Goal: Information Seeking & Learning: Learn about a topic

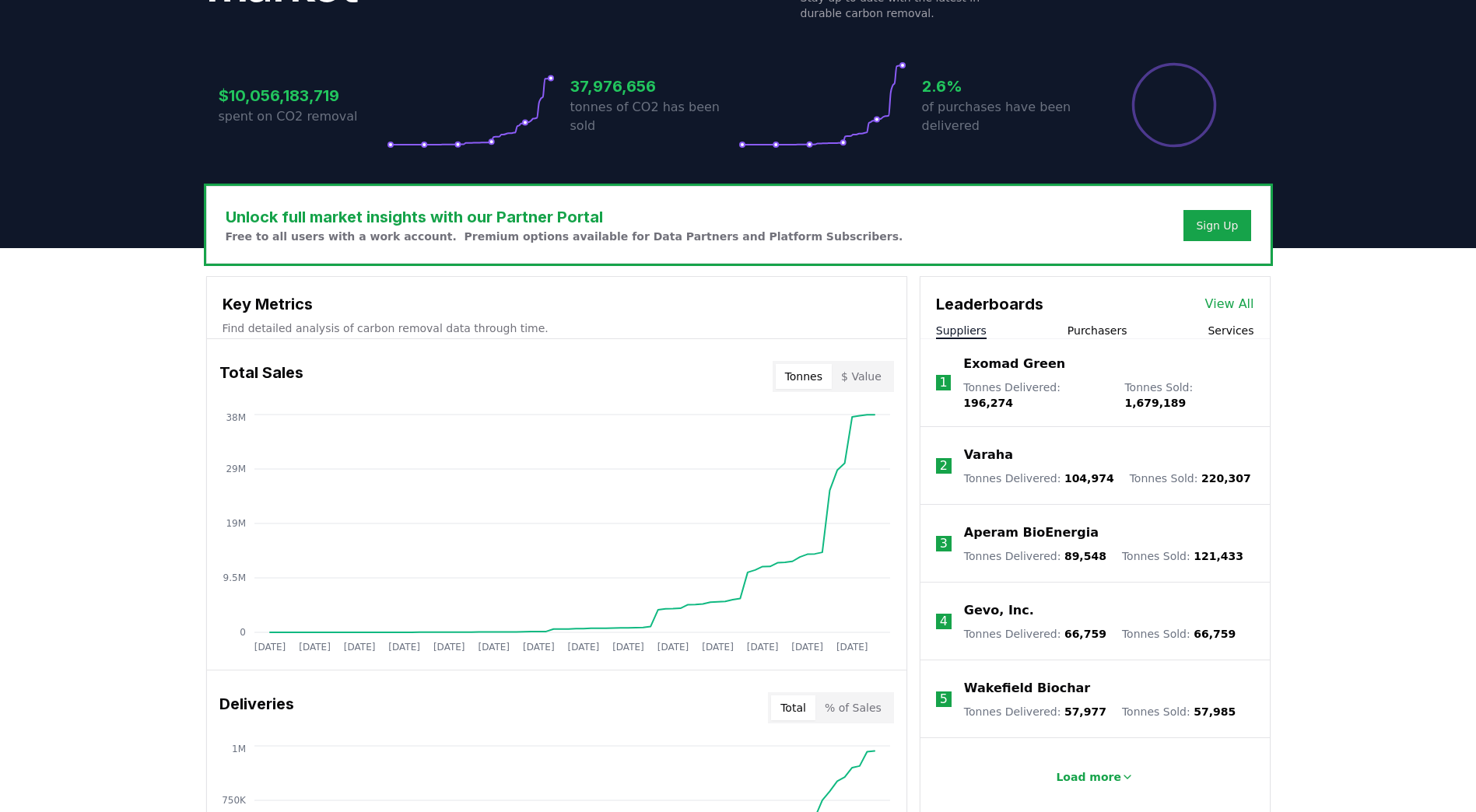
scroll to position [389, 0]
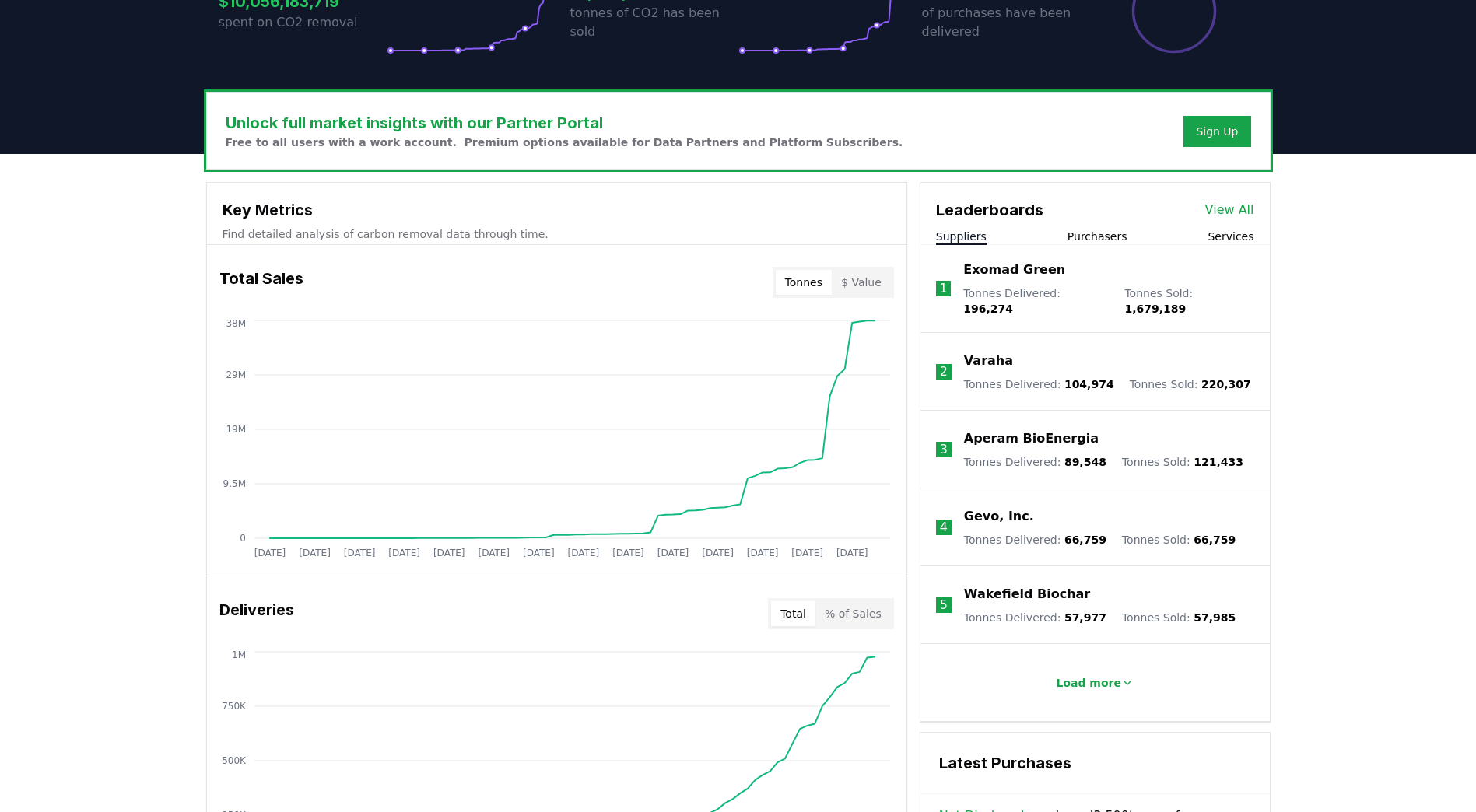
click at [868, 277] on button "$ Value" at bounding box center [860, 282] width 59 height 25
click at [824, 277] on button "Tonnes" at bounding box center [803, 282] width 56 height 25
click at [858, 273] on button "$ Value" at bounding box center [860, 282] width 59 height 25
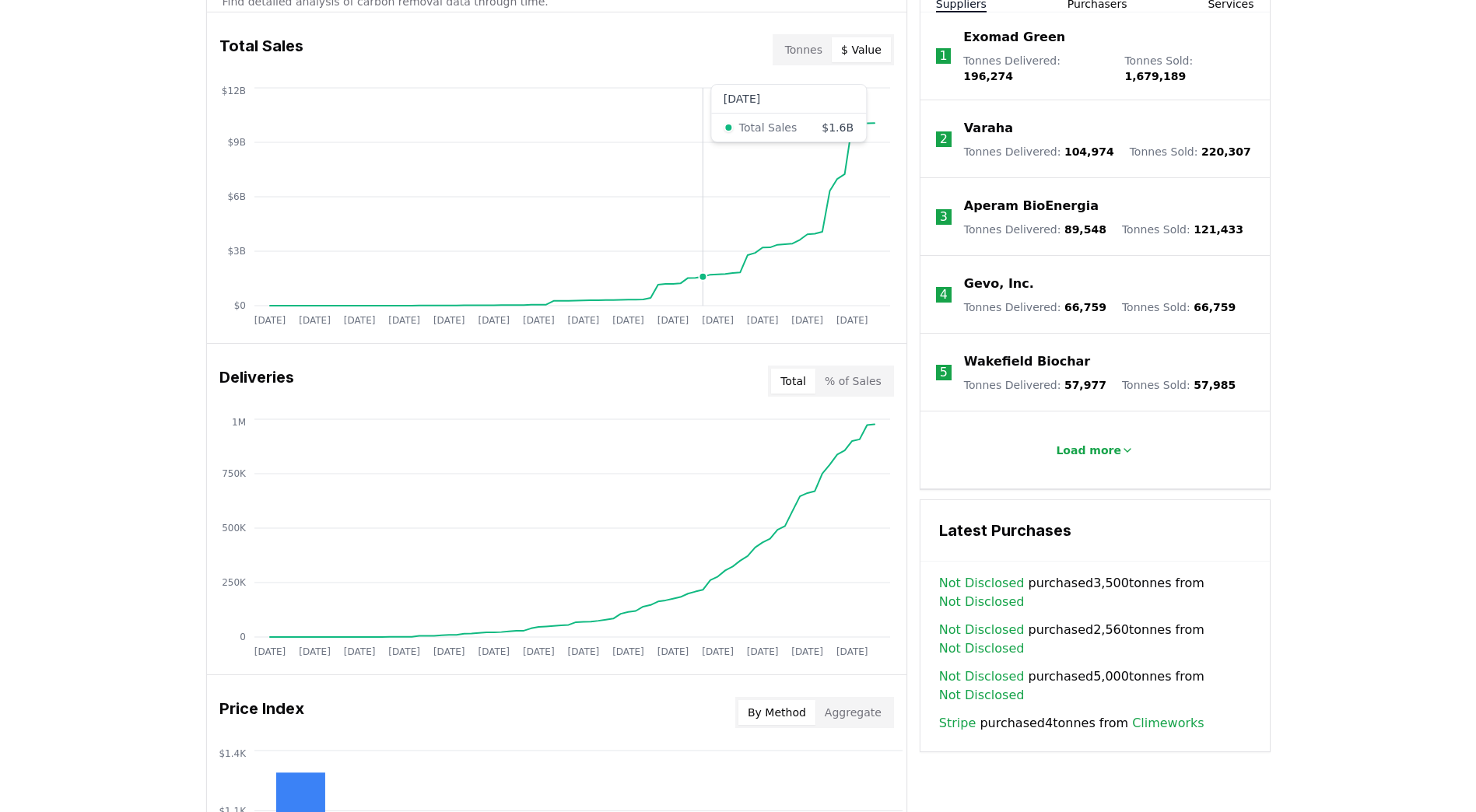
scroll to position [622, 0]
click at [822, 50] on button "Tonnes" at bounding box center [803, 49] width 56 height 25
click at [862, 54] on button "$ Value" at bounding box center [860, 49] width 59 height 25
click at [815, 51] on button "Tonnes" at bounding box center [803, 49] width 56 height 25
click at [875, 54] on button "$ Value" at bounding box center [860, 49] width 59 height 25
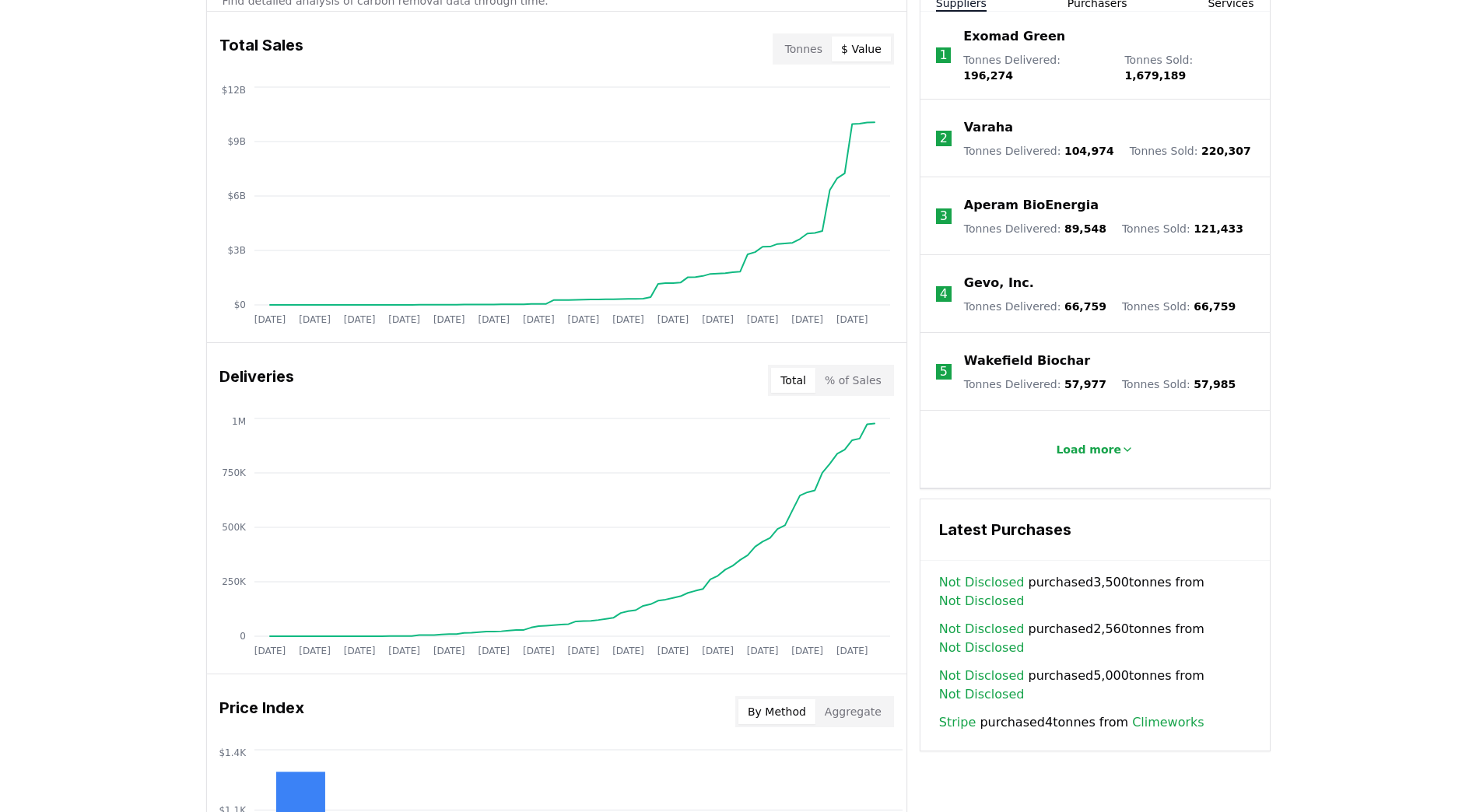
click at [827, 58] on button "Tonnes" at bounding box center [803, 49] width 56 height 25
click at [866, 61] on button "$ Value" at bounding box center [860, 49] width 59 height 25
click at [795, 57] on button "Tonnes" at bounding box center [803, 49] width 56 height 25
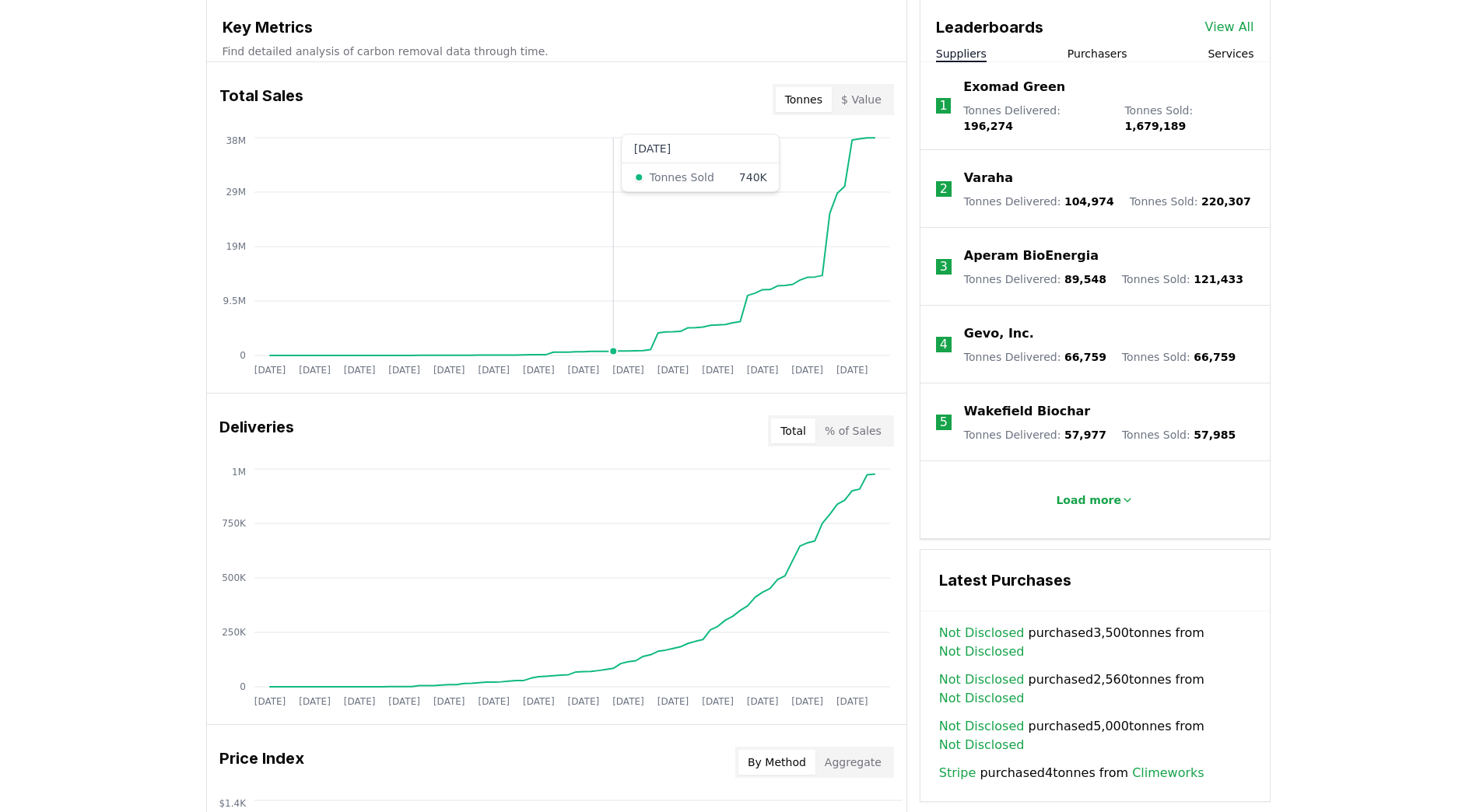
scroll to position [544, 0]
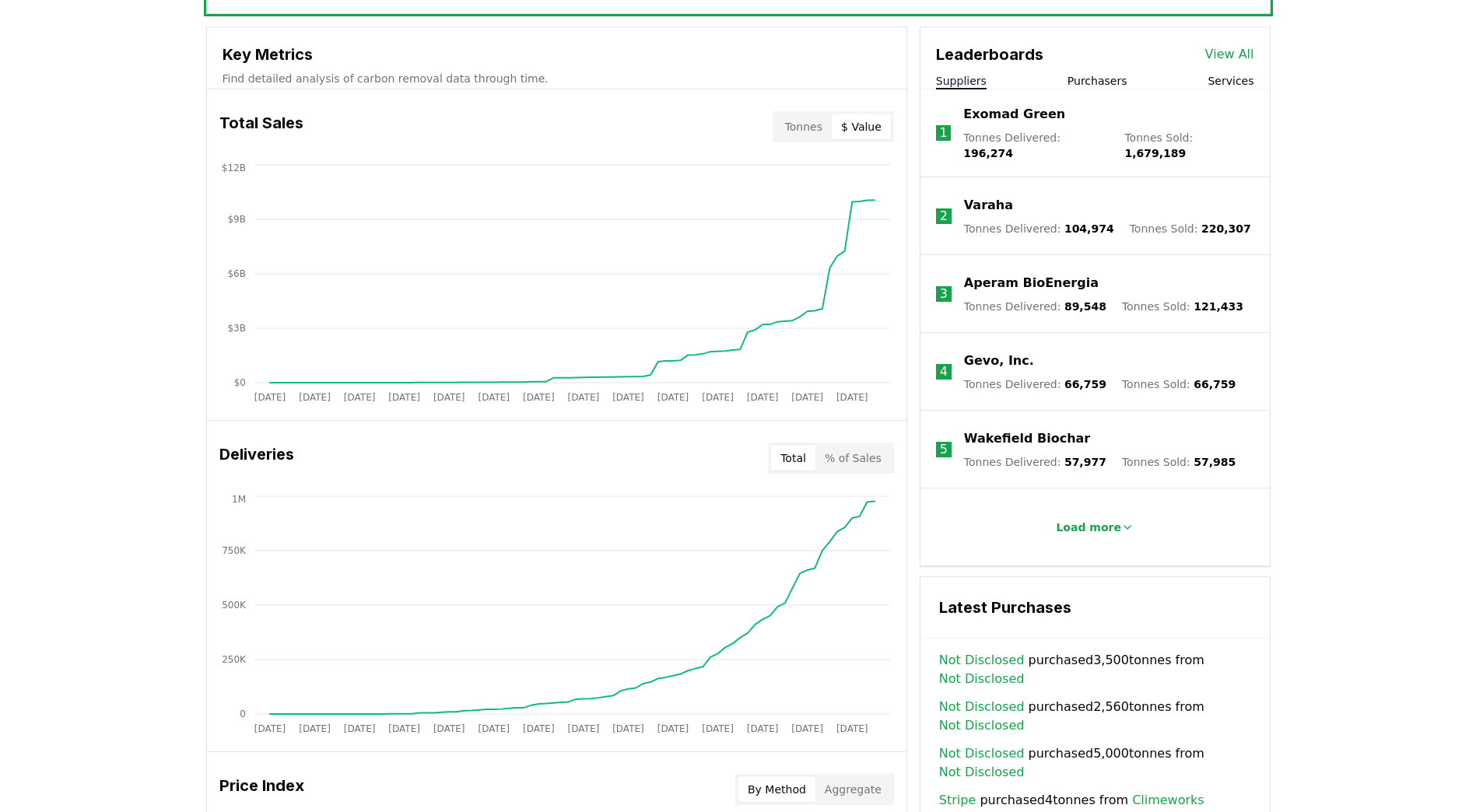
click at [847, 120] on button "$ Value" at bounding box center [860, 126] width 59 height 25
drag, startPoint x: 785, startPoint y: 124, endPoint x: 795, endPoint y: 122, distance: 10.2
click at [788, 124] on button "Tonnes" at bounding box center [803, 126] width 56 height 25
click at [870, 123] on button "$ Value" at bounding box center [860, 126] width 59 height 25
click at [821, 120] on button "Tonnes" at bounding box center [803, 126] width 56 height 25
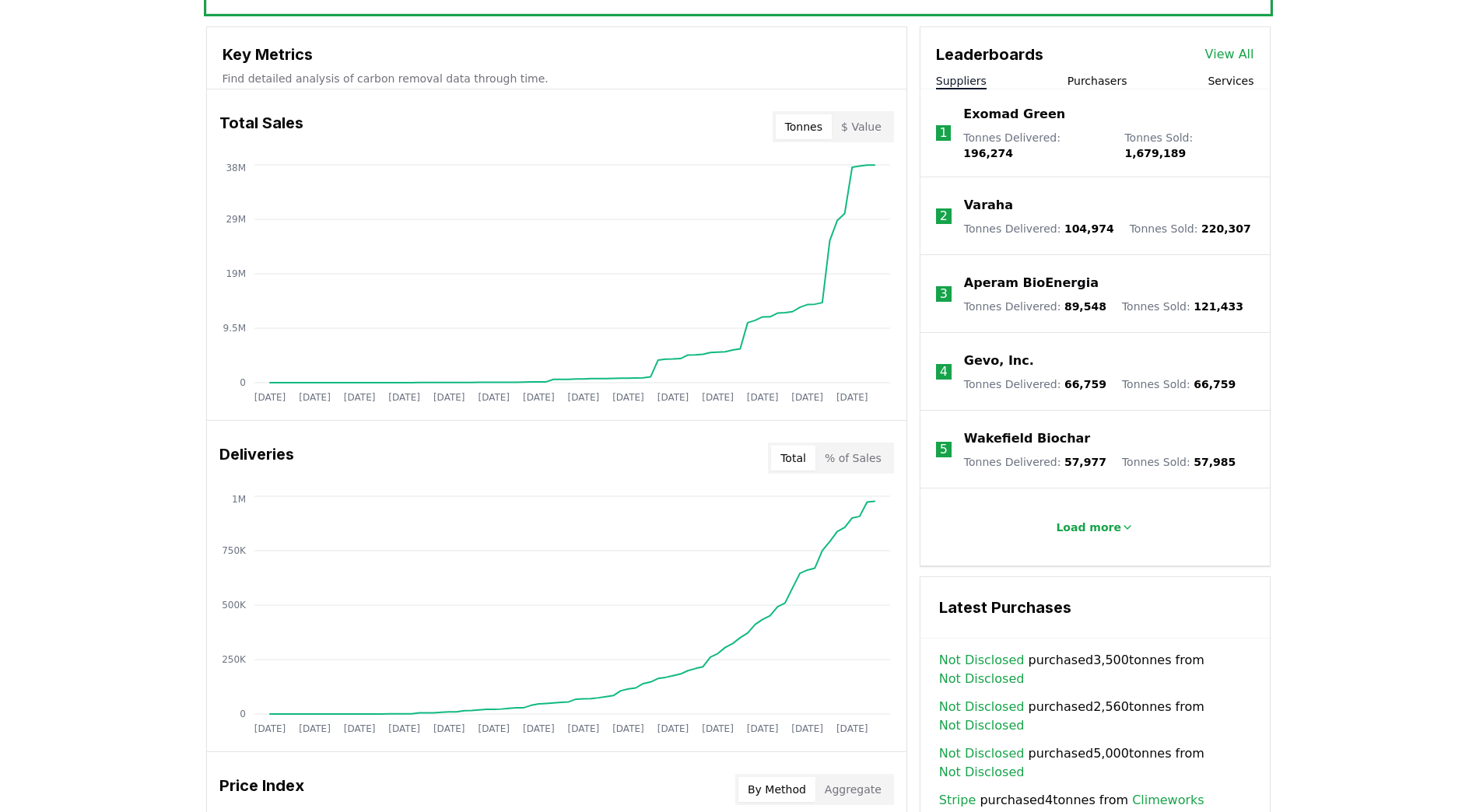
click at [862, 120] on button "$ Value" at bounding box center [860, 126] width 59 height 25
click at [825, 119] on button "Tonnes" at bounding box center [803, 126] width 56 height 25
click at [892, 124] on div "Tonnes $ Value" at bounding box center [833, 126] width 121 height 31
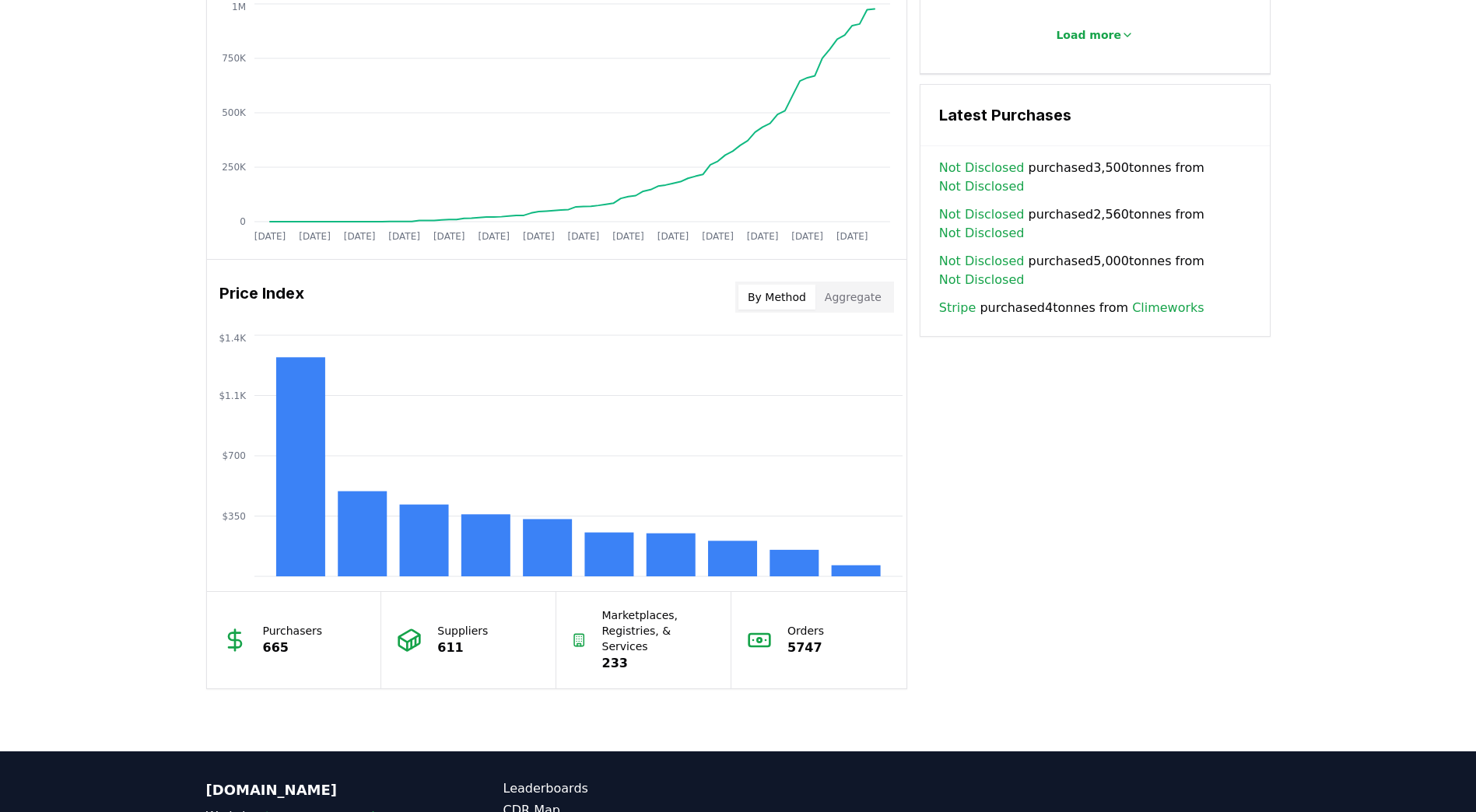
scroll to position [1089, 0]
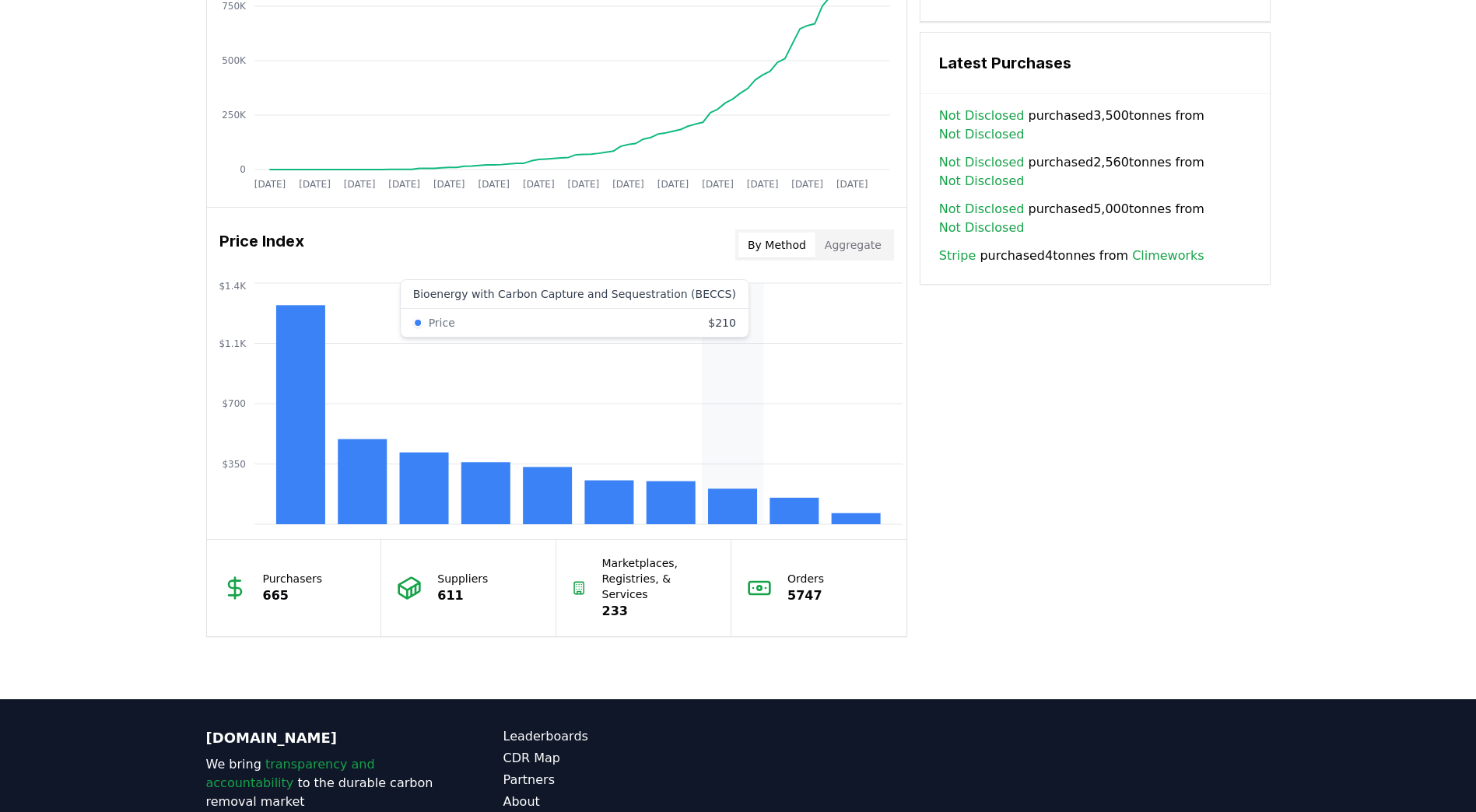
click at [726, 513] on rect at bounding box center [732, 506] width 49 height 36
click at [849, 236] on button "Aggregate" at bounding box center [853, 245] width 76 height 25
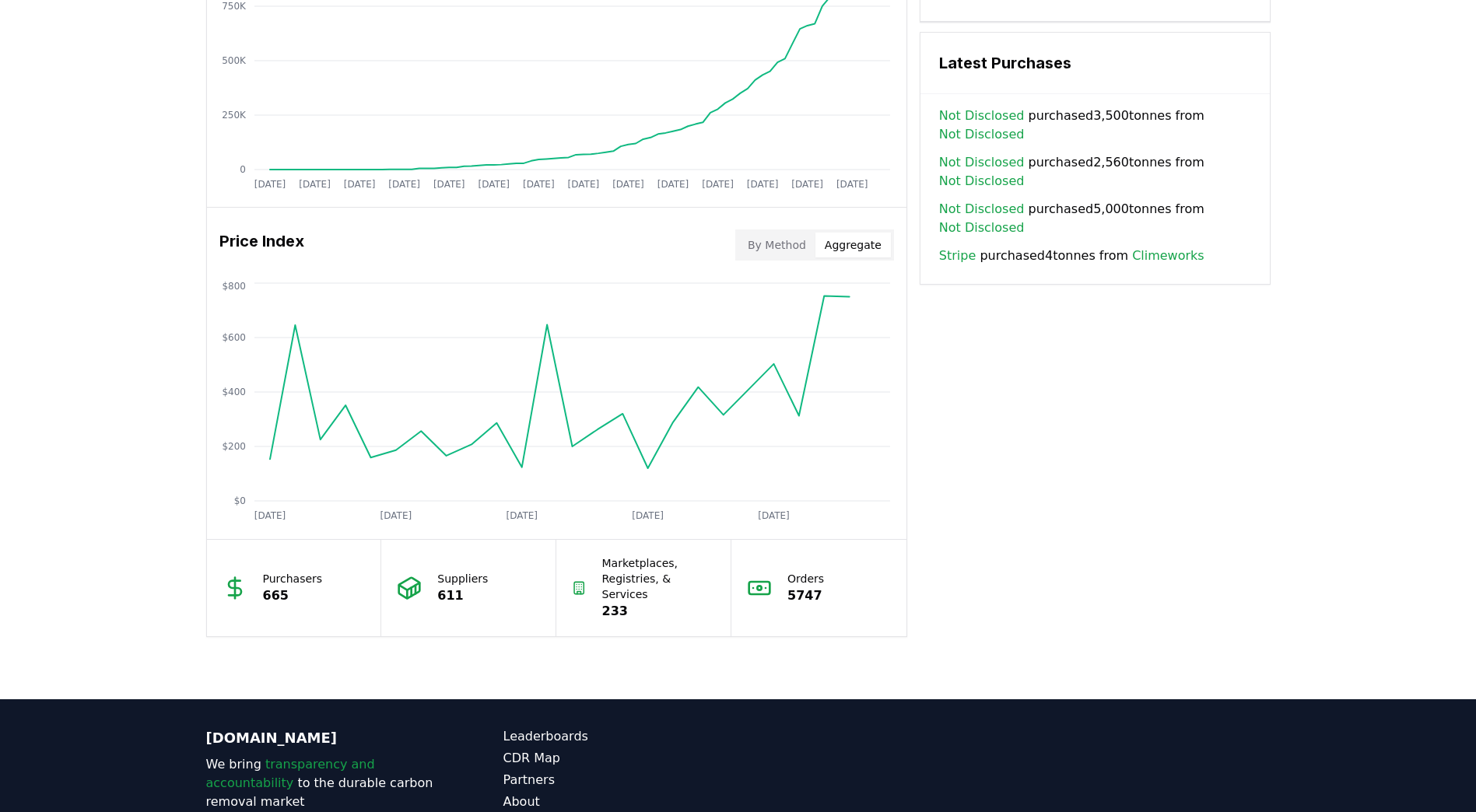
click at [781, 222] on div "Price Index By Method Aggregate" at bounding box center [557, 245] width 699 height 56
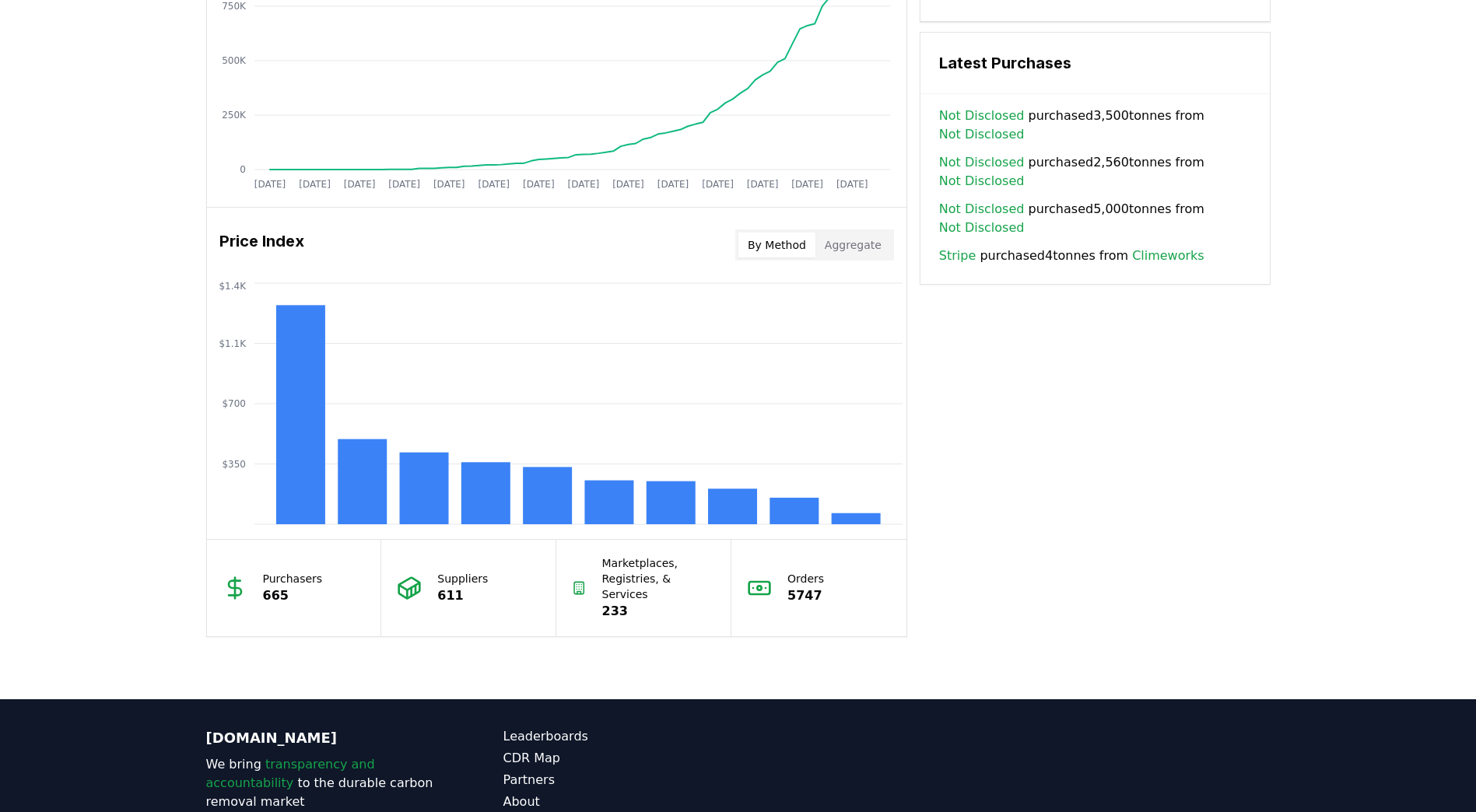
click at [780, 249] on button "By Method" at bounding box center [777, 245] width 77 height 25
click at [745, 500] on rect at bounding box center [732, 506] width 49 height 36
drag, startPoint x: 745, startPoint y: 500, endPoint x: 728, endPoint y: 508, distance: 18.8
click at [727, 509] on rect at bounding box center [732, 506] width 49 height 36
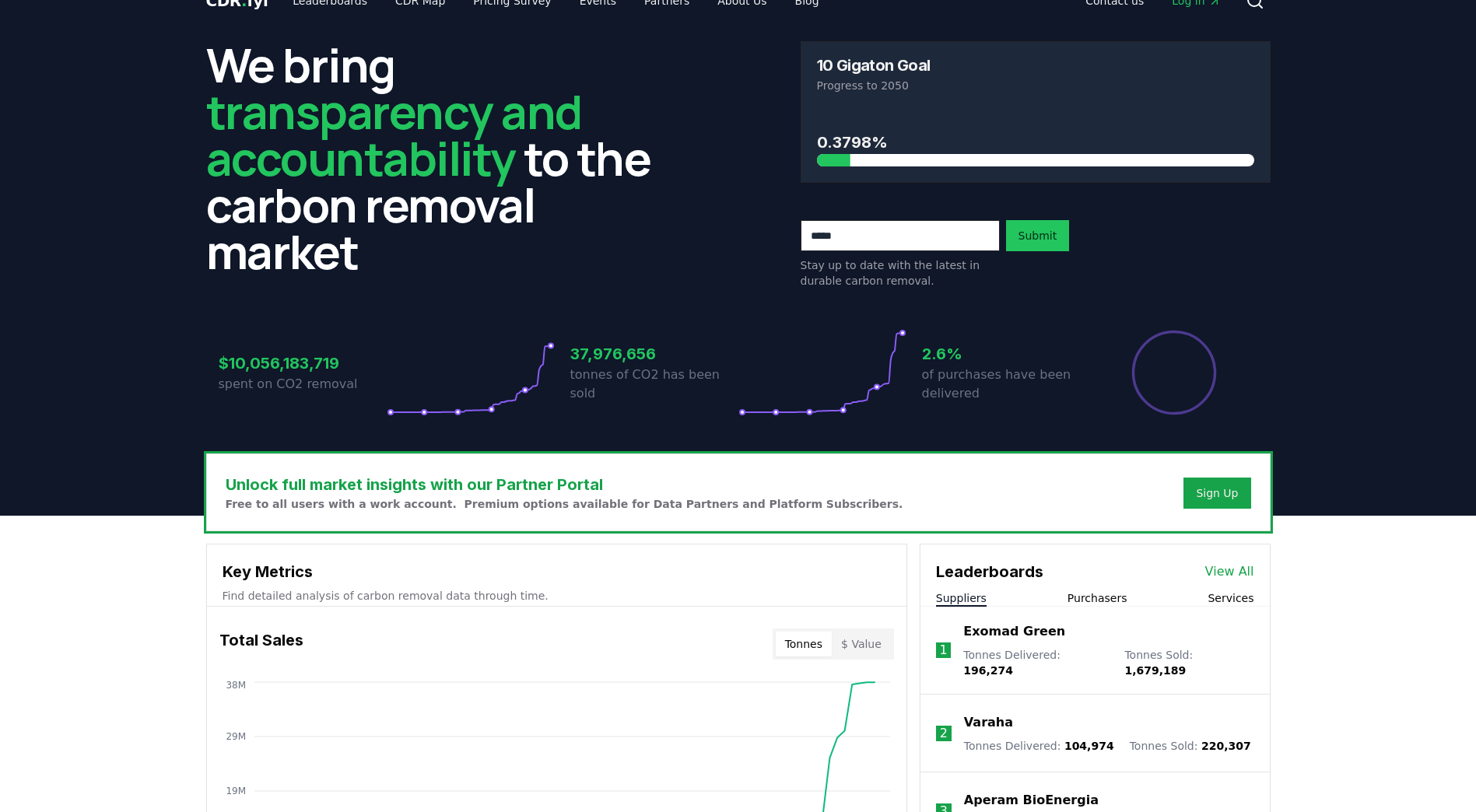
scroll to position [0, 0]
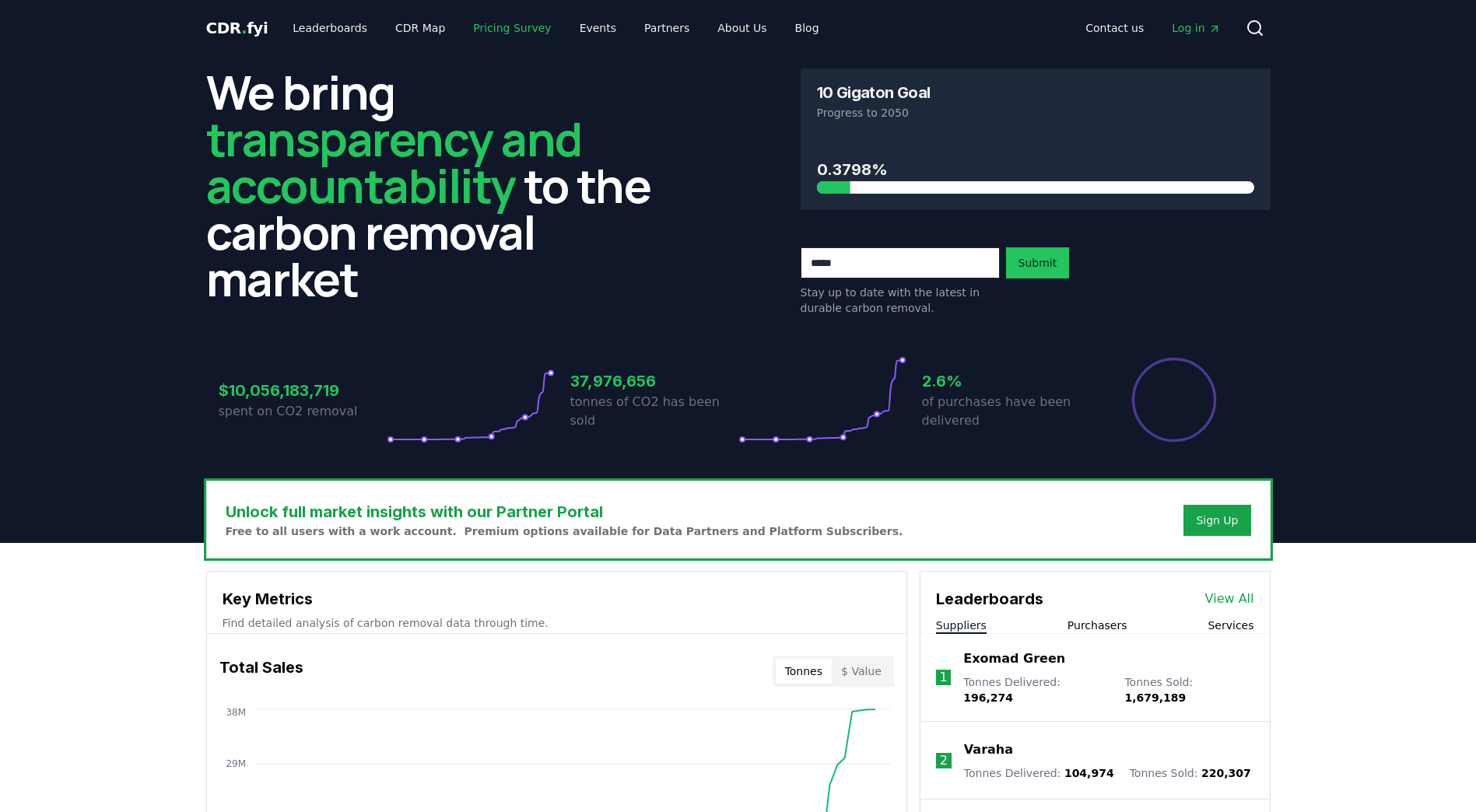
click at [488, 33] on link "Pricing Survey" at bounding box center [511, 28] width 103 height 28
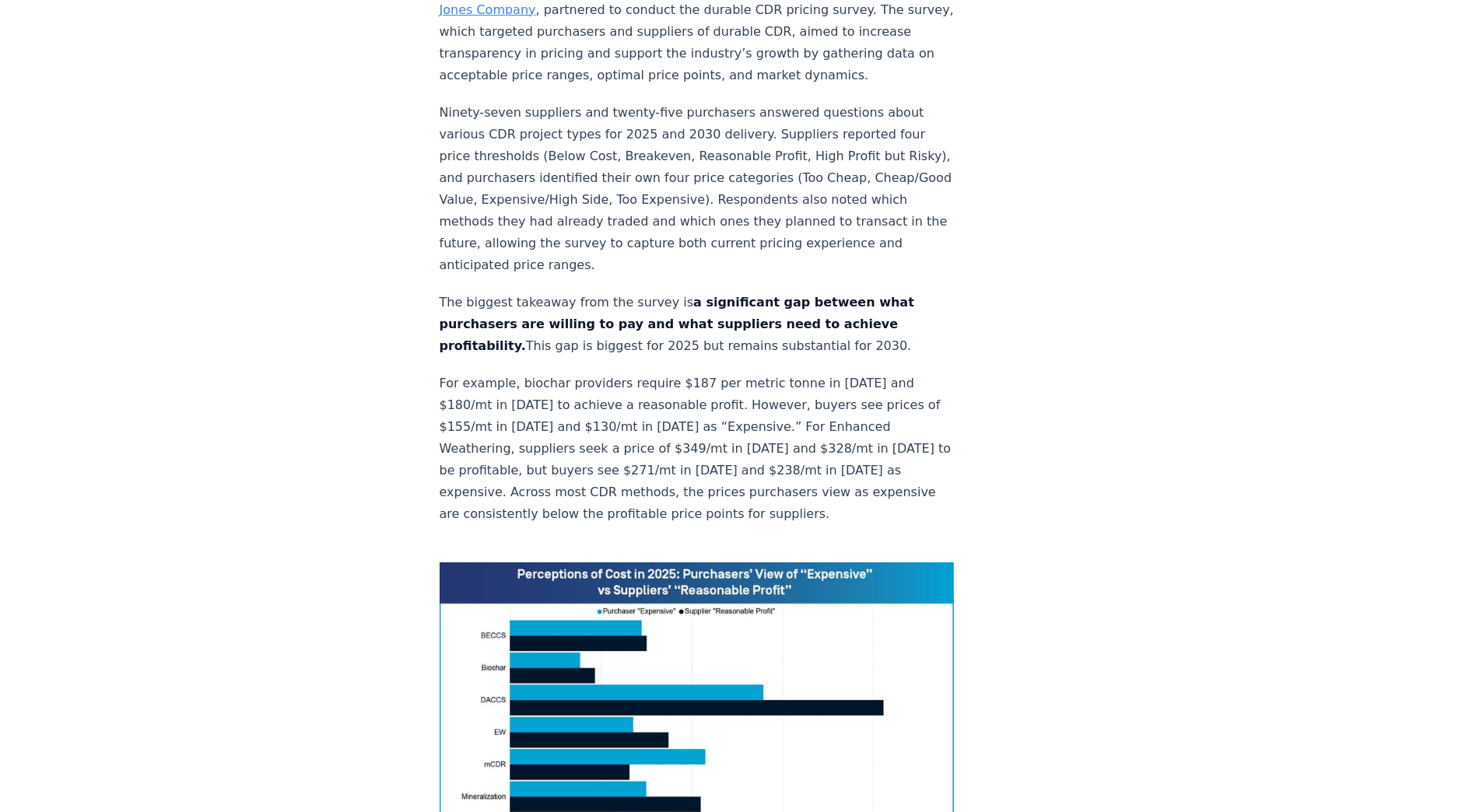
scroll to position [856, 0]
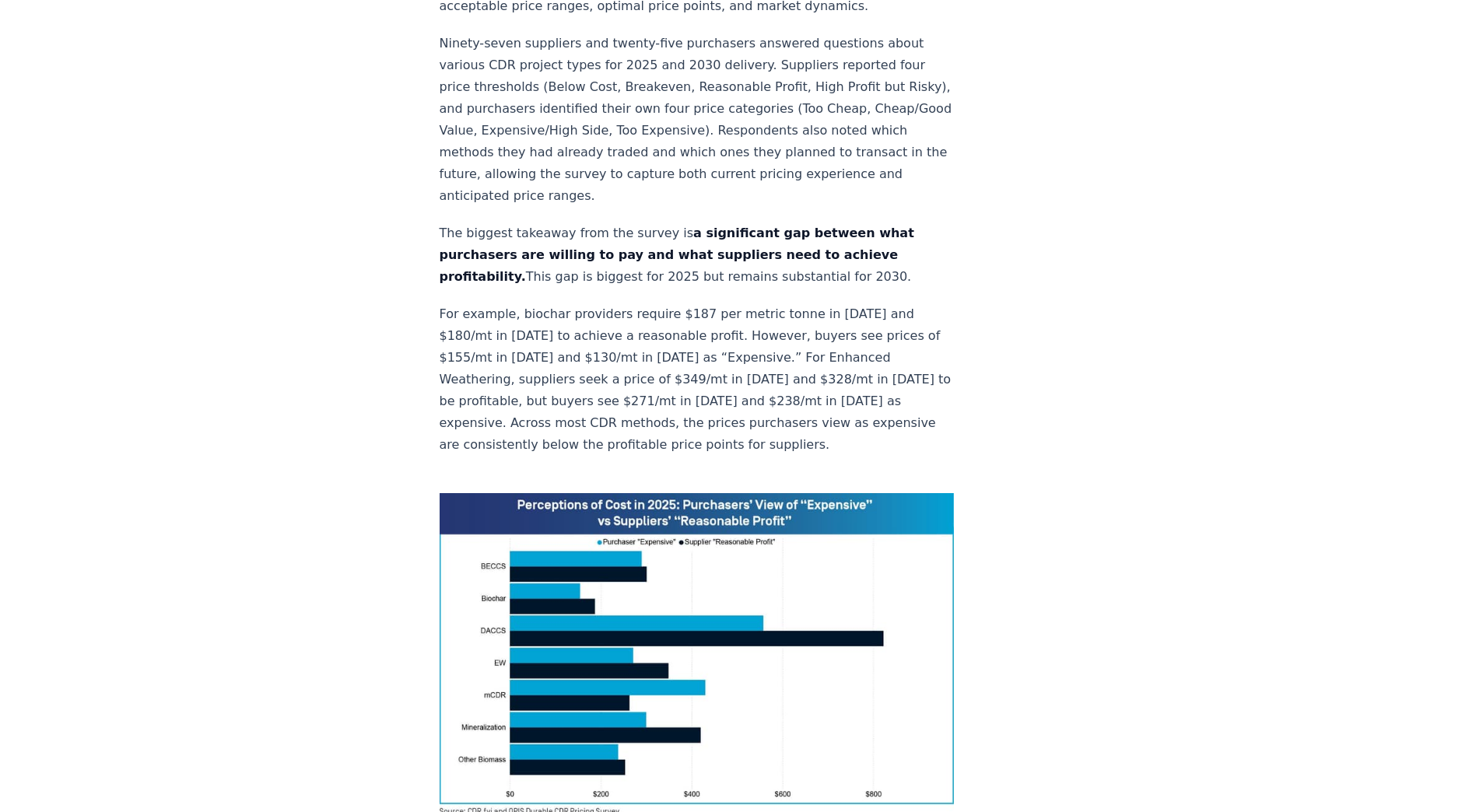
click at [637, 493] on img at bounding box center [697, 655] width 515 height 323
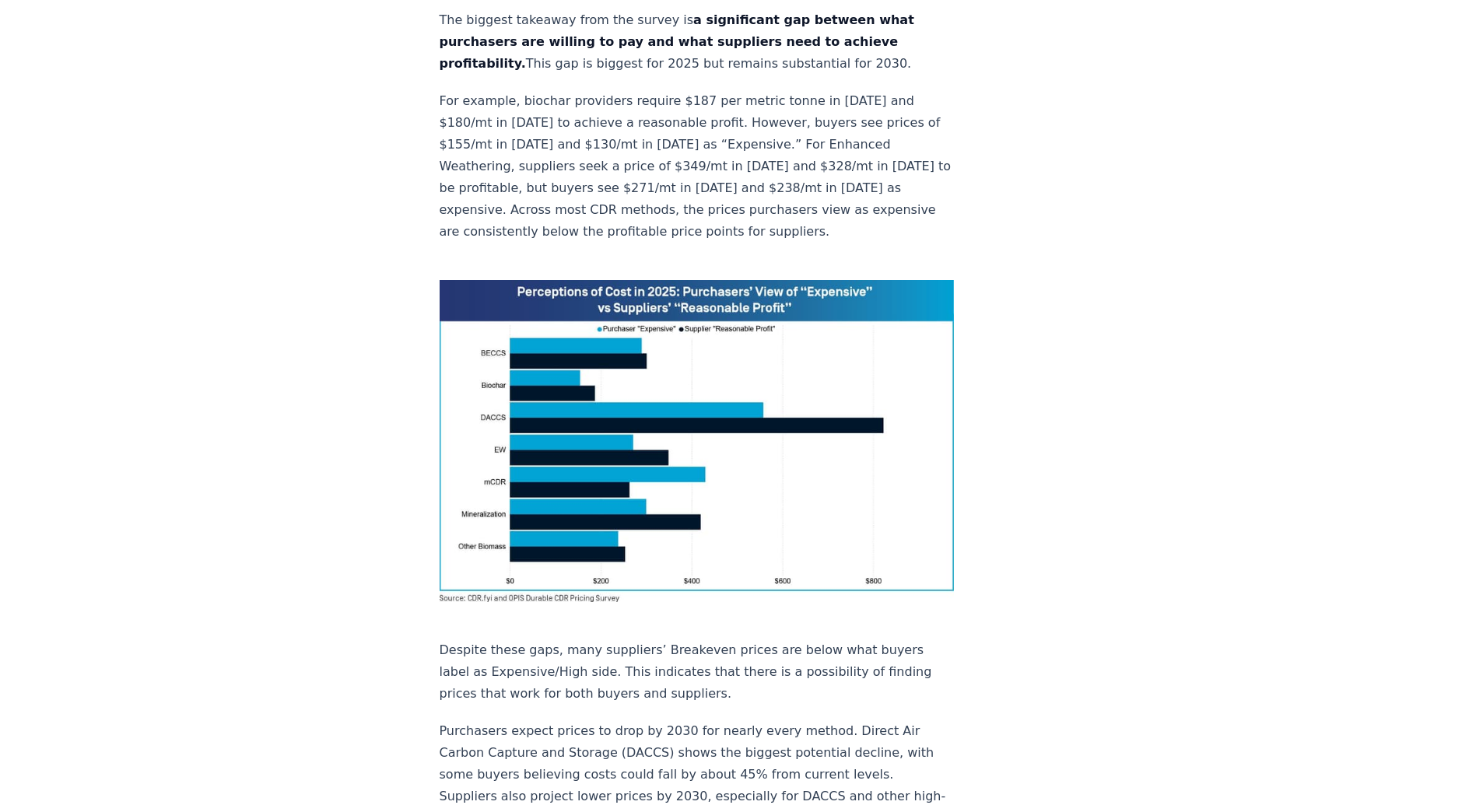
scroll to position [1089, 0]
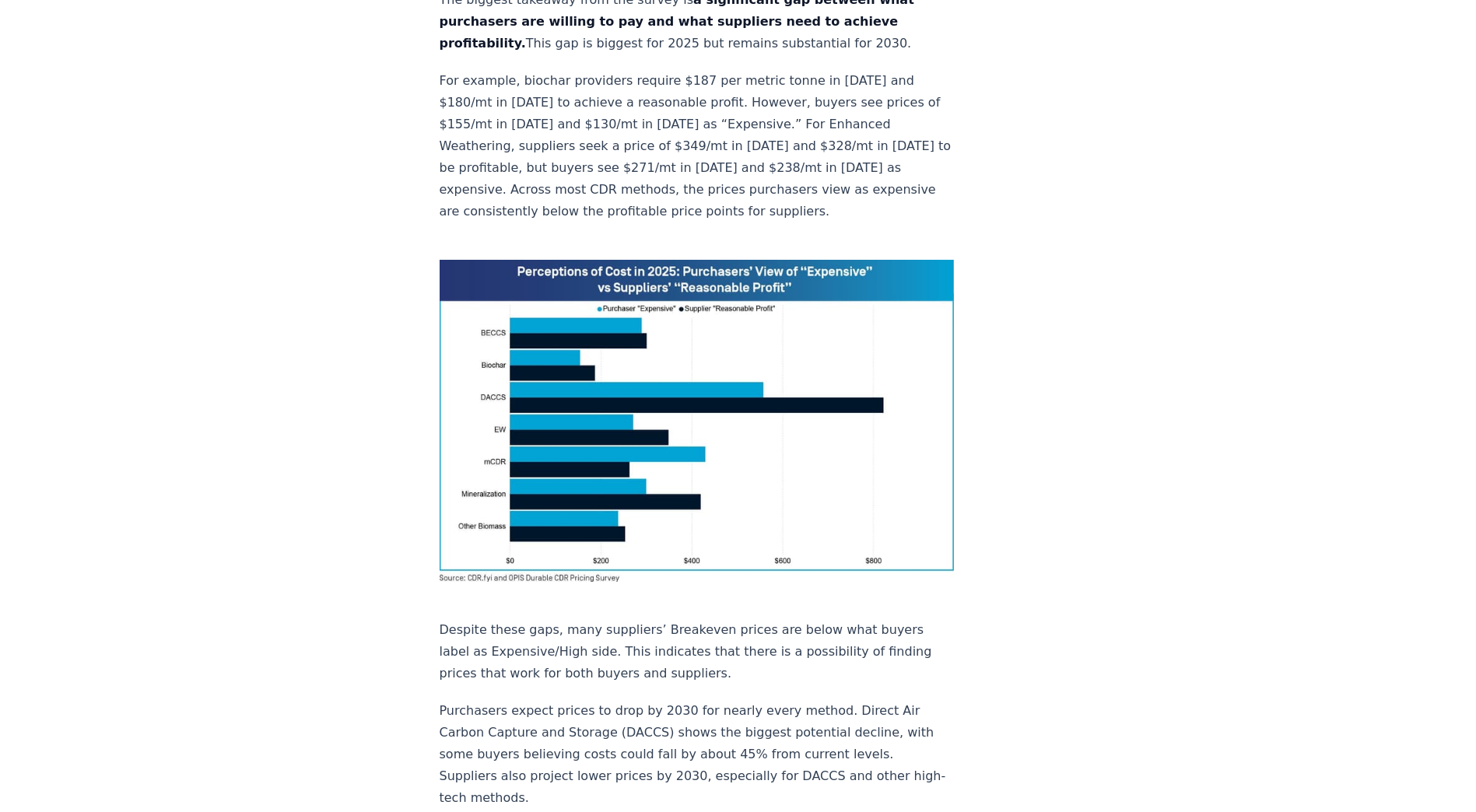
click at [591, 260] on img at bounding box center [697, 421] width 515 height 323
click at [582, 320] on img at bounding box center [697, 421] width 515 height 323
click at [587, 260] on img at bounding box center [697, 421] width 515 height 323
click at [610, 260] on img at bounding box center [697, 421] width 515 height 323
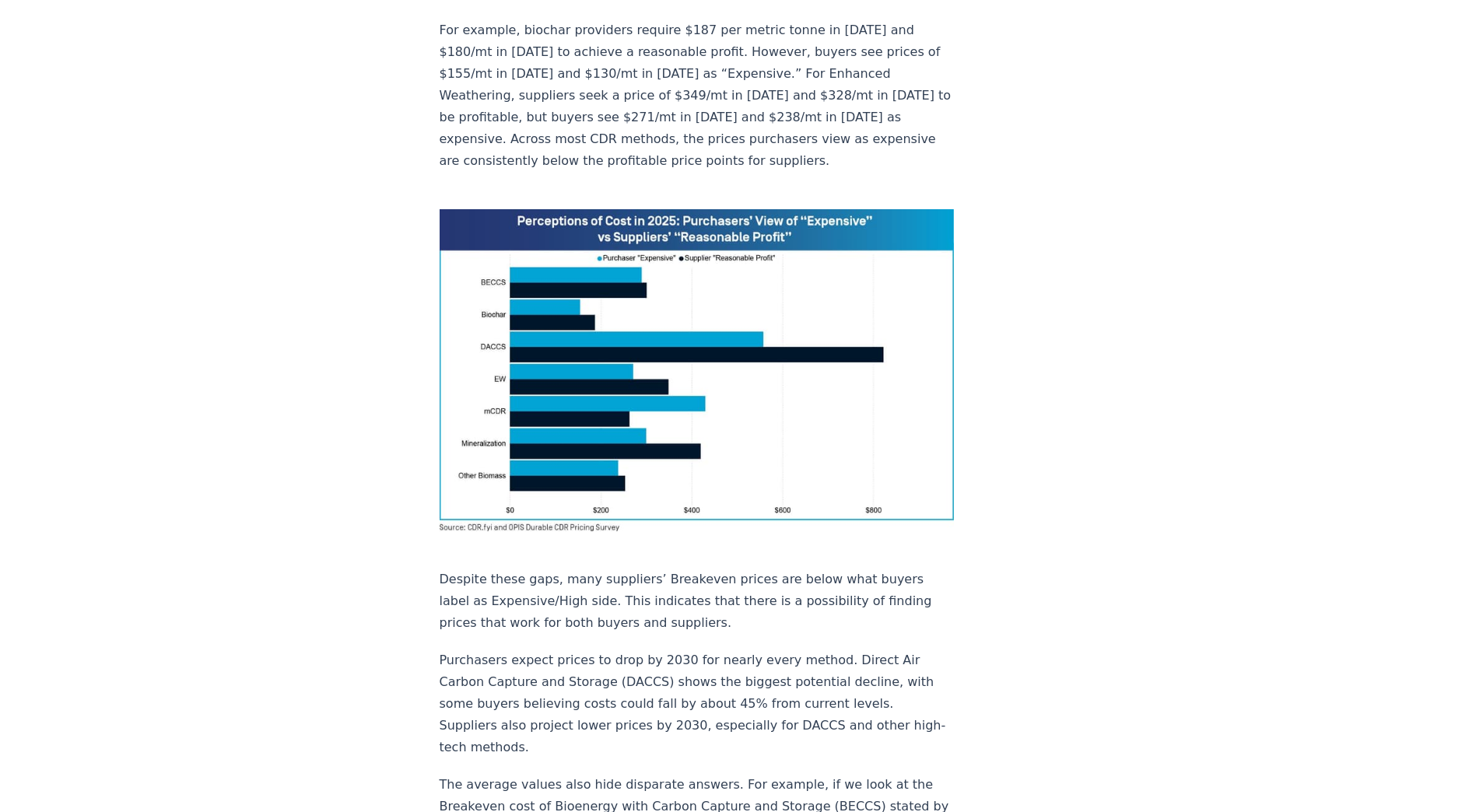
scroll to position [1167, 0]
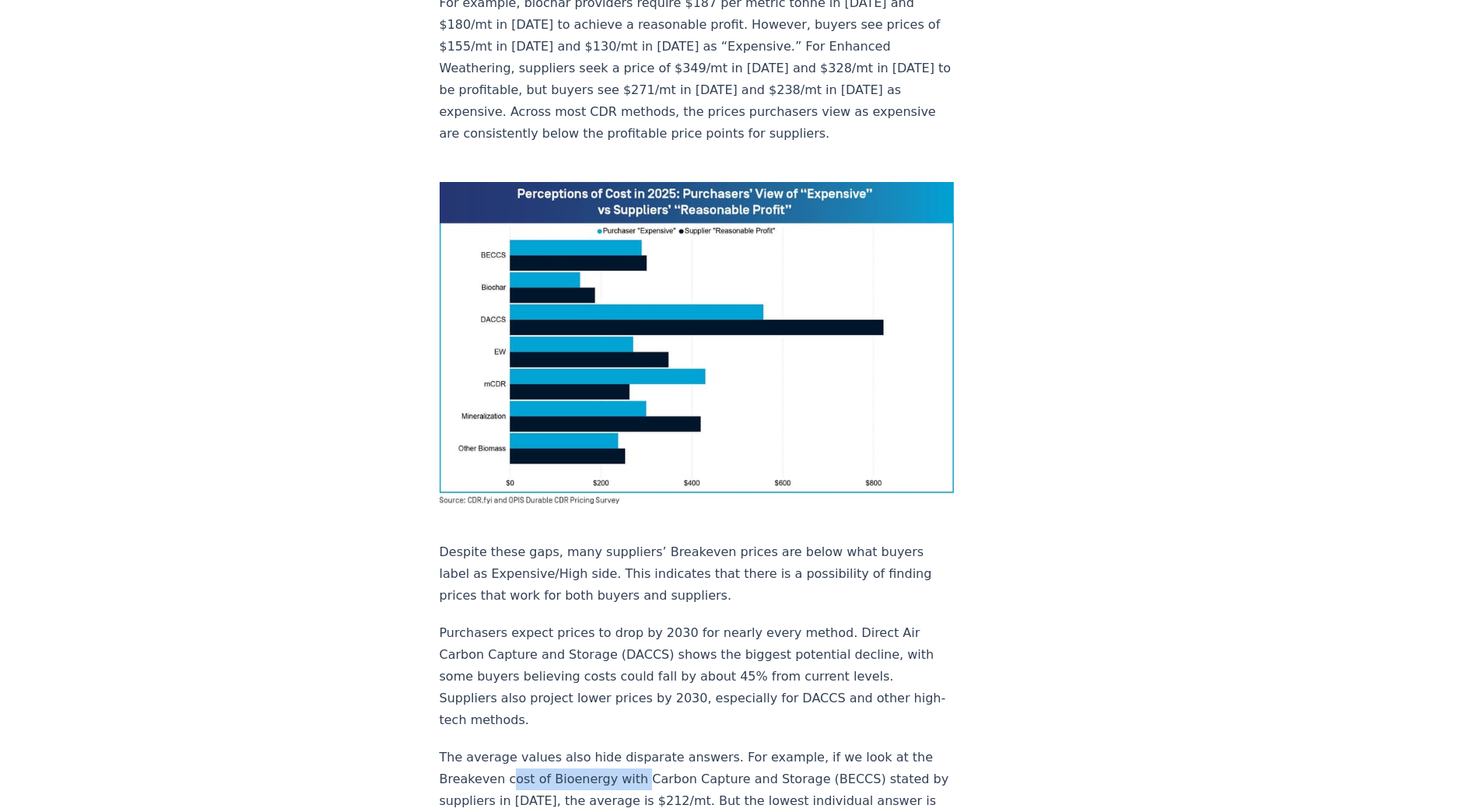
drag, startPoint x: 508, startPoint y: 551, endPoint x: 633, endPoint y: 553, distance: 125.0
drag, startPoint x: 633, startPoint y: 553, endPoint x: 566, endPoint y: 541, distance: 68.1
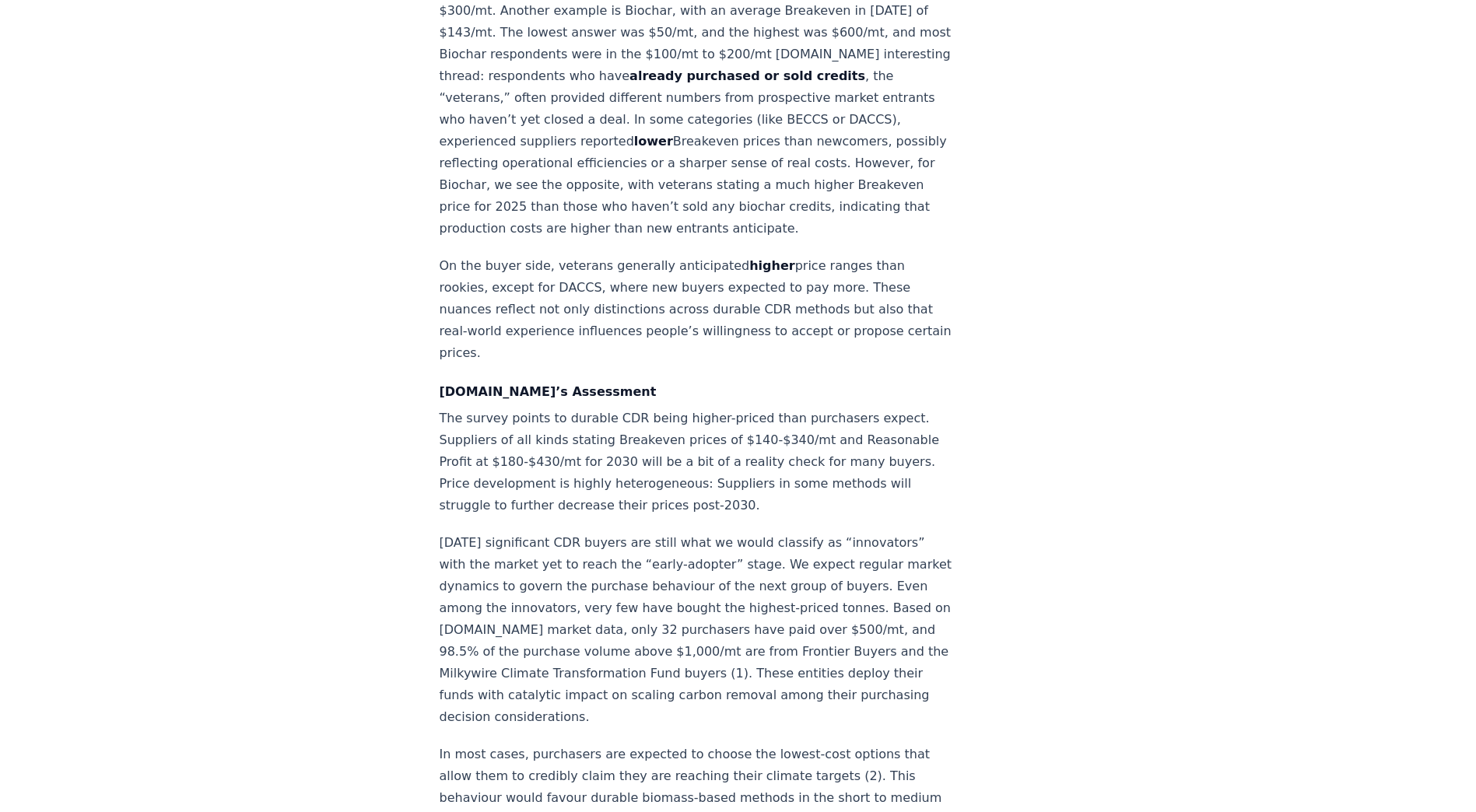
scroll to position [2100, 0]
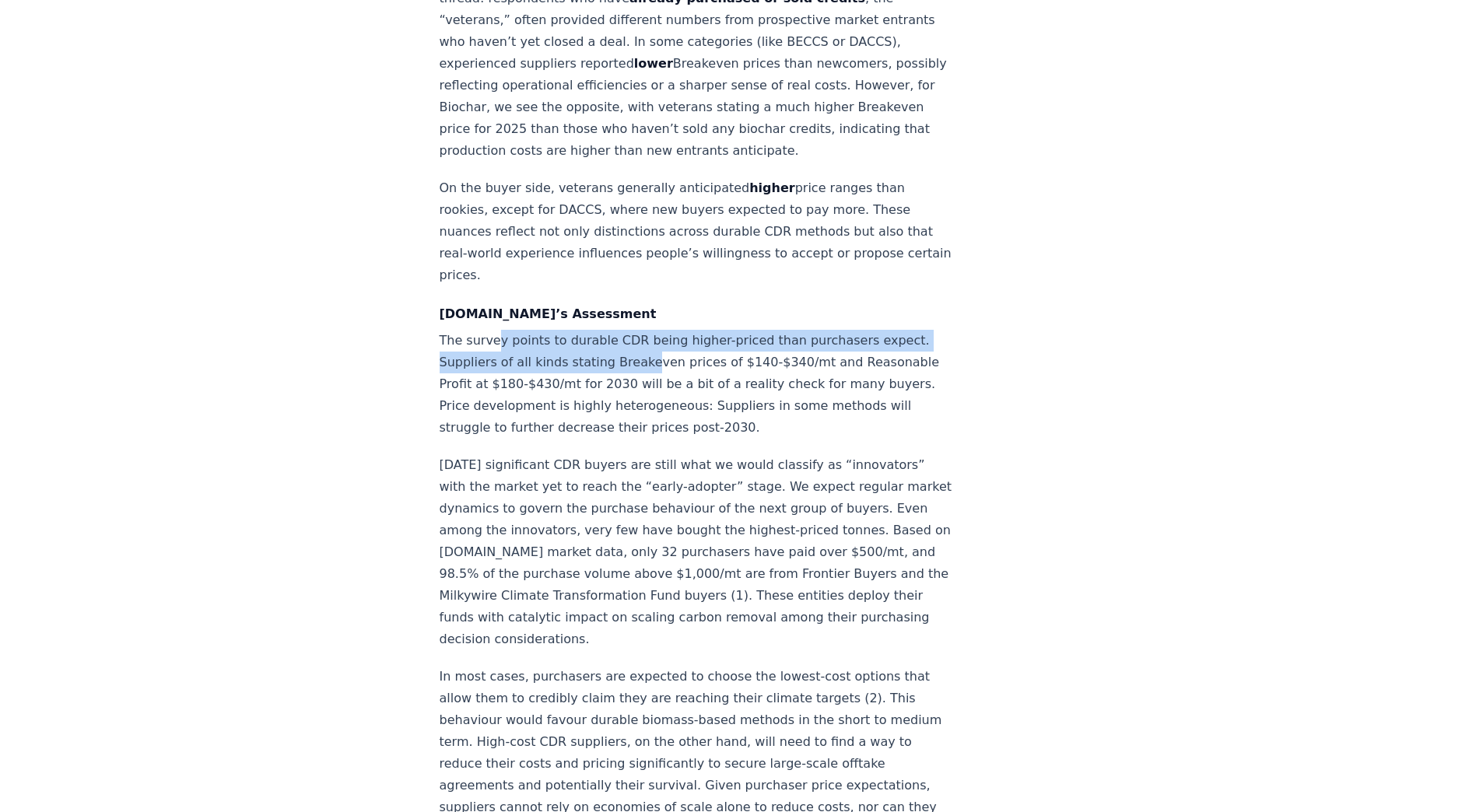
drag, startPoint x: 490, startPoint y: 146, endPoint x: 639, endPoint y: 162, distance: 149.9
click at [639, 330] on p "The survey points to durable CDR being higher-priced than purchasers expect. Su…" at bounding box center [697, 384] width 515 height 109
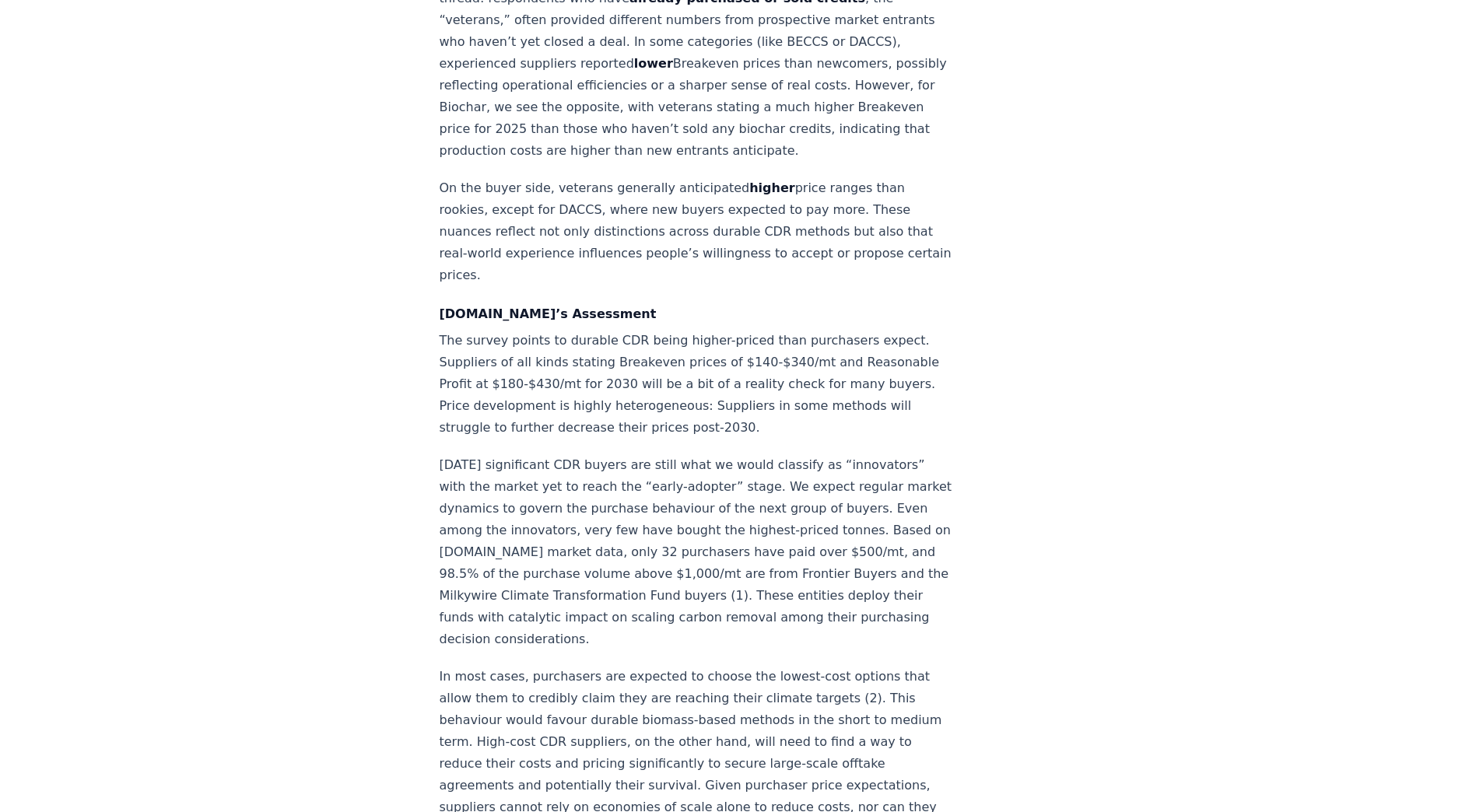
drag, startPoint x: 639, startPoint y: 162, endPoint x: 454, endPoint y: 190, distance: 187.1
click at [453, 330] on p "The survey points to durable CDR being higher-priced than purchasers expect. Su…" at bounding box center [697, 384] width 515 height 109
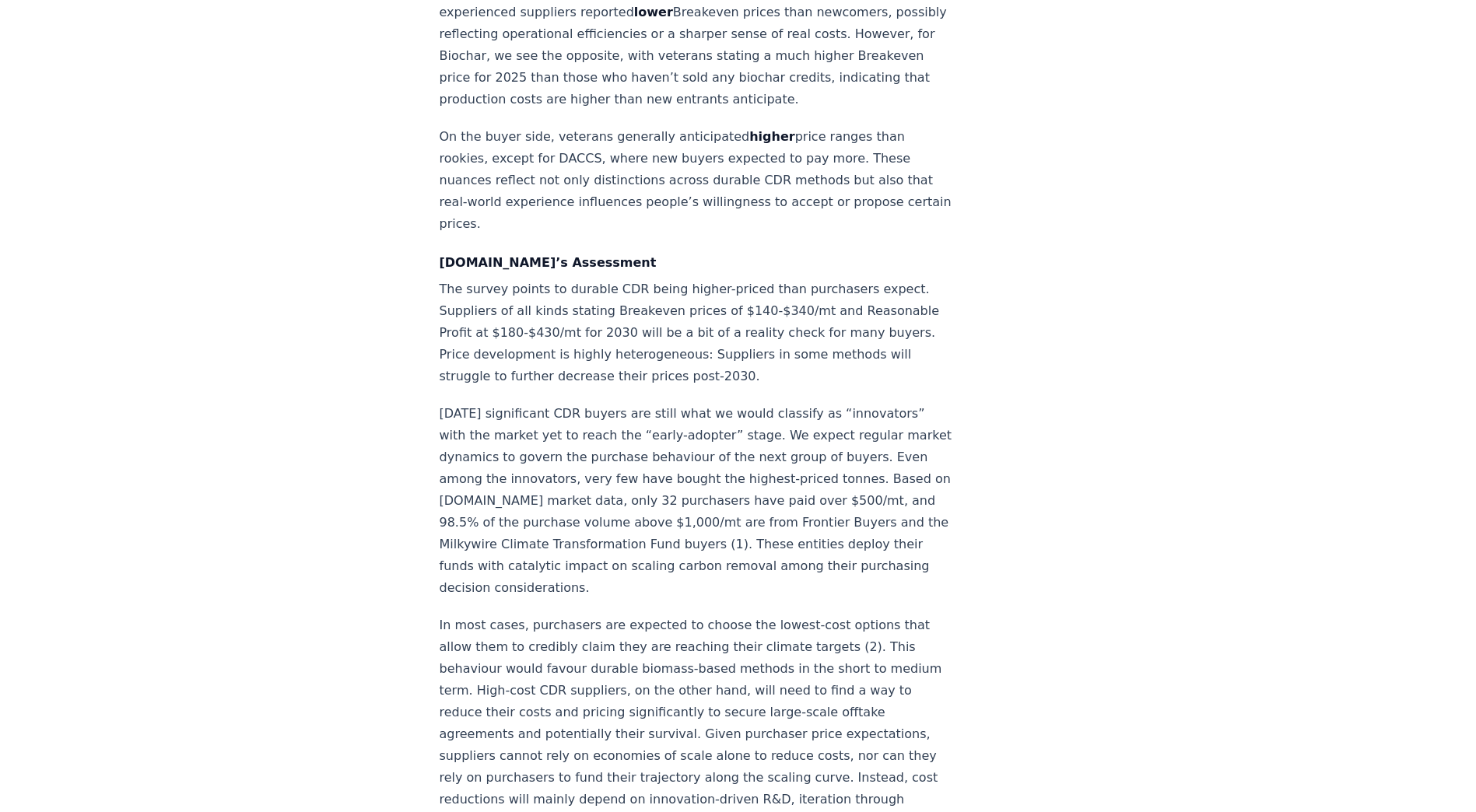
scroll to position [2178, 0]
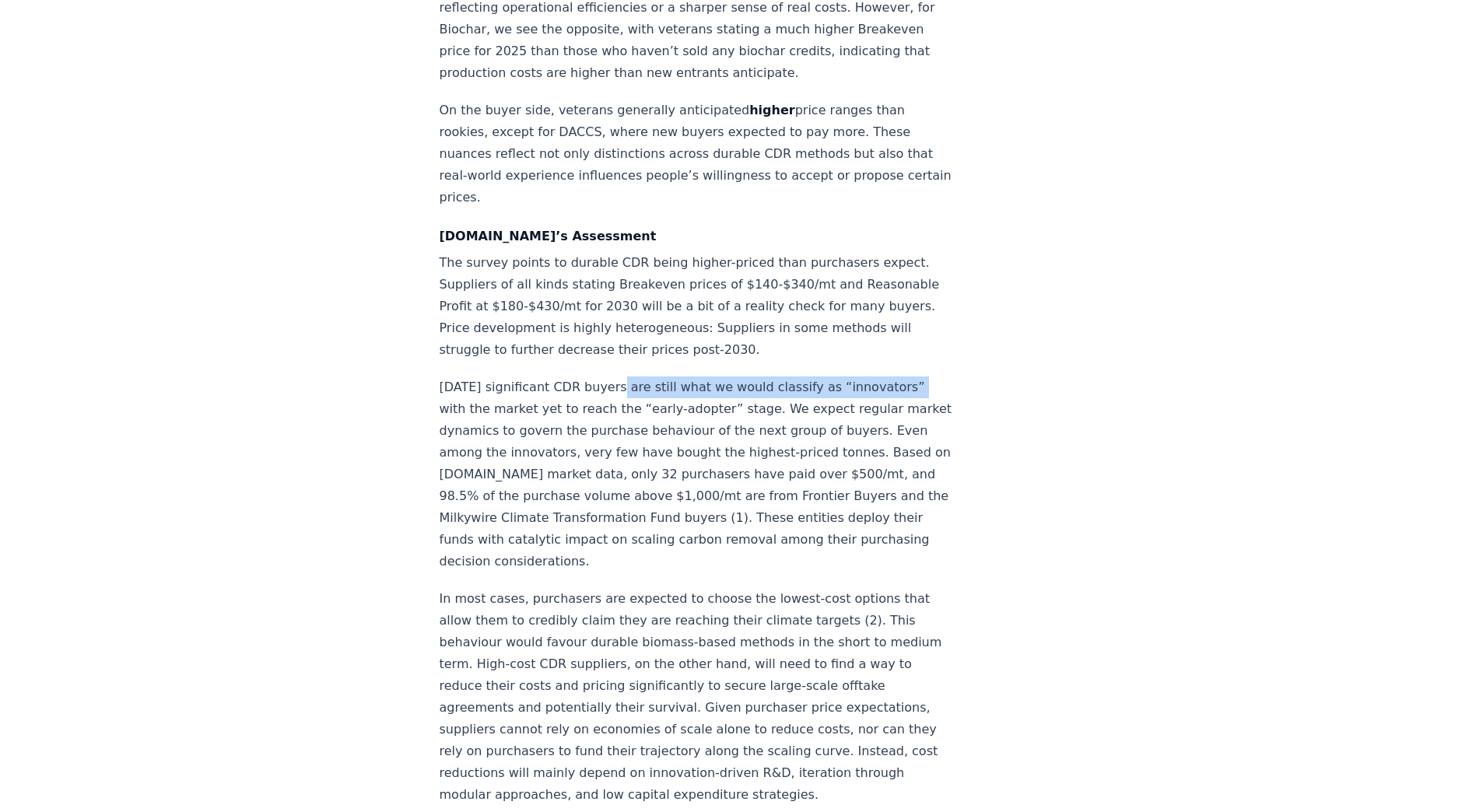
drag, startPoint x: 608, startPoint y: 195, endPoint x: 875, endPoint y: 200, distance: 267.0
click at [875, 377] on p "Today’s significant CDR buyers are still what we would classify as “innovators”…" at bounding box center [697, 474] width 515 height 196
drag, startPoint x: 875, startPoint y: 200, endPoint x: 804, endPoint y: 218, distance: 73.2
click at [804, 377] on p "Today’s significant CDR buyers are still what we would classify as “innovators”…" at bounding box center [697, 474] width 515 height 196
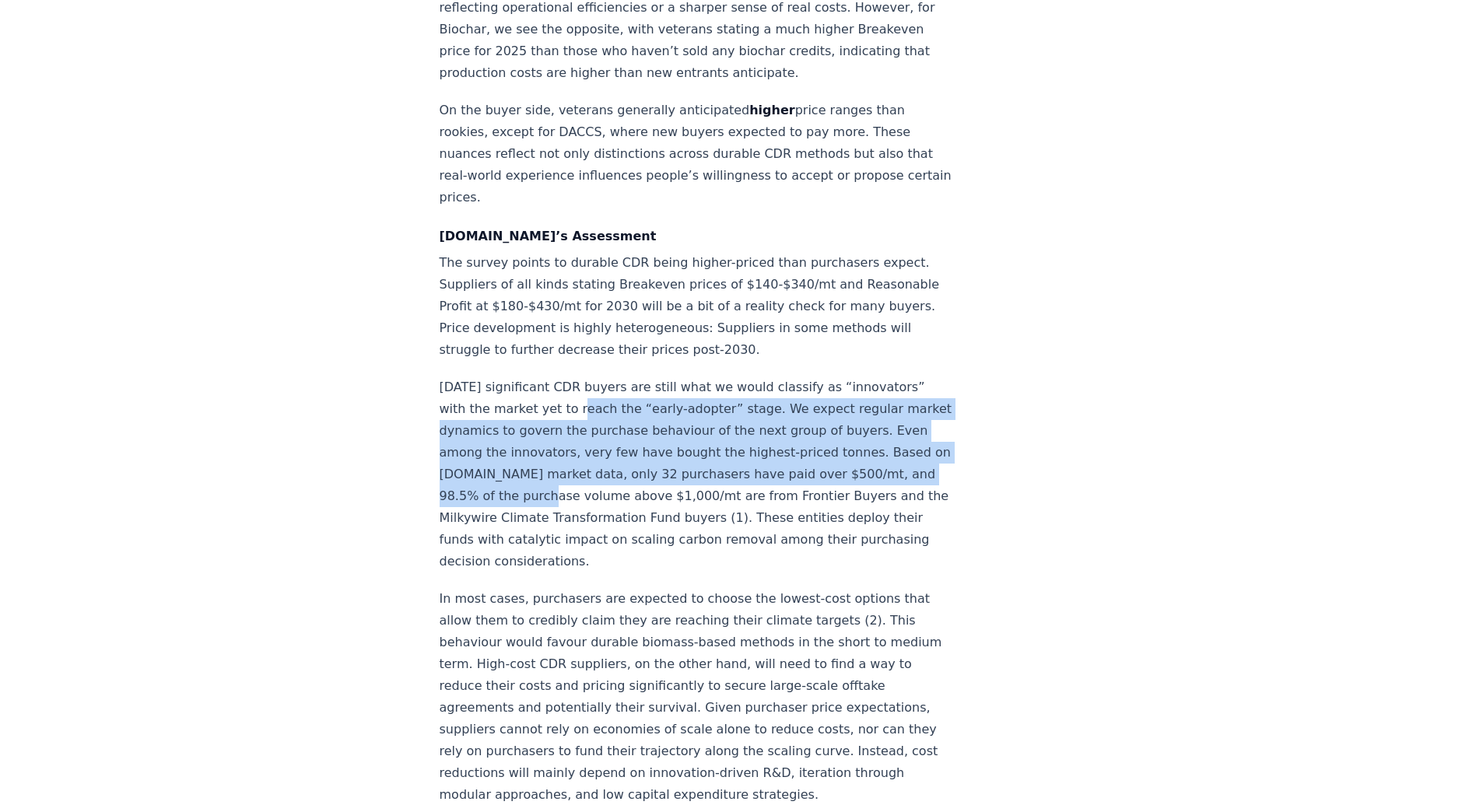
drag, startPoint x: 570, startPoint y: 209, endPoint x: 653, endPoint y: 304, distance: 126.2
click at [653, 377] on p "Today’s significant CDR buyers are still what we would classify as “innovators”…" at bounding box center [697, 474] width 515 height 196
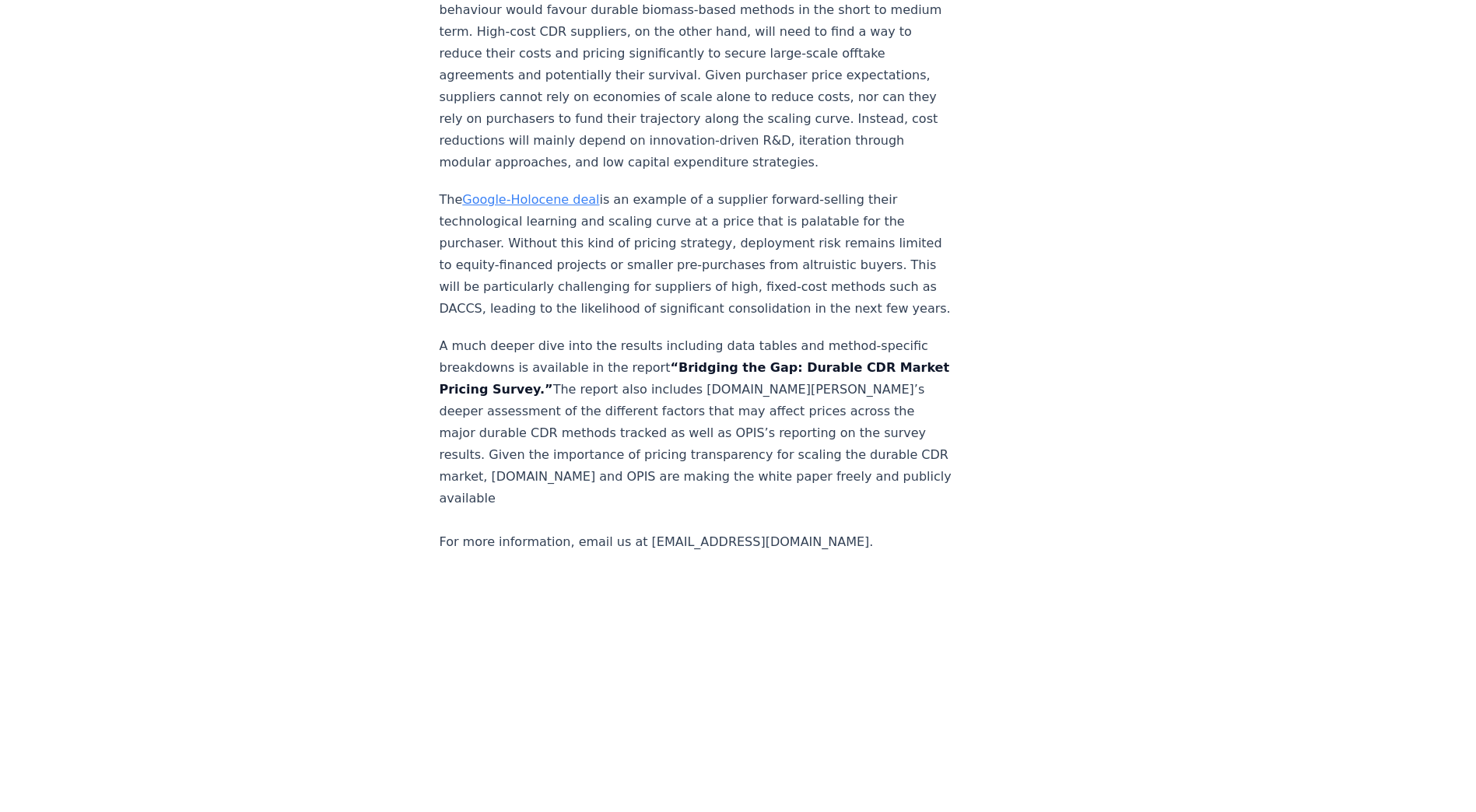
scroll to position [3033, 0]
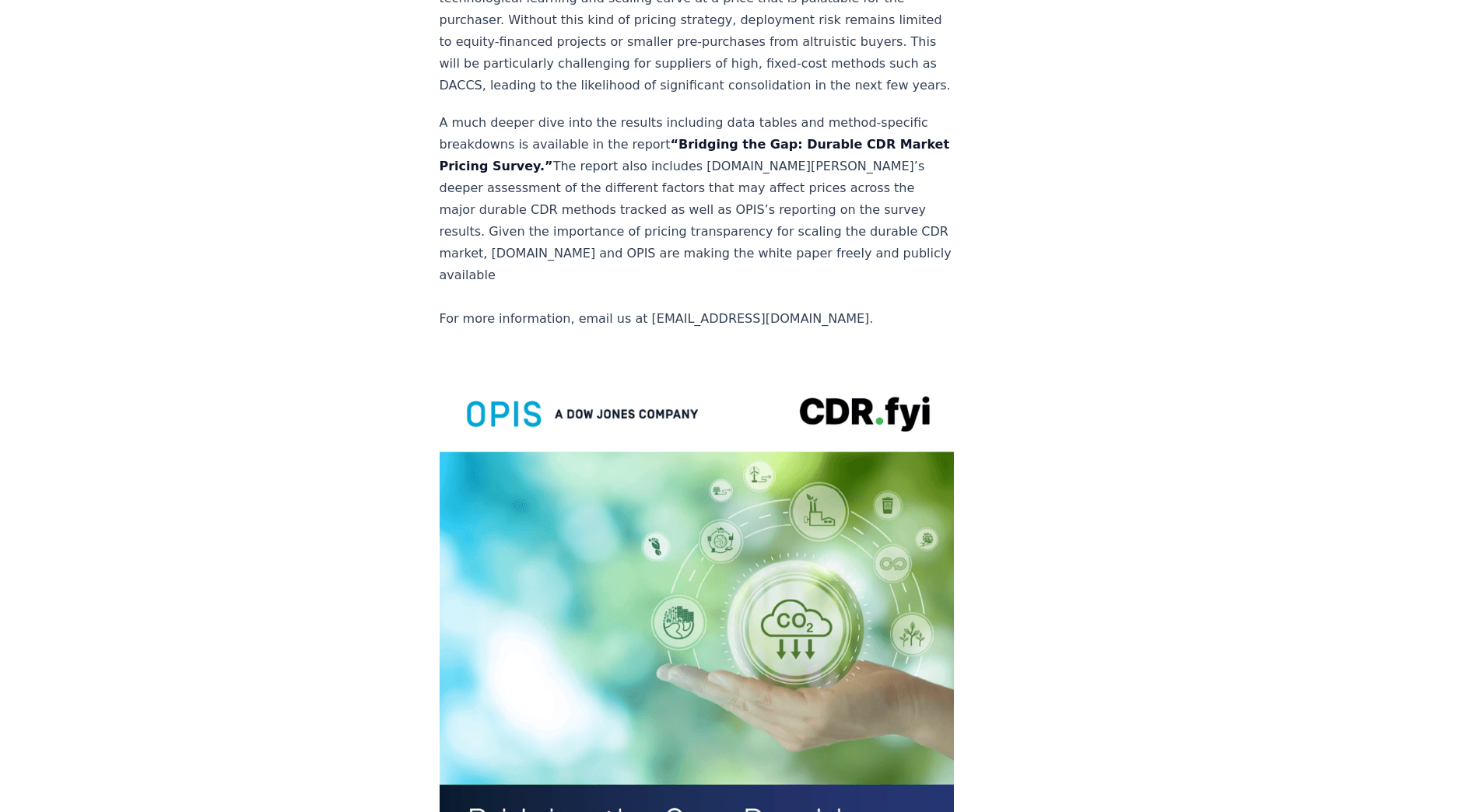
click at [590, 474] on img at bounding box center [697, 702] width 515 height 672
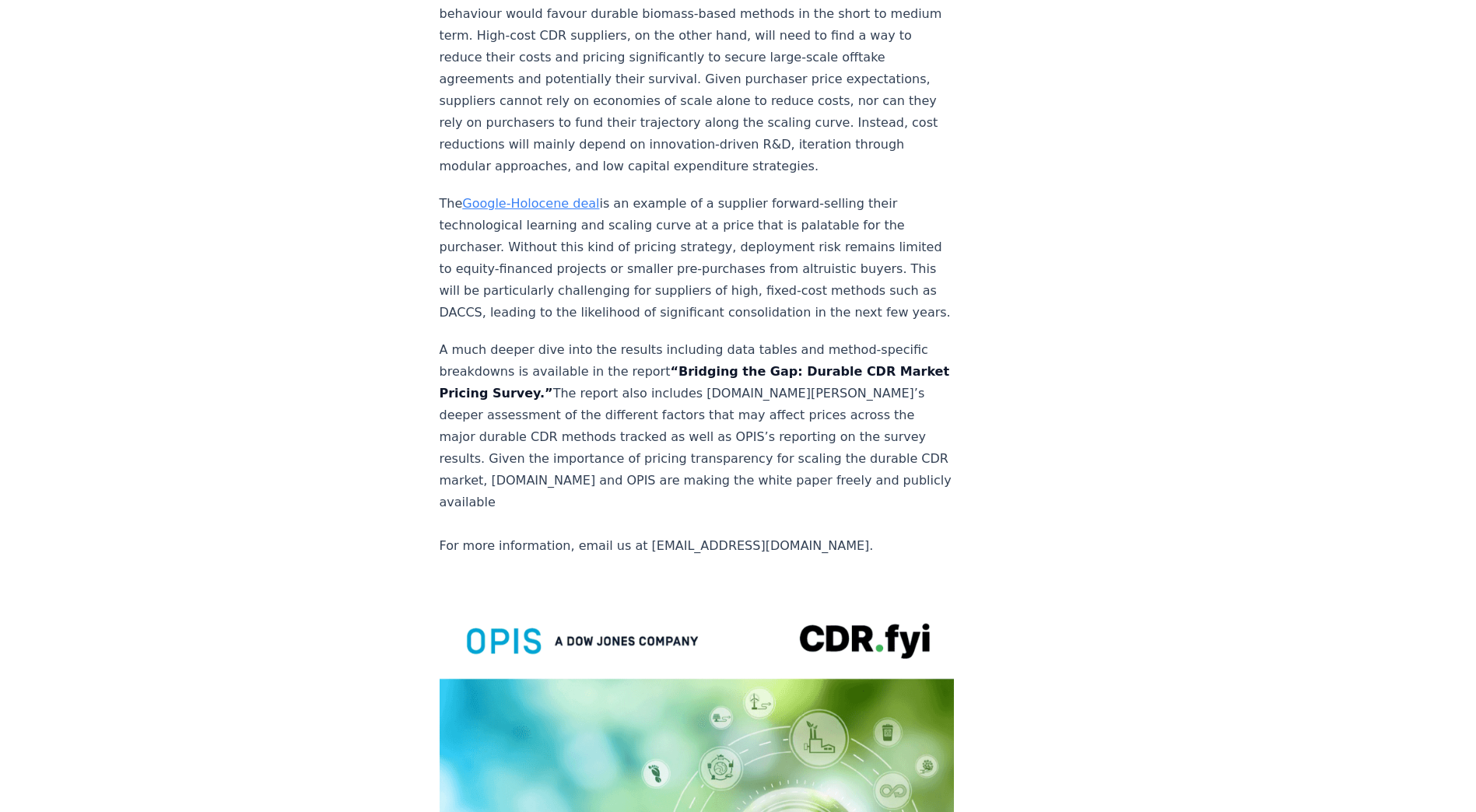
scroll to position [2800, 0]
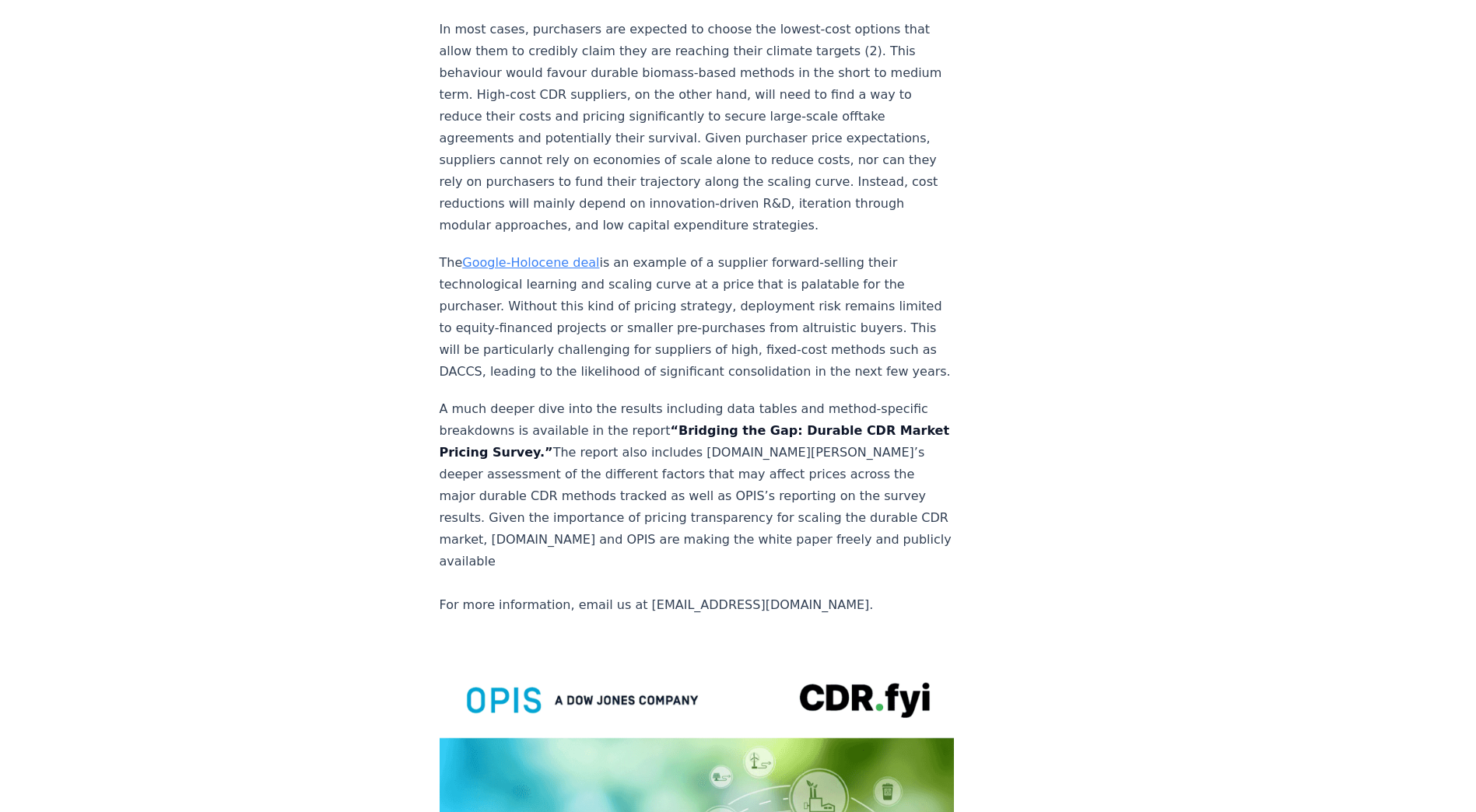
scroll to position [2722, 0]
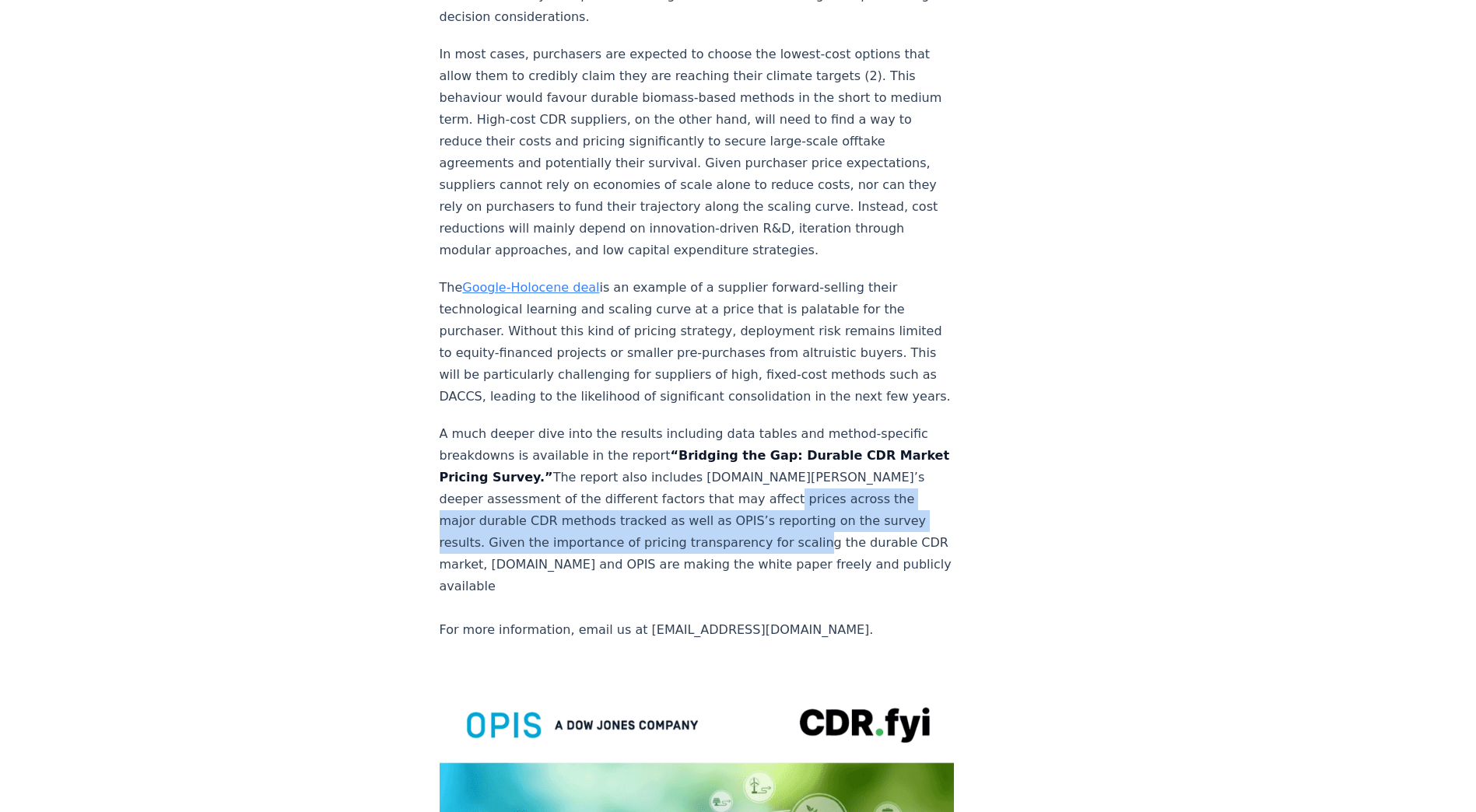
drag, startPoint x: 753, startPoint y: 327, endPoint x: 809, endPoint y: 362, distance: 66.0
click at [809, 423] on p "A much deeper dive into the results including data tables and method-specific b…" at bounding box center [697, 532] width 515 height 218
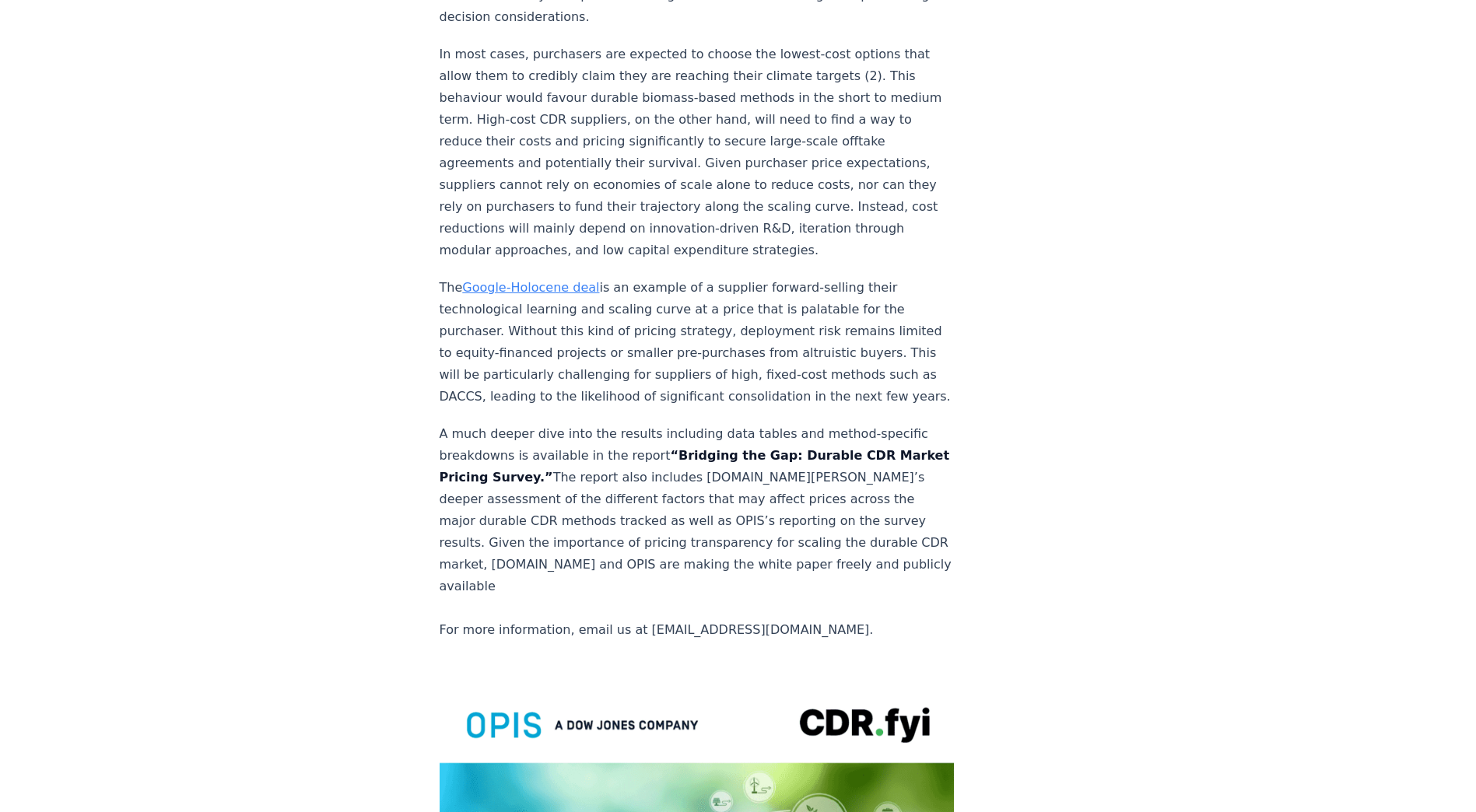
drag, startPoint x: 809, startPoint y: 362, endPoint x: 832, endPoint y: 413, distance: 55.9
click at [832, 423] on p "A much deeper dive into the results including data tables and method-specific b…" at bounding box center [697, 532] width 515 height 218
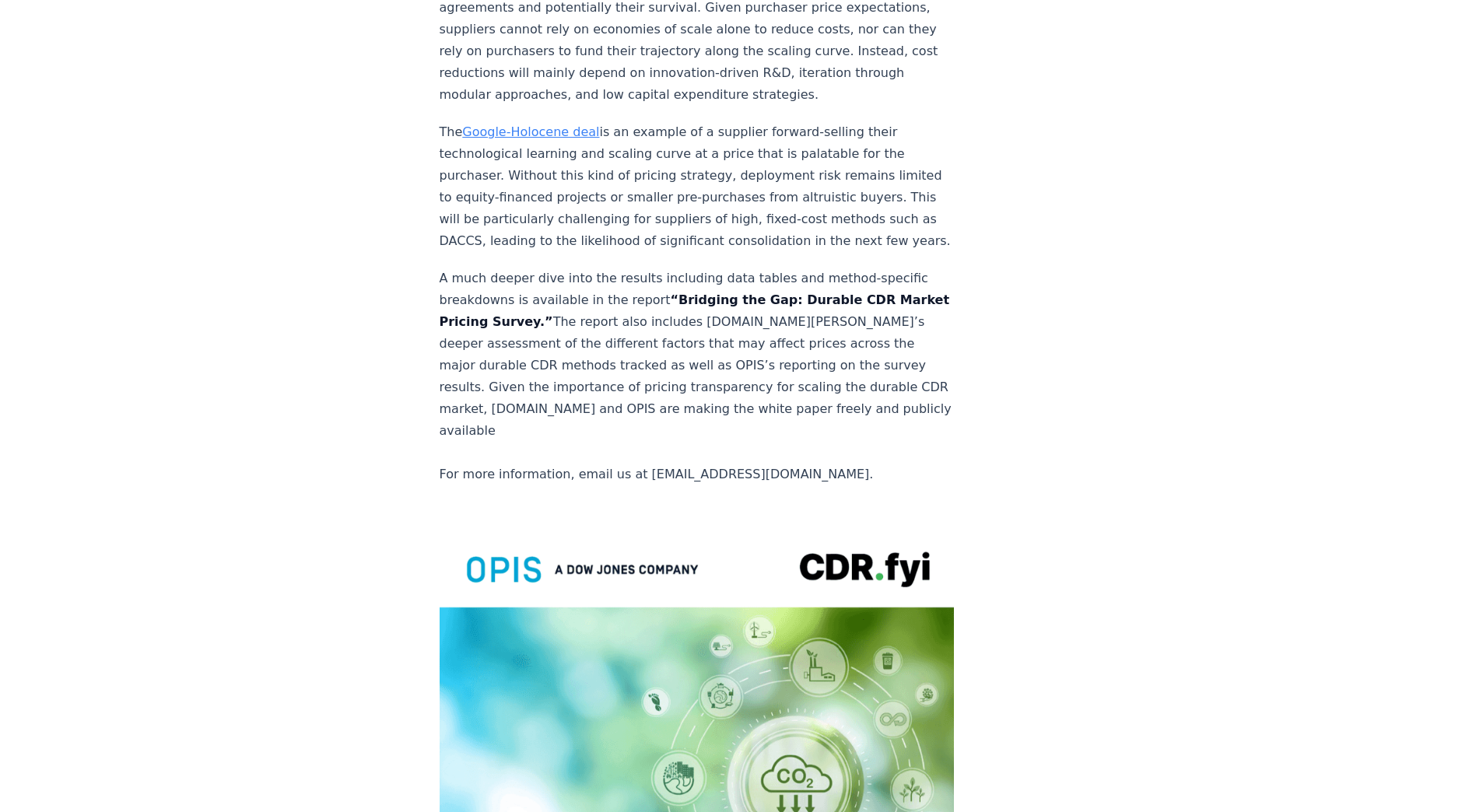
scroll to position [3388, 0]
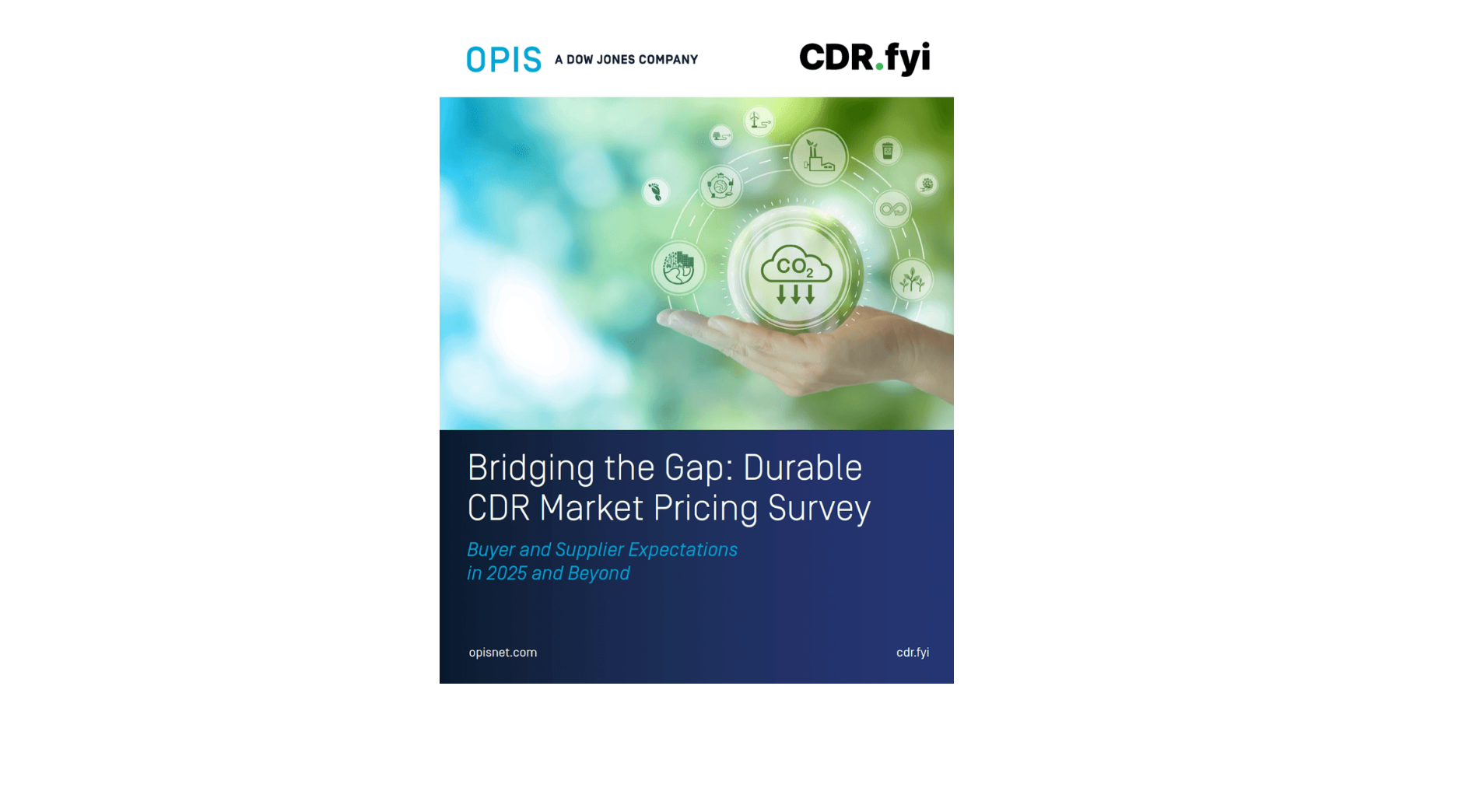
click at [555, 344] on img at bounding box center [697, 348] width 515 height 672
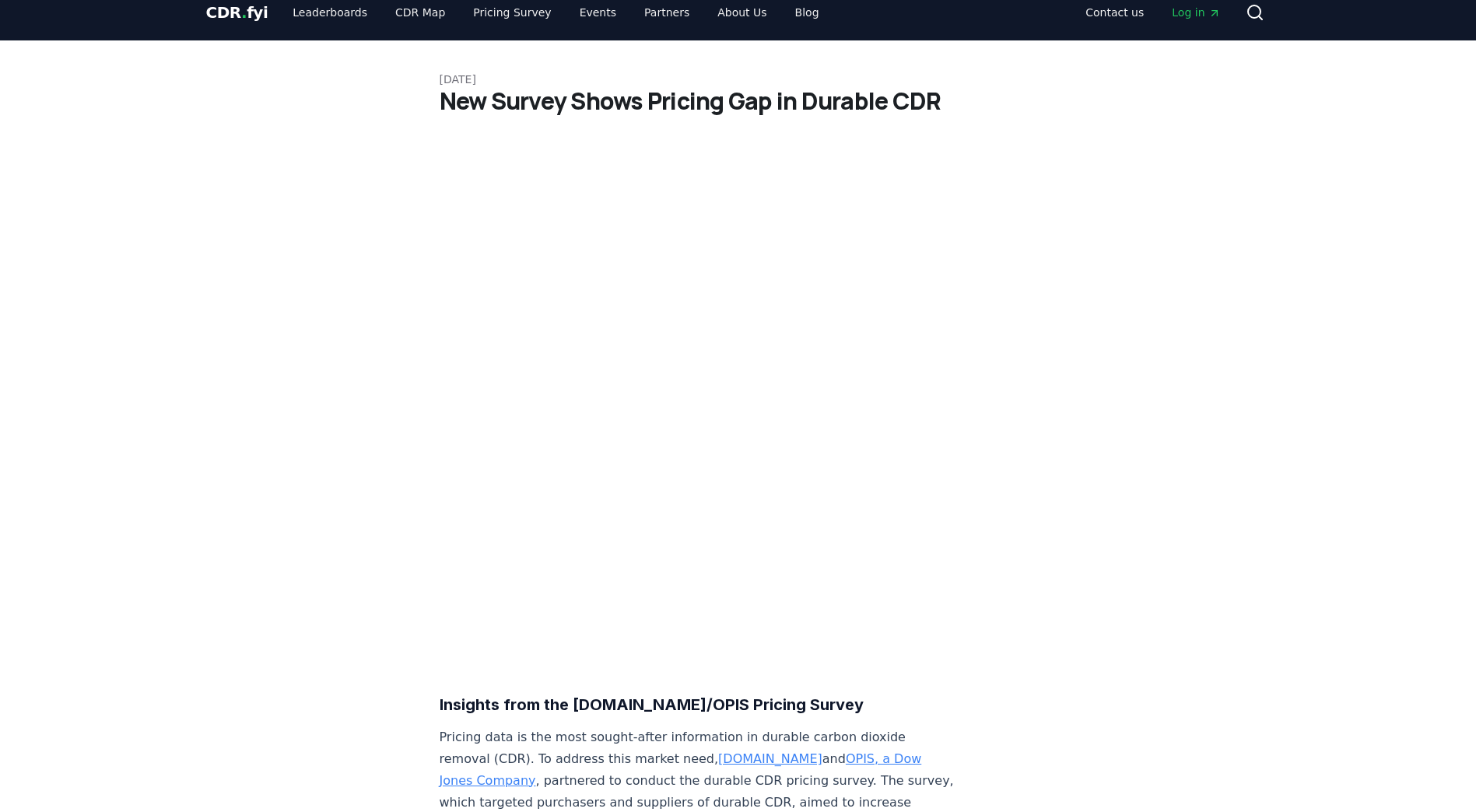
scroll to position [0, 0]
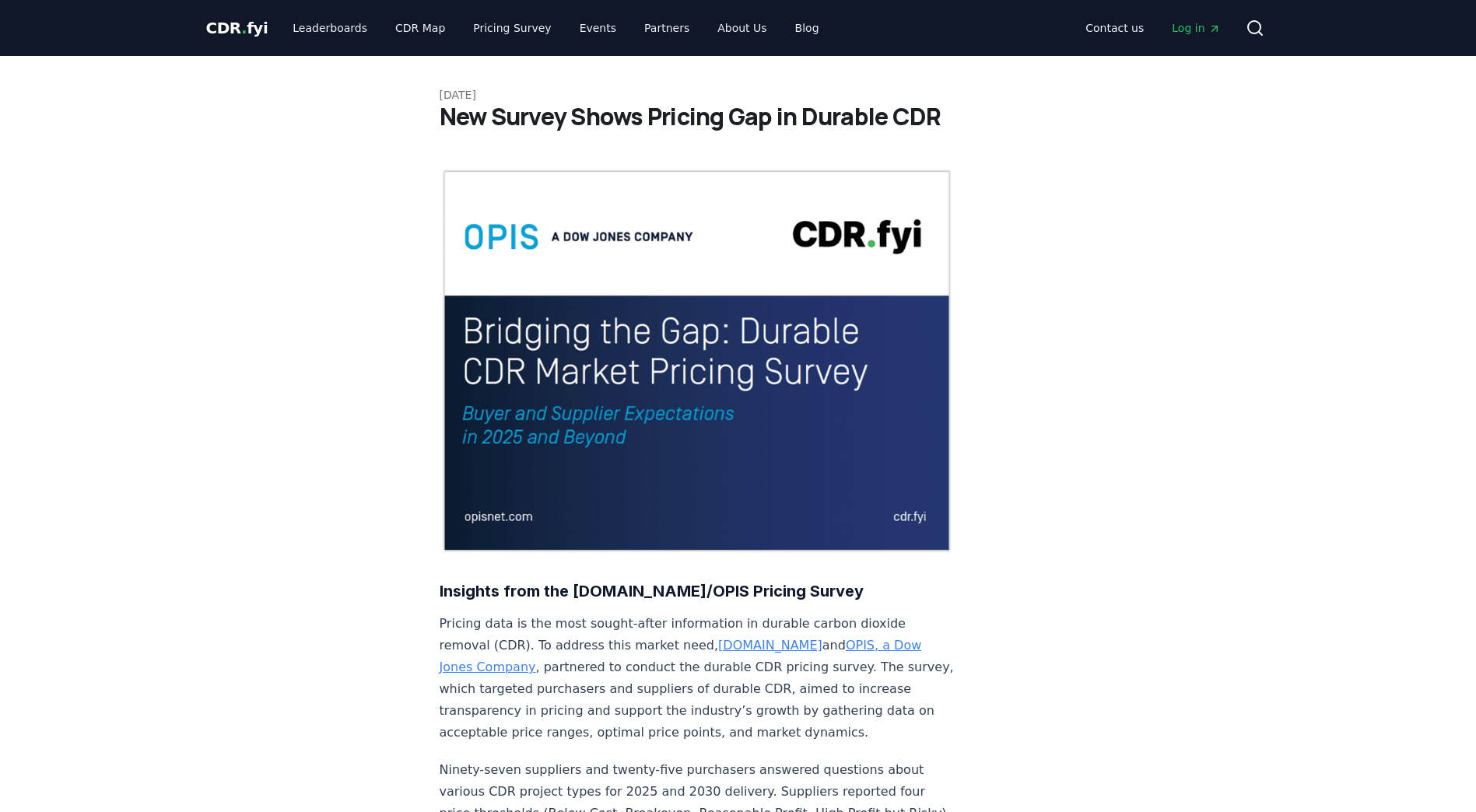
click at [627, 324] on img at bounding box center [697, 360] width 515 height 385
drag, startPoint x: 624, startPoint y: 447, endPoint x: 629, endPoint y: 433, distance: 14.9
click at [625, 447] on img at bounding box center [697, 360] width 515 height 385
click at [585, 243] on img at bounding box center [697, 360] width 515 height 385
click at [249, 23] on span "CDR . fyi" at bounding box center [237, 27] width 62 height 18
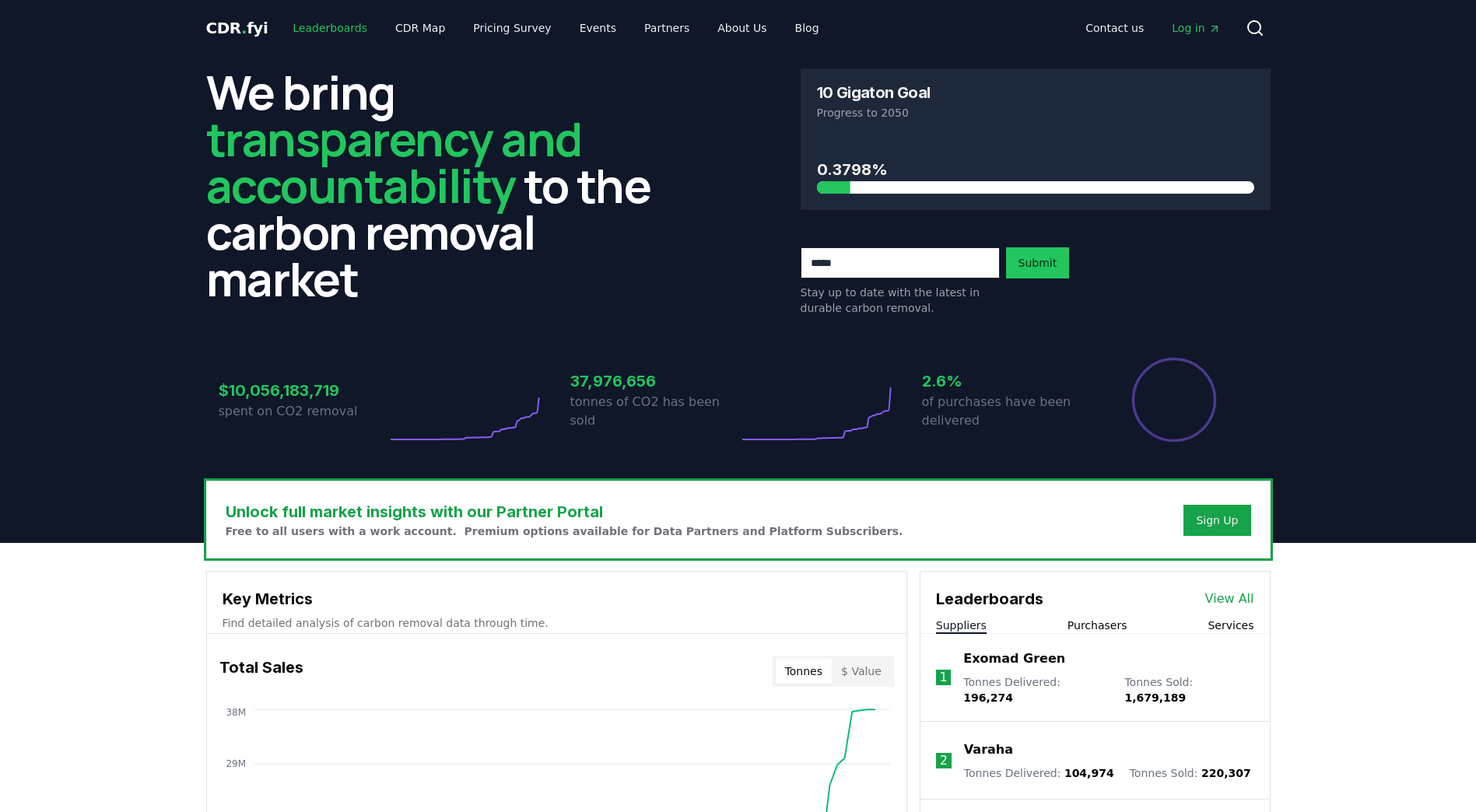
click at [343, 34] on link "Leaderboards" at bounding box center [329, 28] width 99 height 28
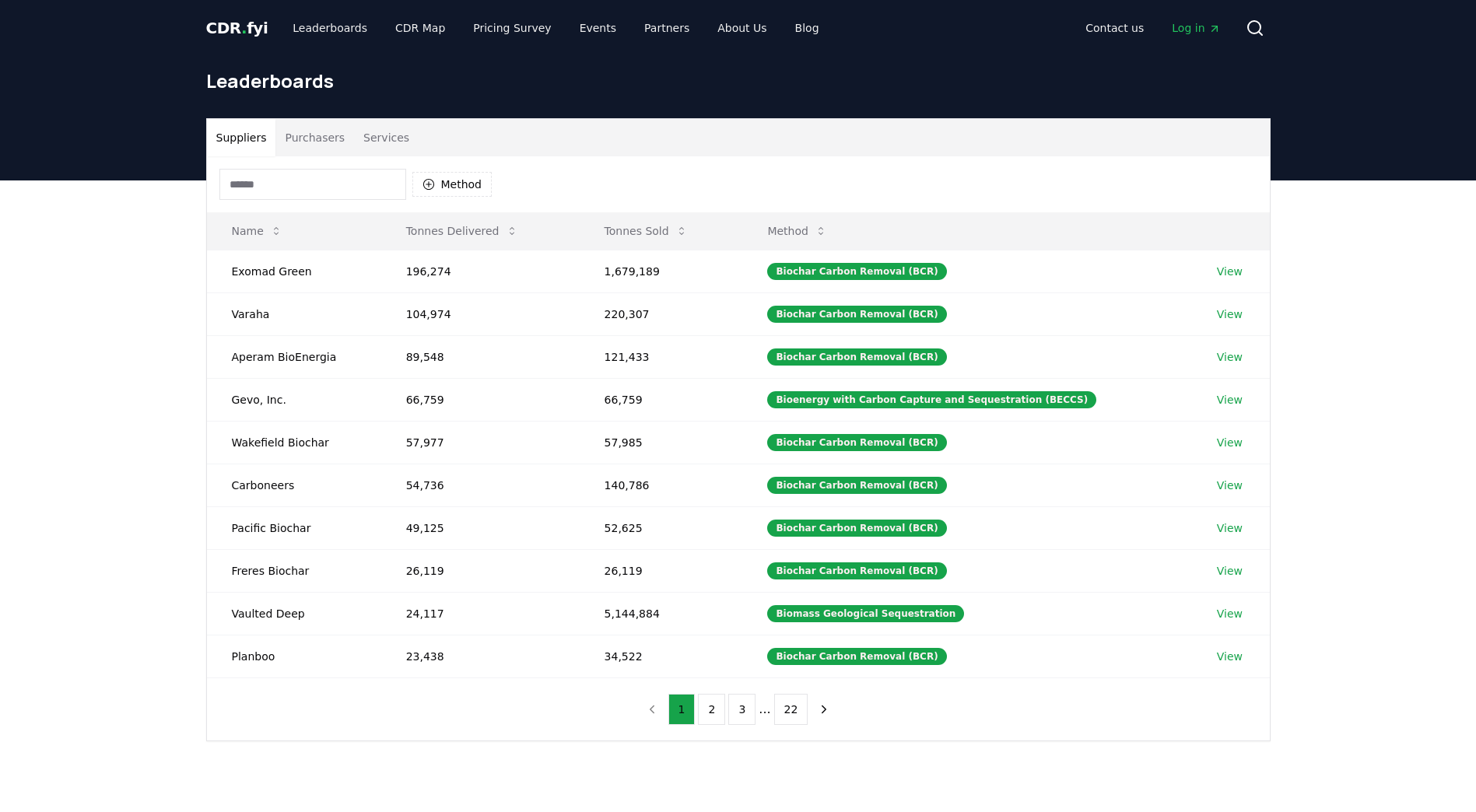
click at [318, 137] on button "Purchasers" at bounding box center [314, 138] width 78 height 38
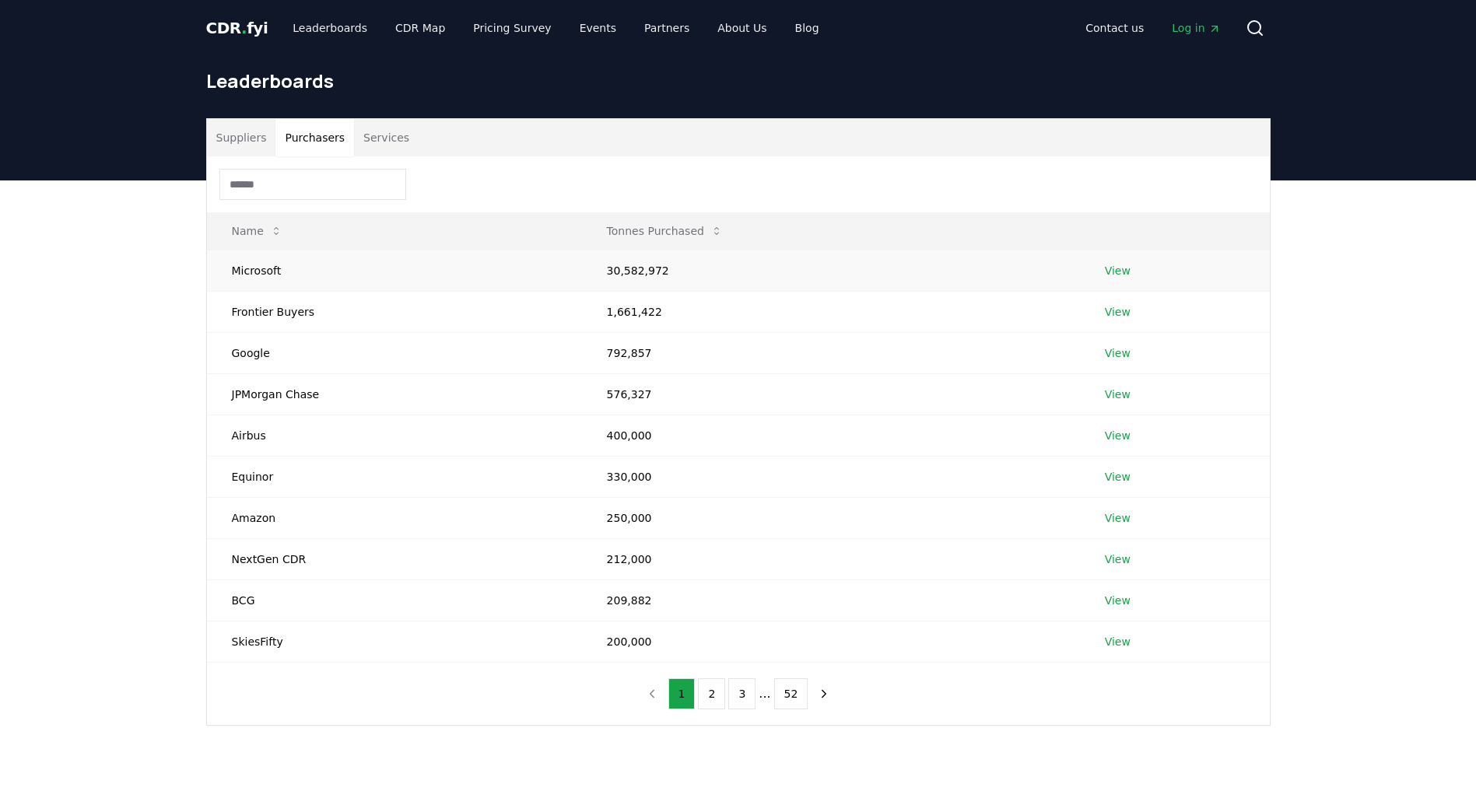
click at [1118, 273] on link "View" at bounding box center [1117, 270] width 25 height 16
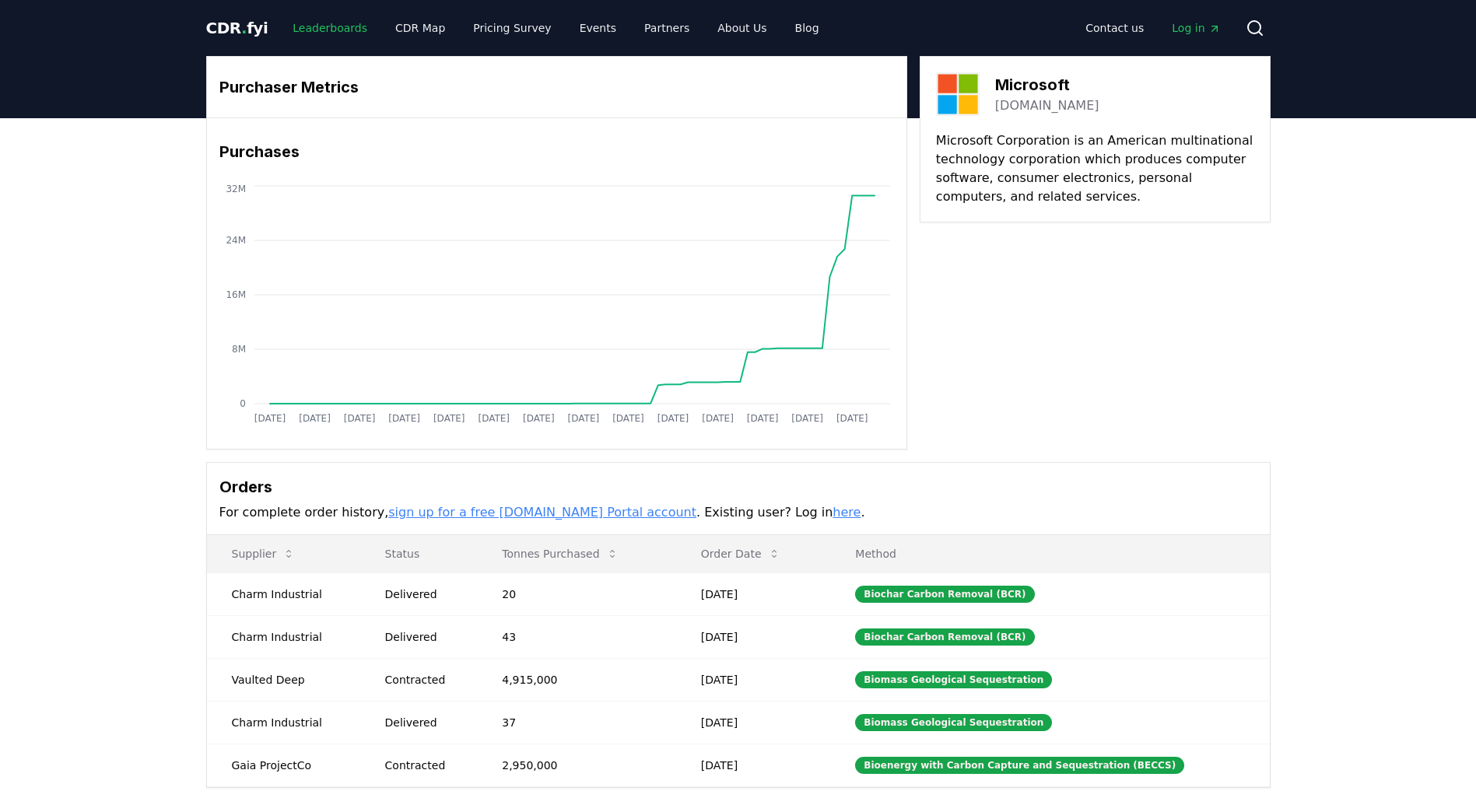
click at [314, 30] on link "Leaderboards" at bounding box center [329, 28] width 99 height 28
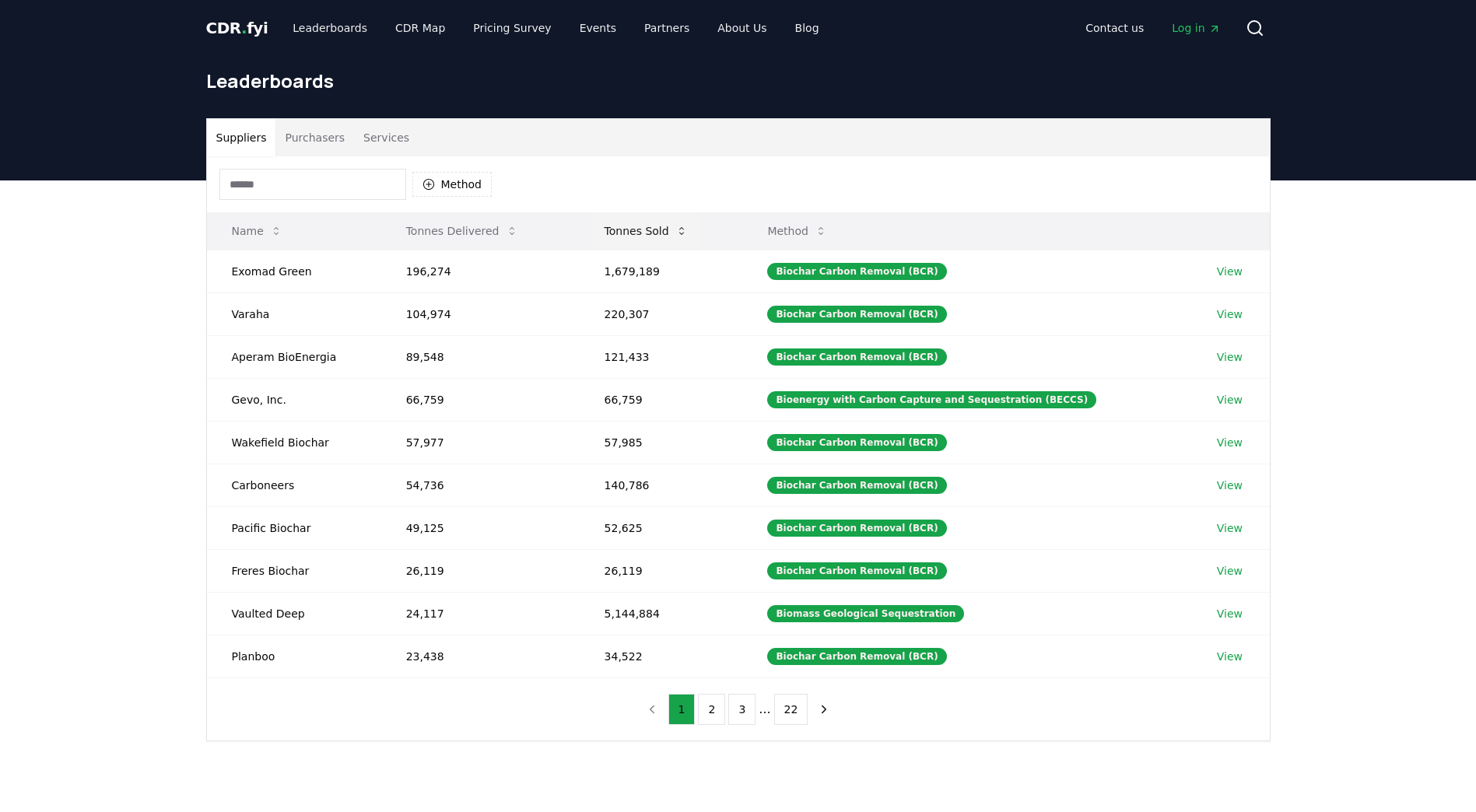
click at [683, 226] on icon at bounding box center [681, 231] width 12 height 12
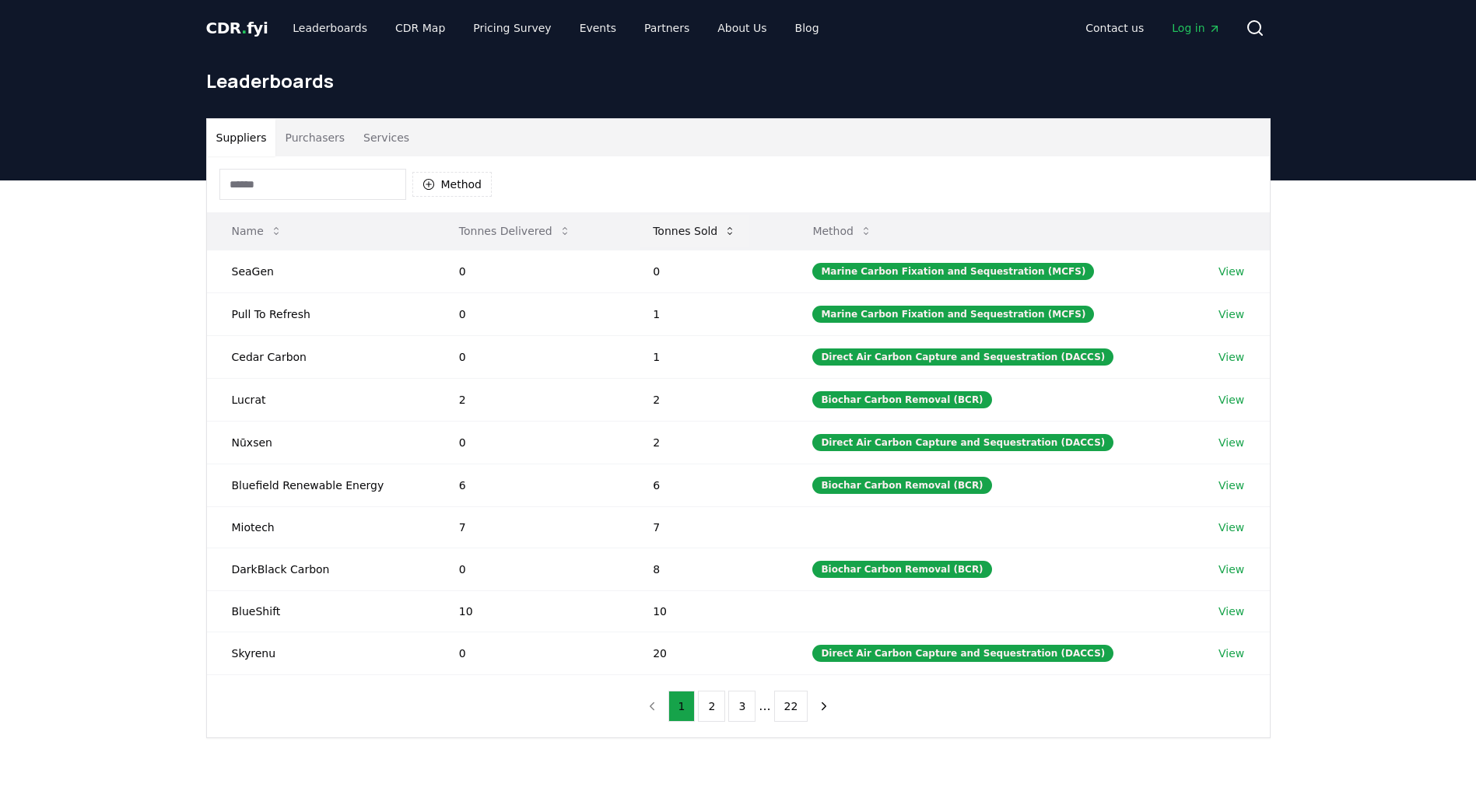
click at [684, 225] on button "Tonnes Sold" at bounding box center [694, 230] width 108 height 31
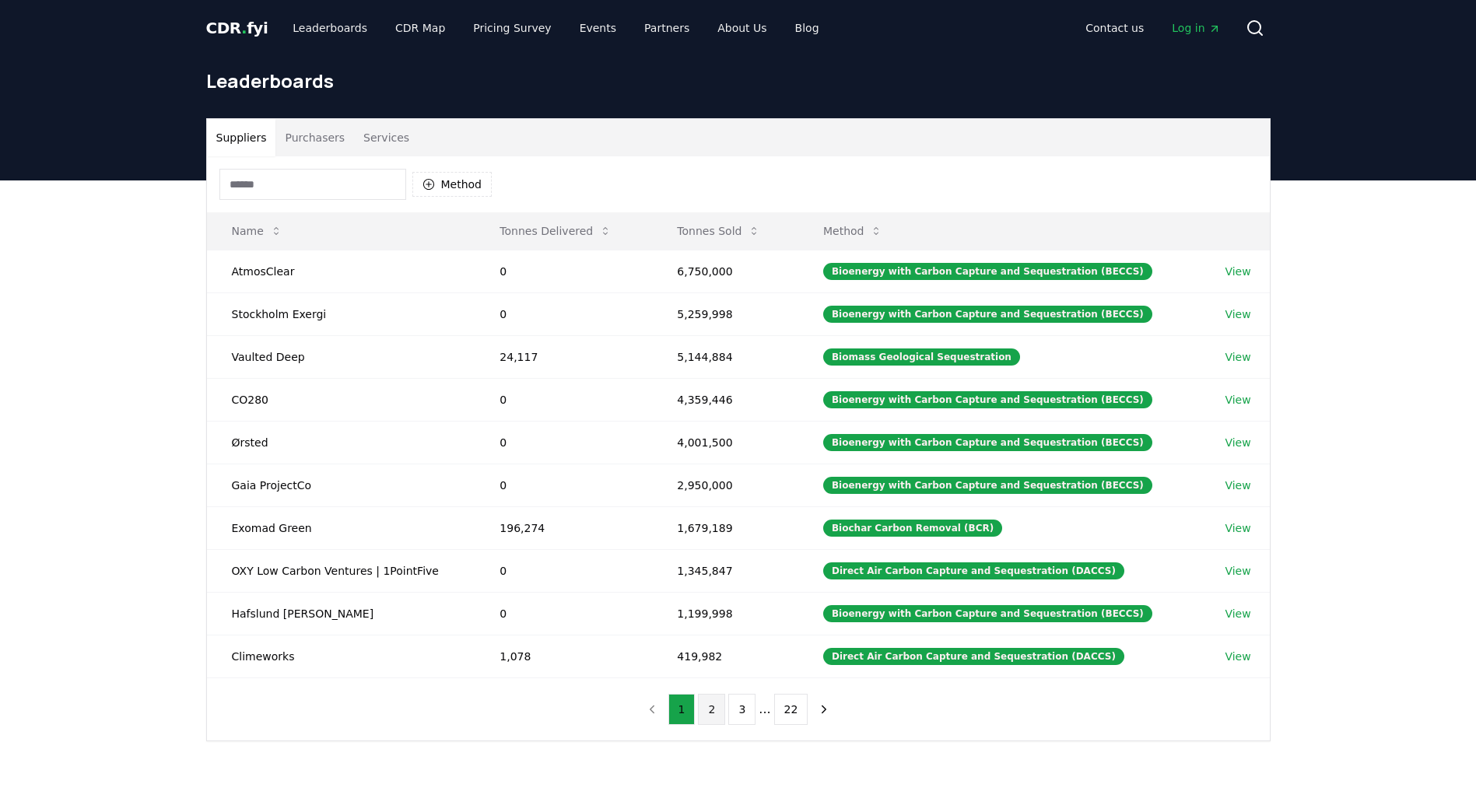
click at [711, 724] on button "2" at bounding box center [711, 708] width 27 height 31
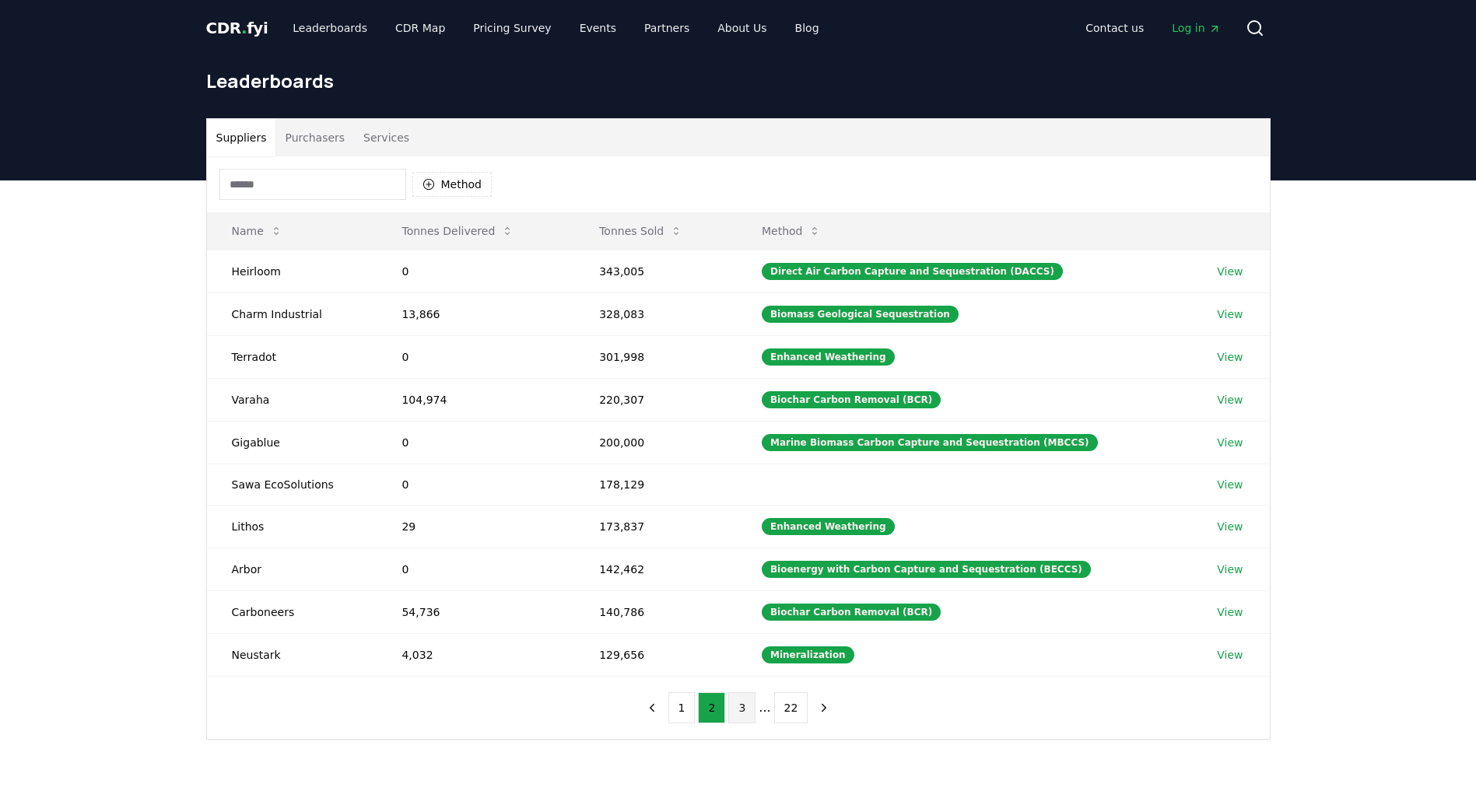
click at [748, 711] on button "3" at bounding box center [741, 708] width 27 height 31
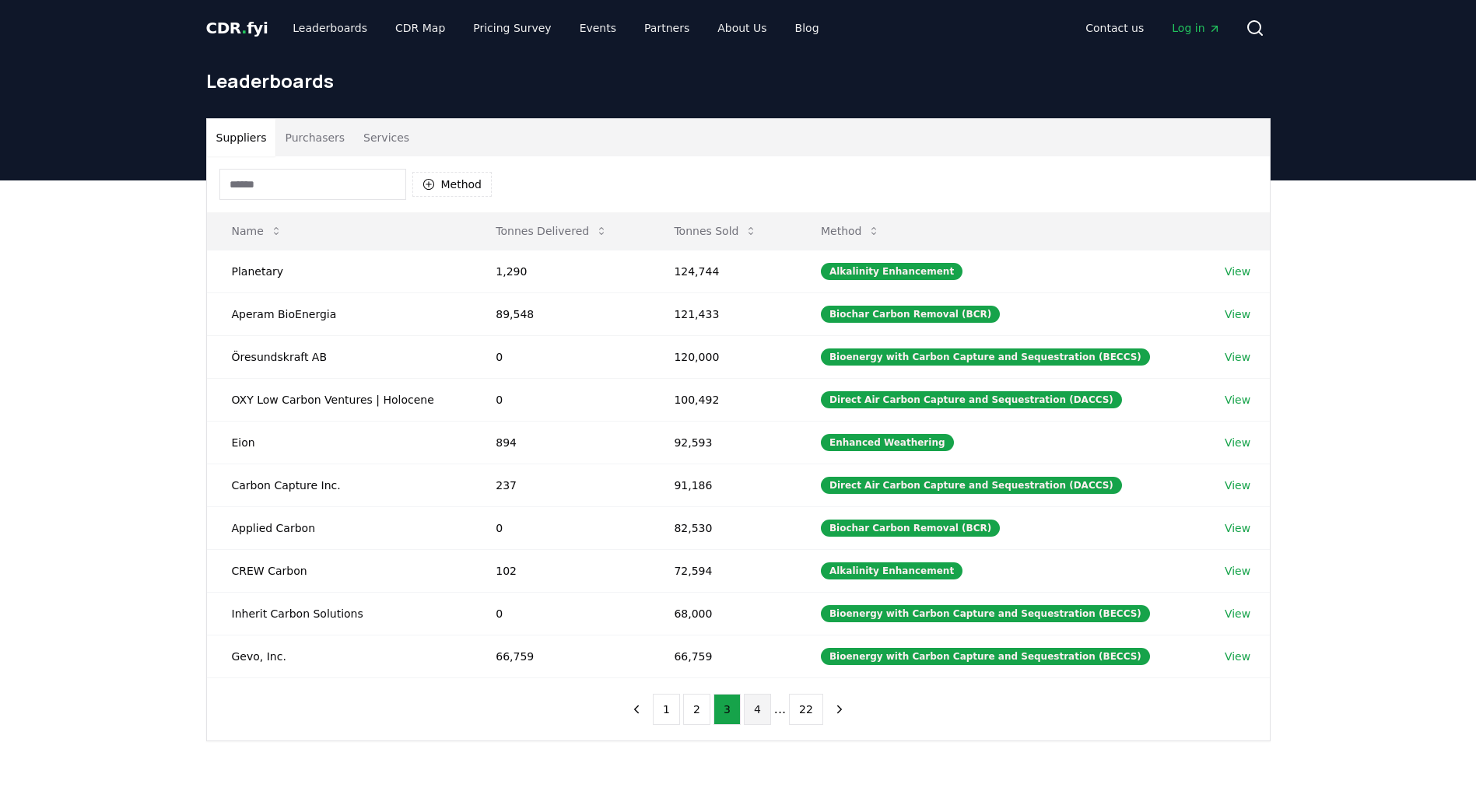
click at [764, 712] on button "4" at bounding box center [757, 708] width 27 height 31
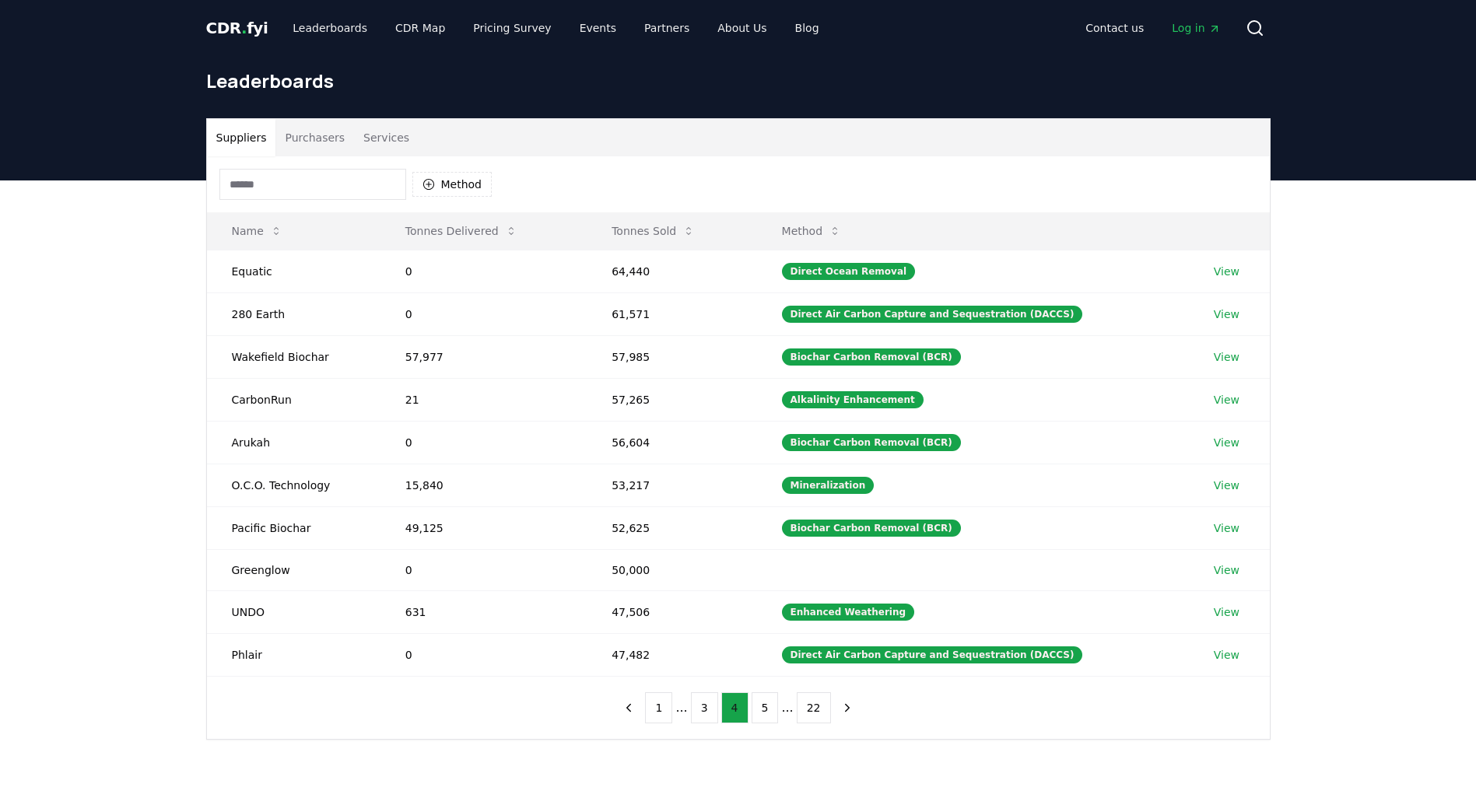
click at [764, 712] on button "5" at bounding box center [765, 708] width 27 height 31
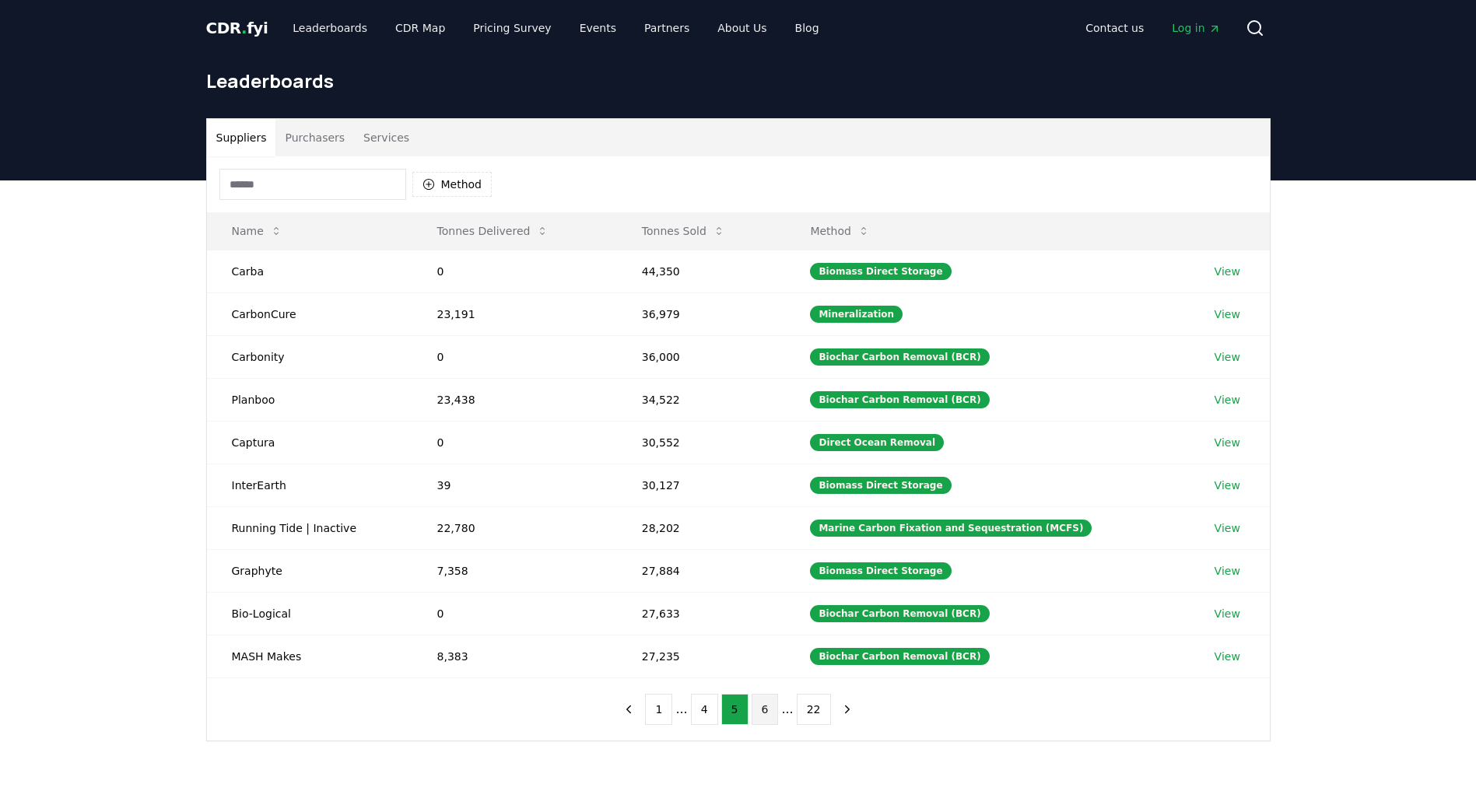
click at [756, 712] on button "6" at bounding box center [765, 708] width 27 height 31
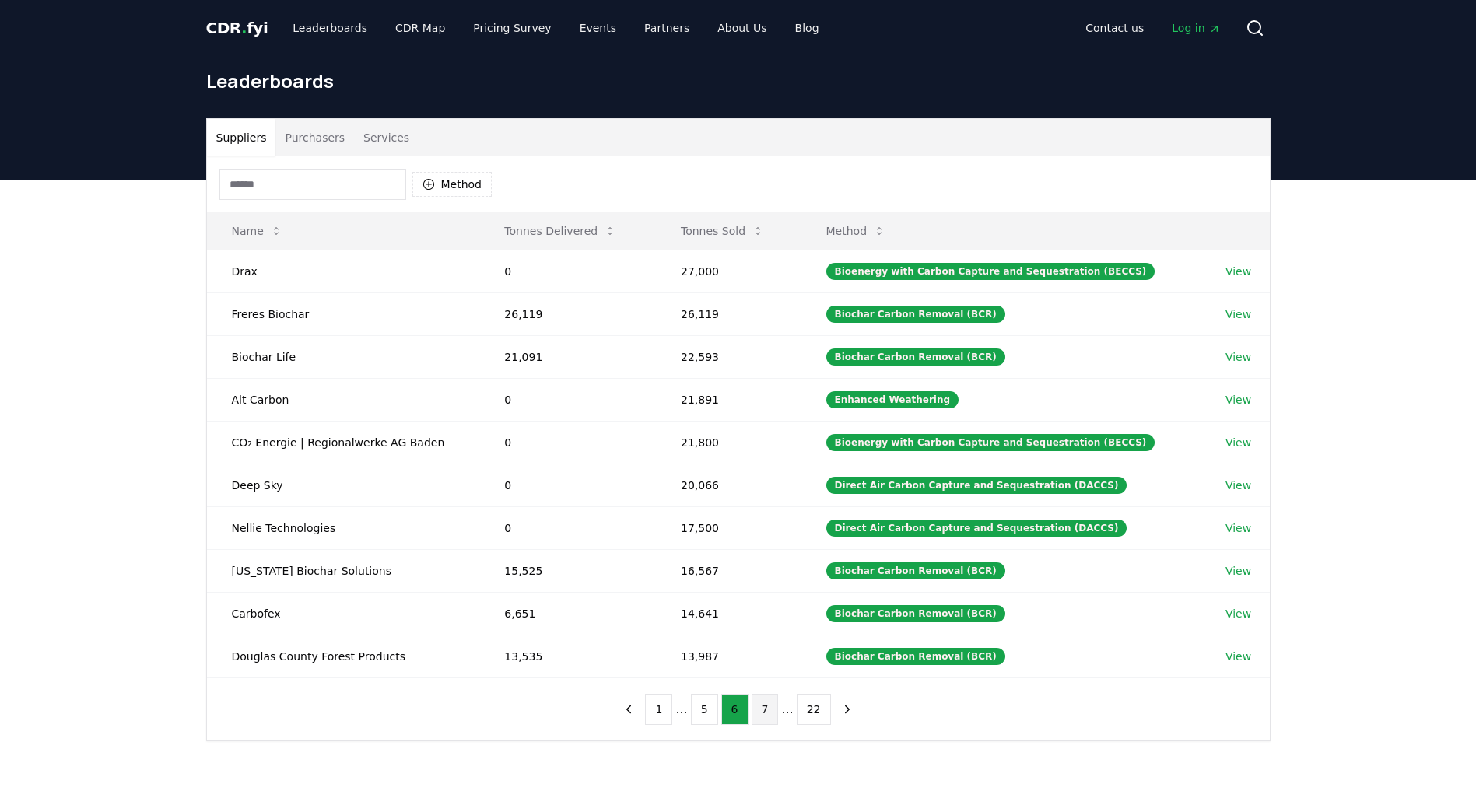
click at [754, 722] on button "7" at bounding box center [765, 708] width 27 height 31
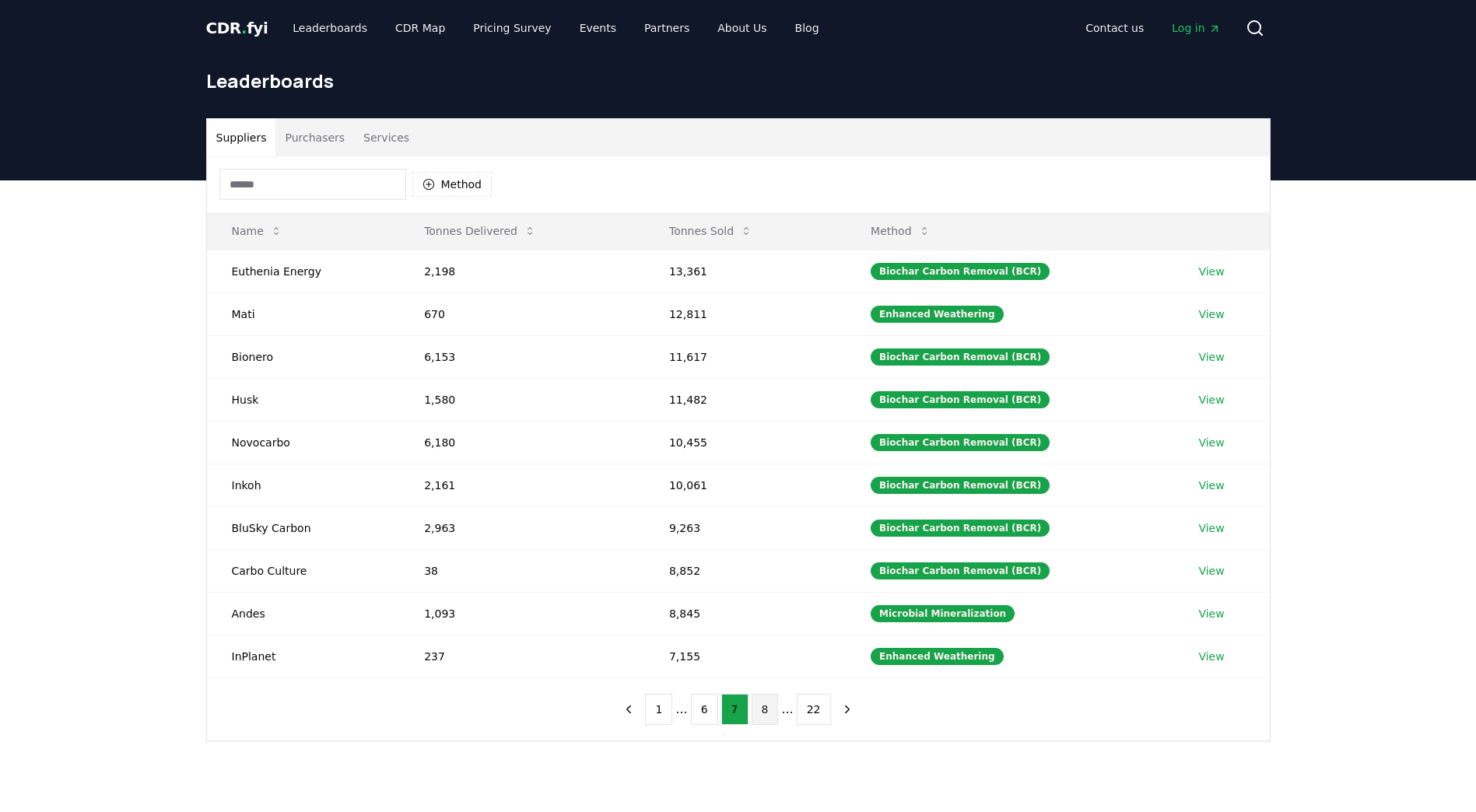
click at [756, 722] on button "8" at bounding box center [765, 708] width 27 height 31
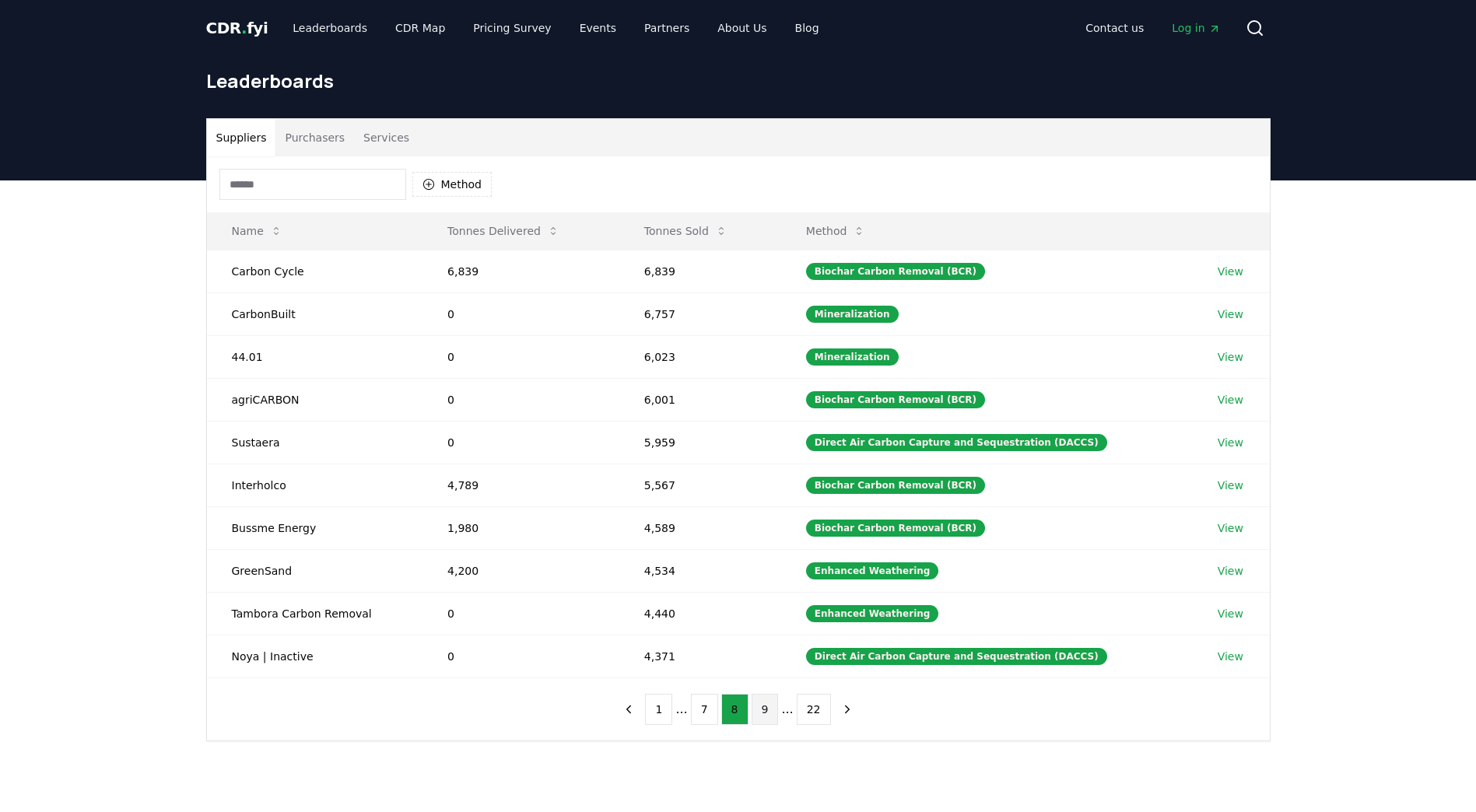
click at [760, 722] on button "9" at bounding box center [765, 708] width 27 height 31
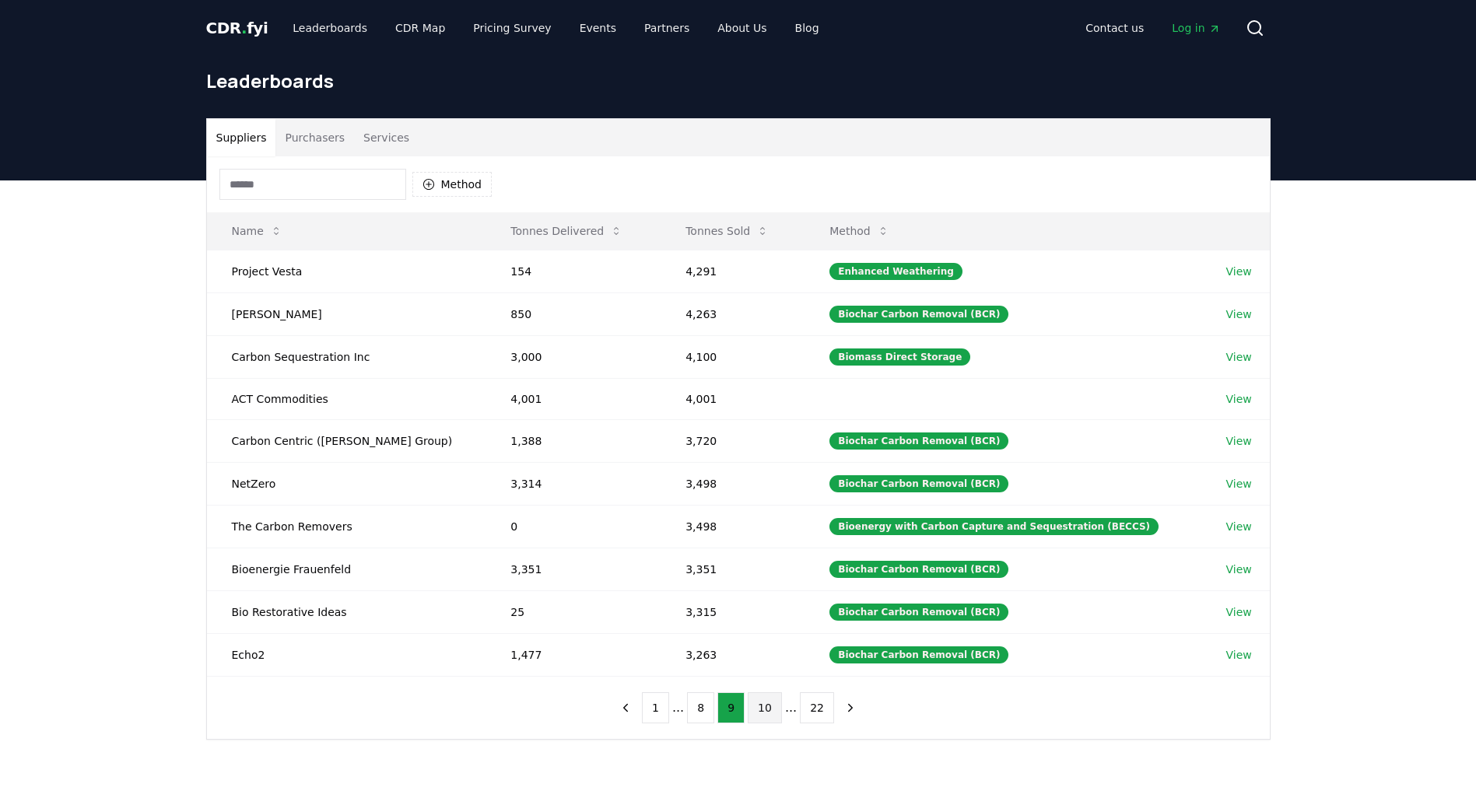
click at [763, 720] on button "10" at bounding box center [764, 708] width 34 height 31
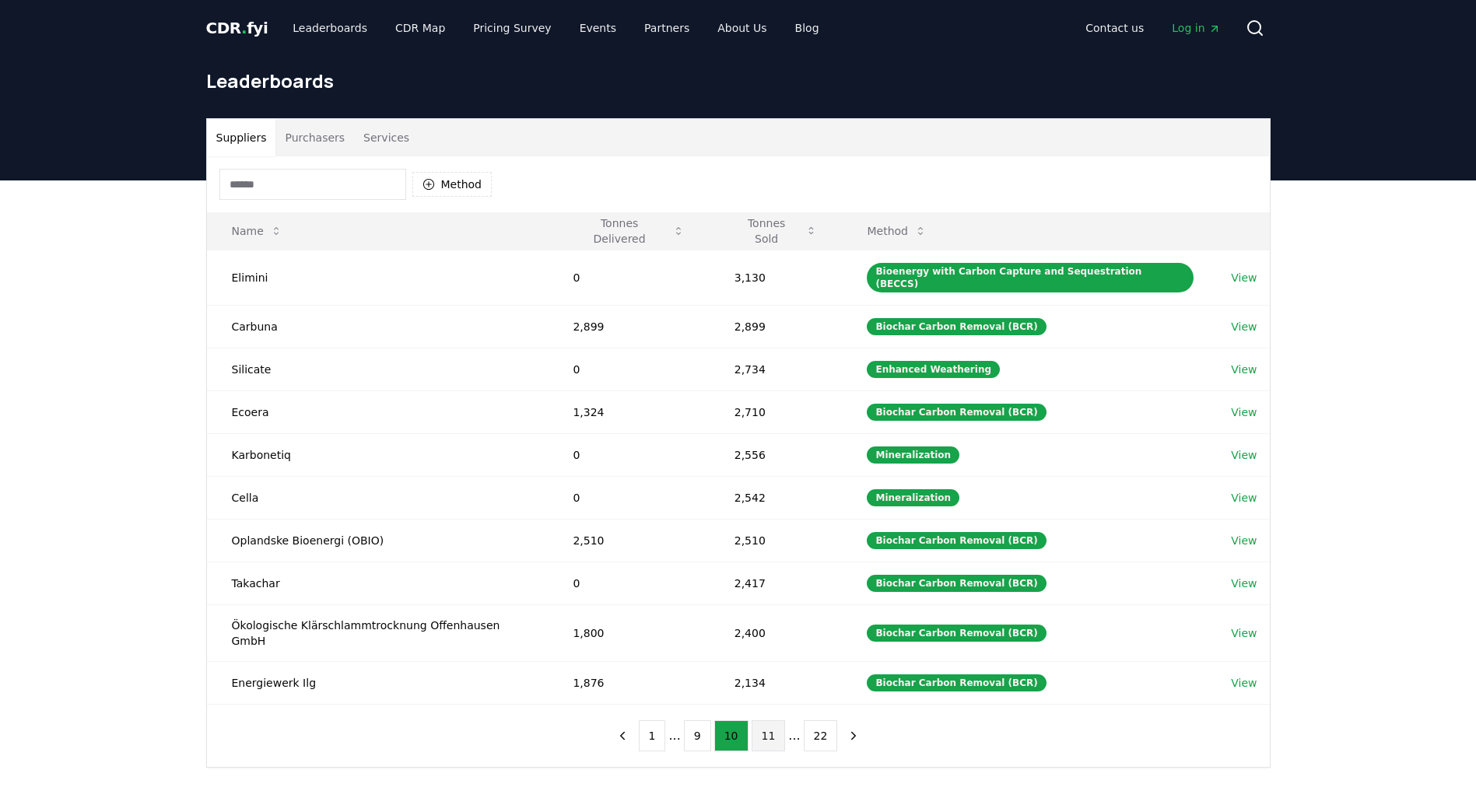
click at [764, 721] on button "11" at bounding box center [768, 735] width 34 height 31
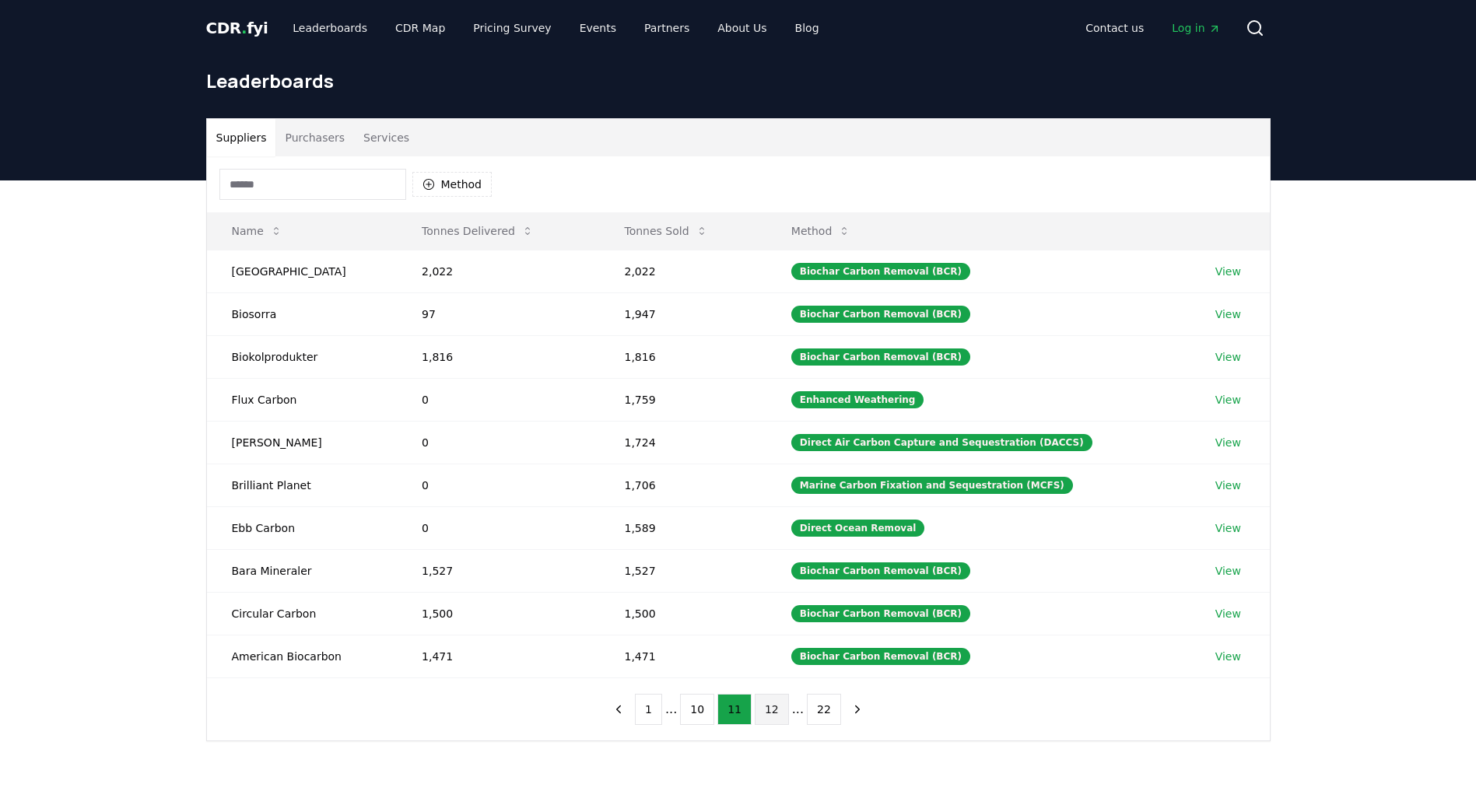
click at [766, 720] on button "12" at bounding box center [771, 708] width 34 height 31
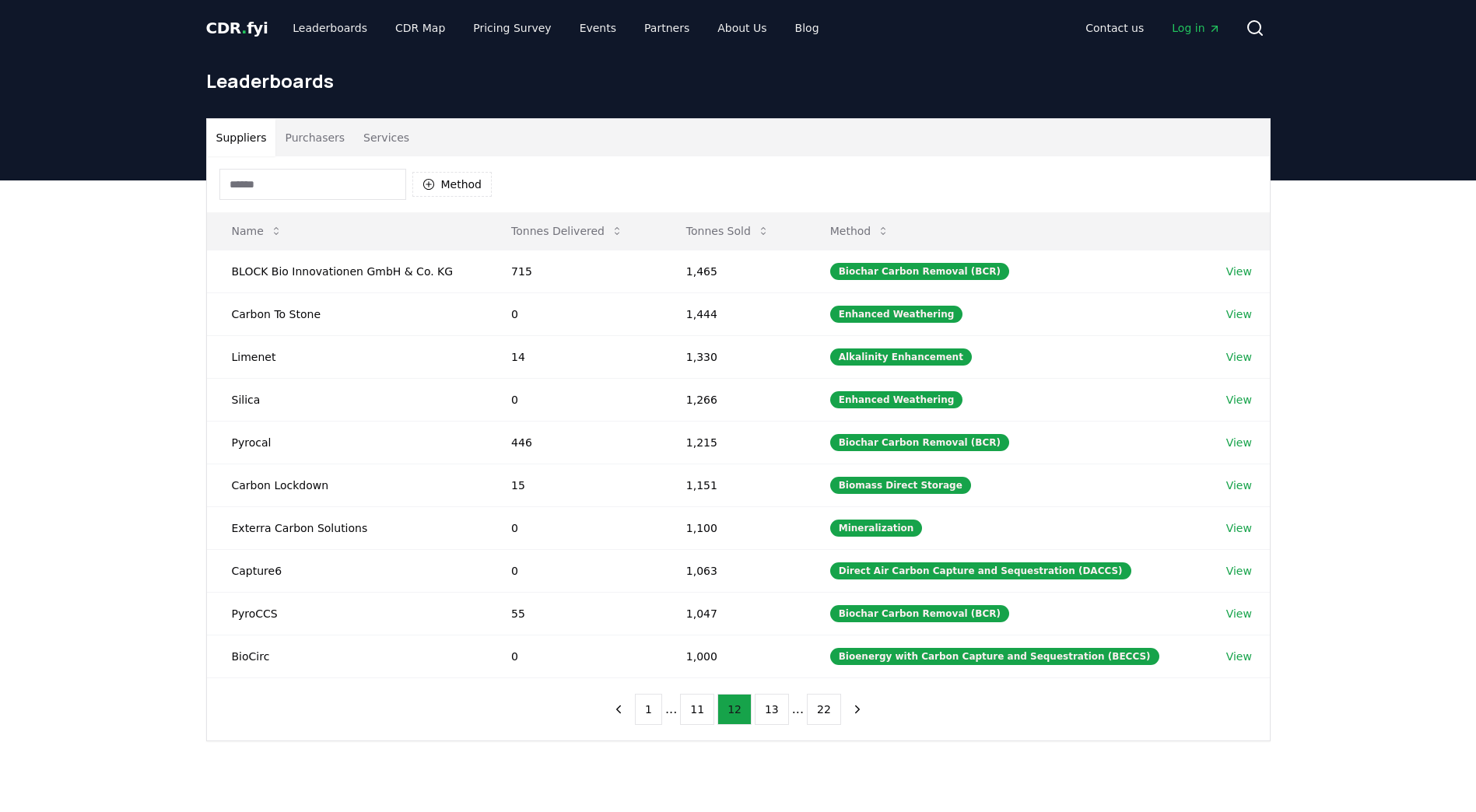
click at [766, 720] on button "13" at bounding box center [771, 708] width 34 height 31
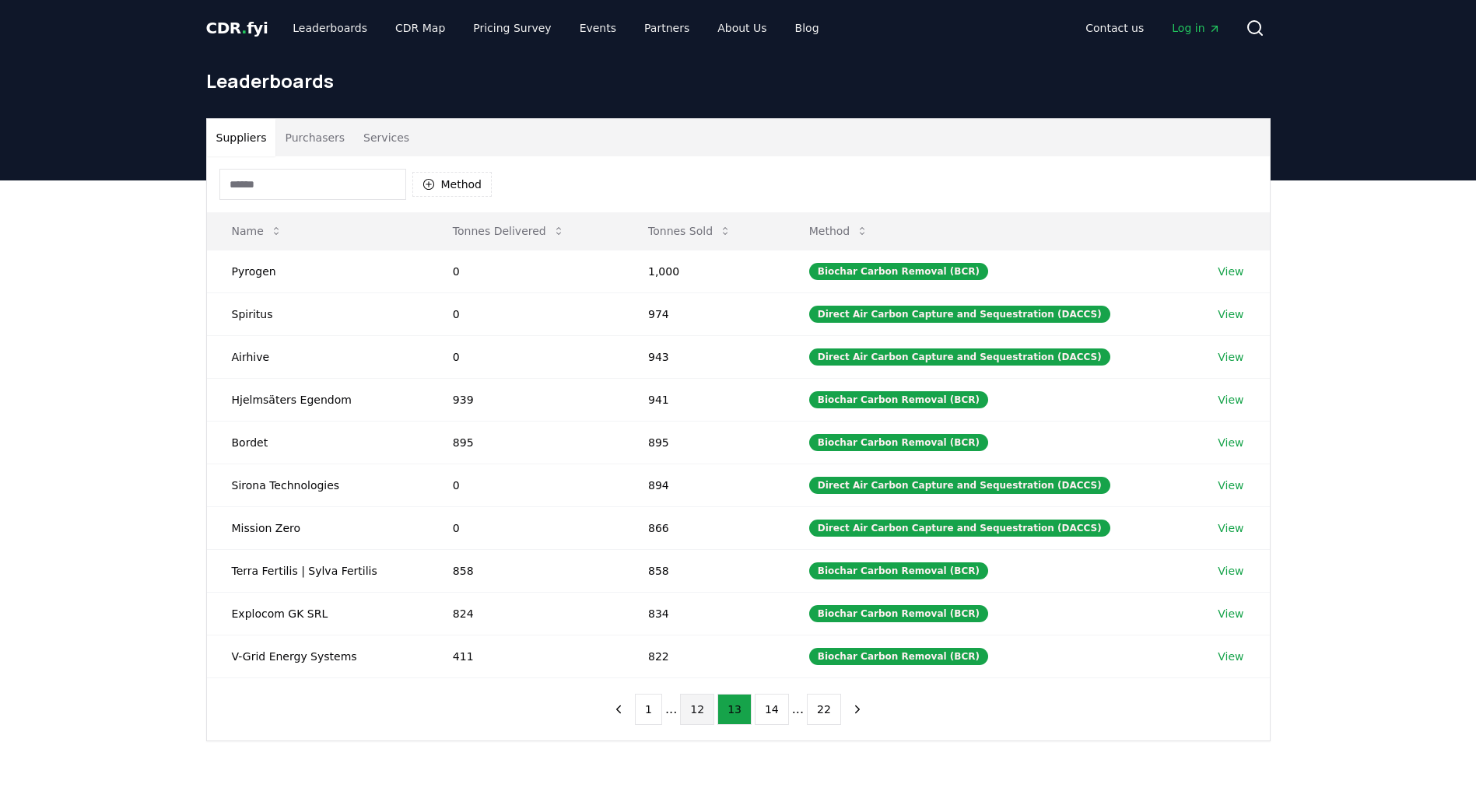
click at [766, 720] on button "14" at bounding box center [771, 708] width 34 height 31
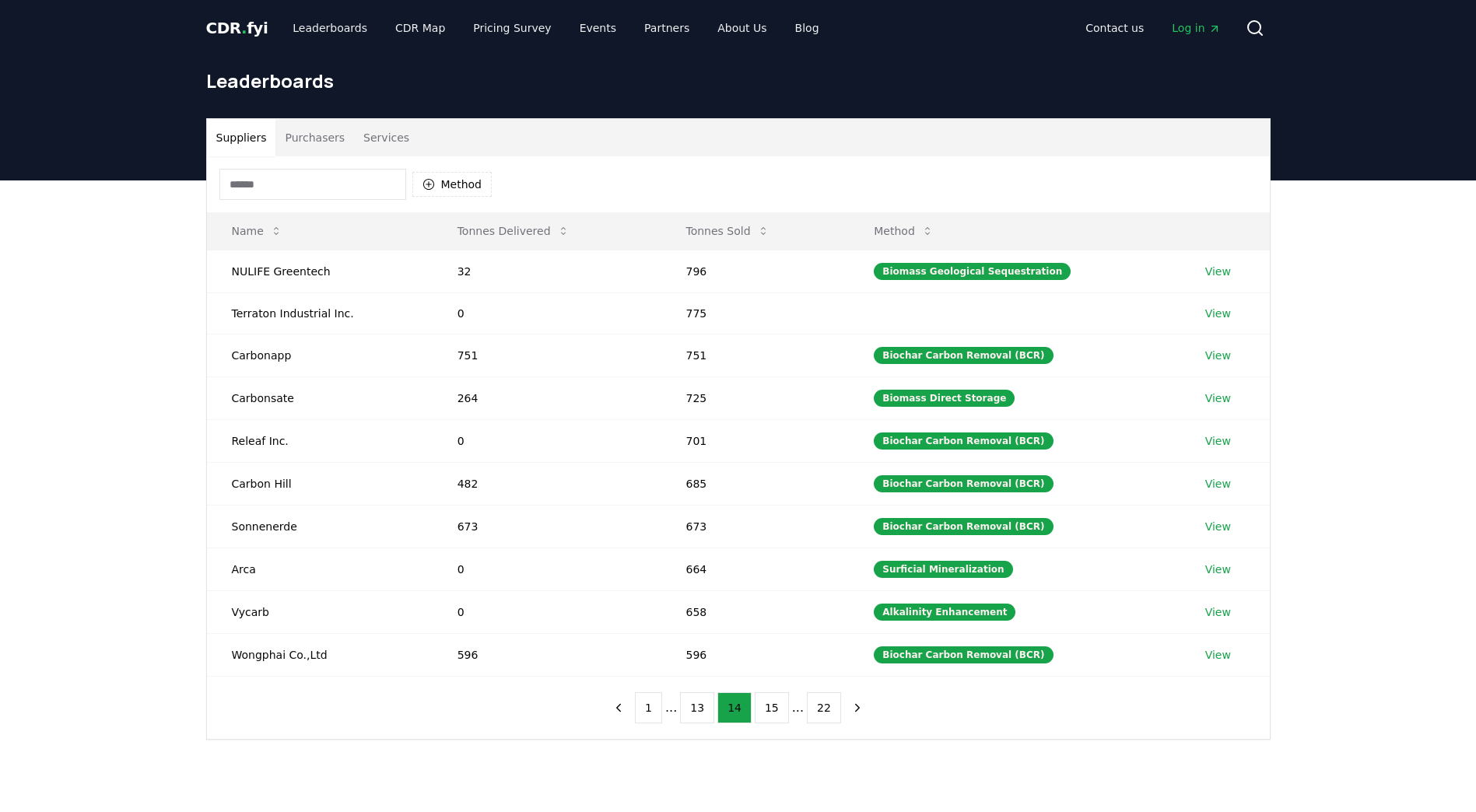
click at [766, 720] on button "15" at bounding box center [771, 708] width 34 height 31
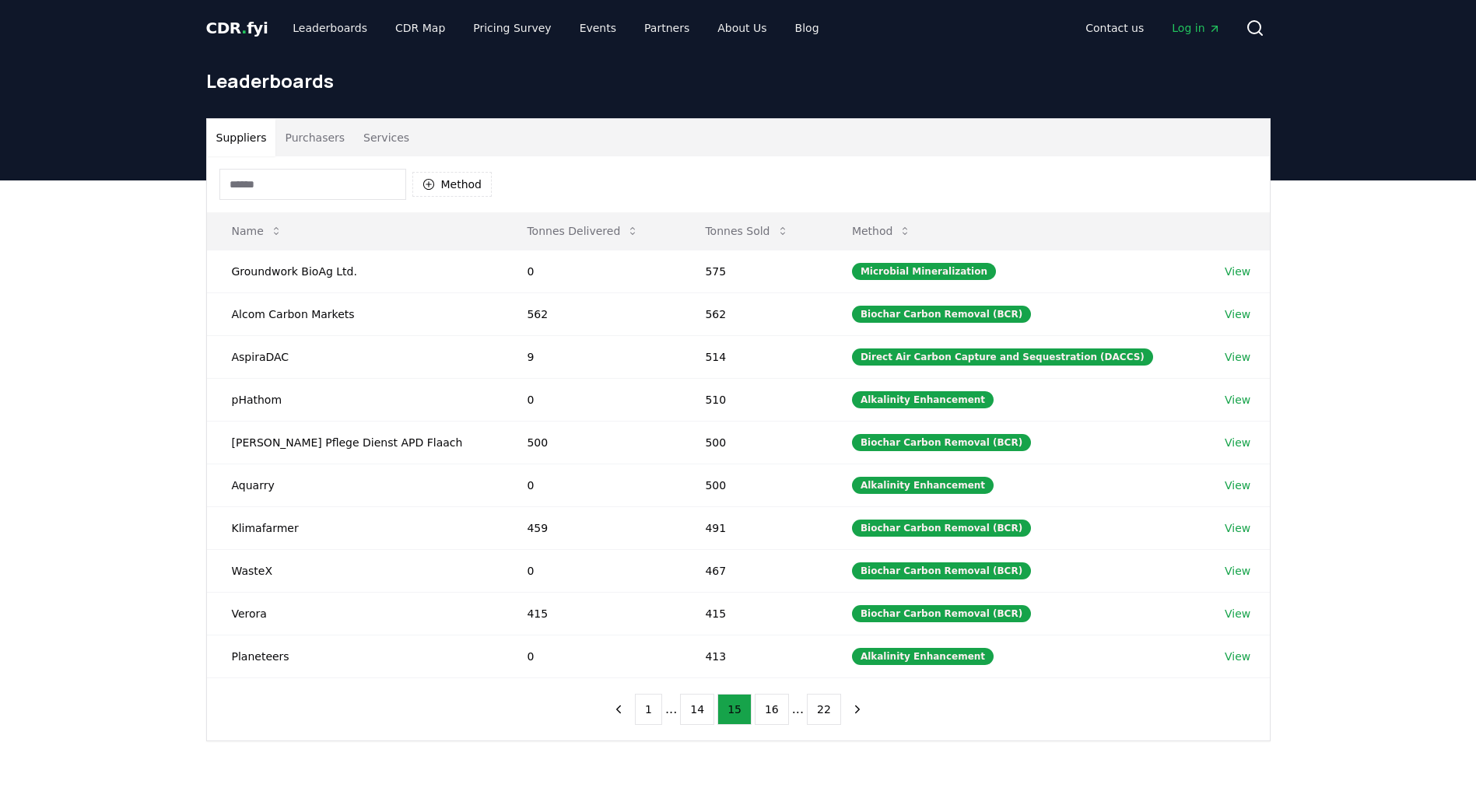
click at [766, 720] on button "16" at bounding box center [771, 708] width 34 height 31
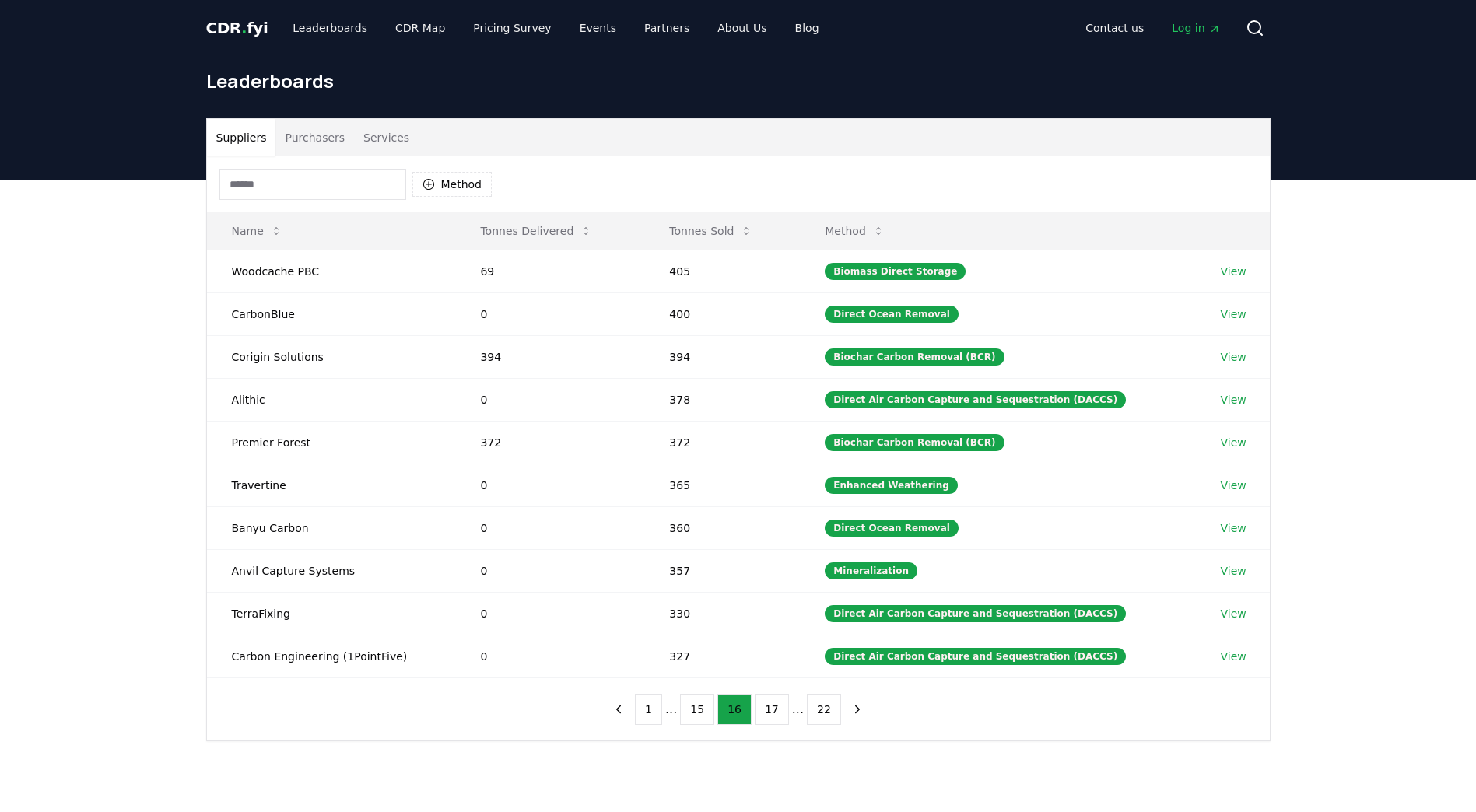
click at [766, 720] on button "17" at bounding box center [771, 708] width 34 height 31
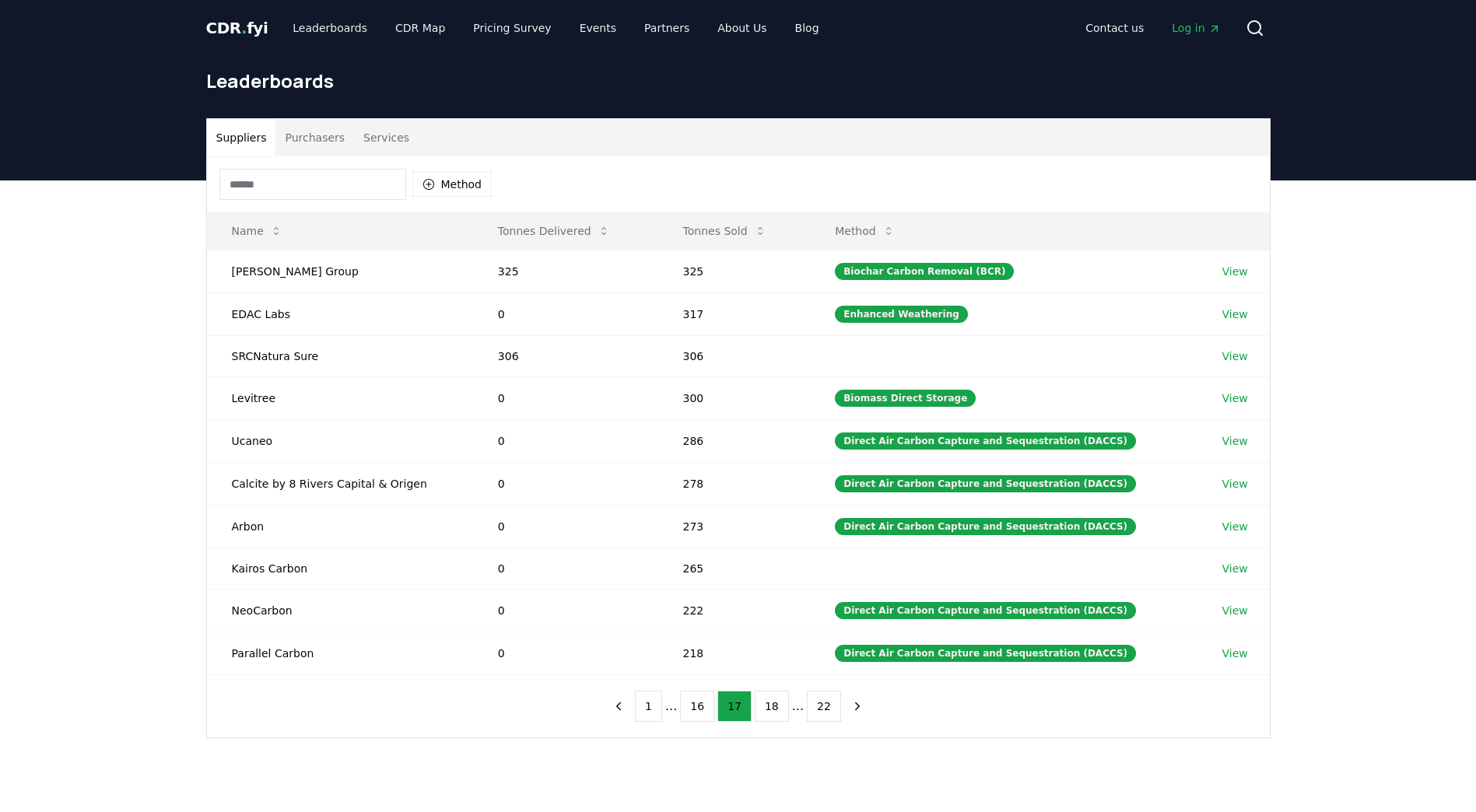
click at [766, 720] on button "18" at bounding box center [771, 706] width 34 height 31
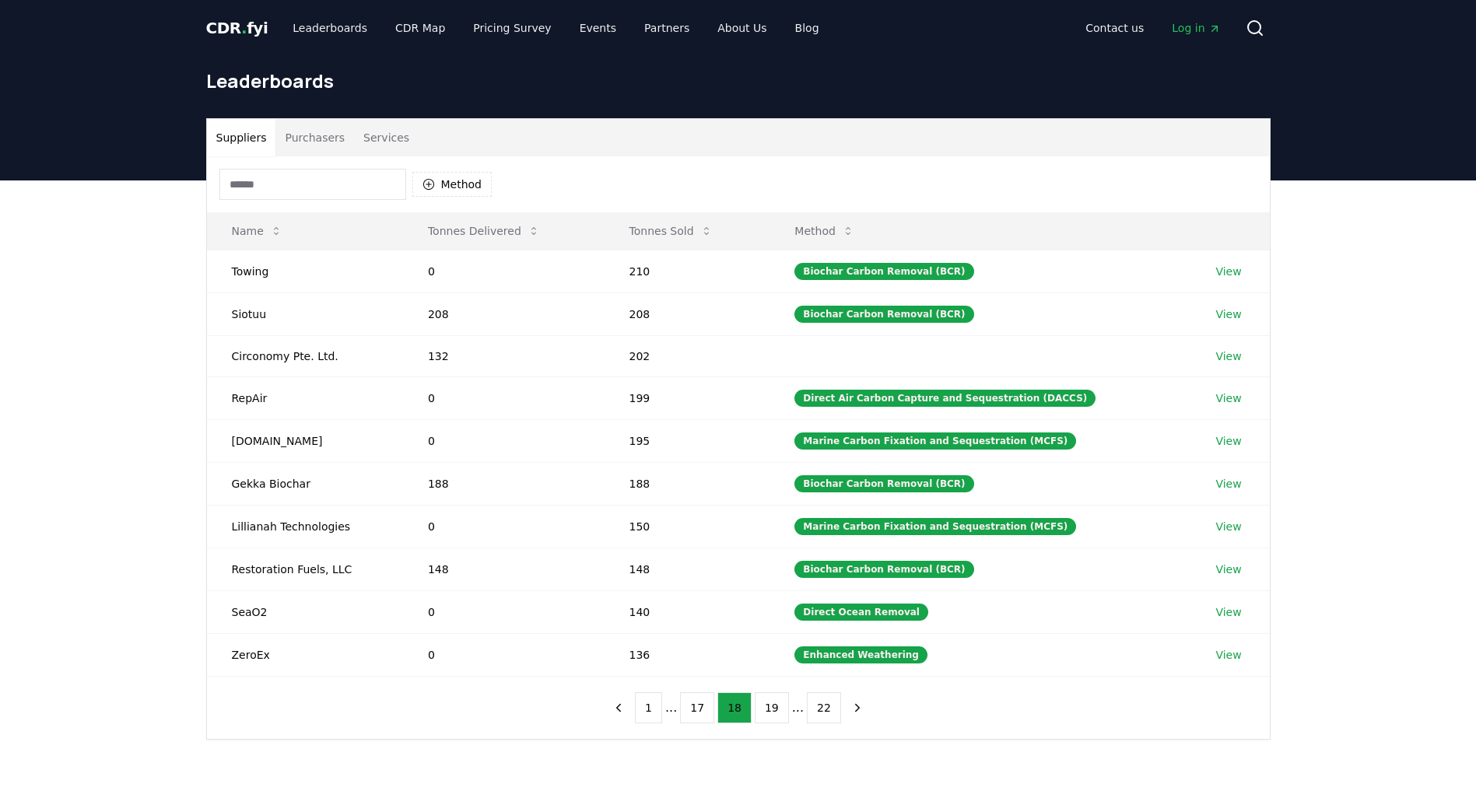
click at [766, 720] on button "19" at bounding box center [771, 708] width 34 height 31
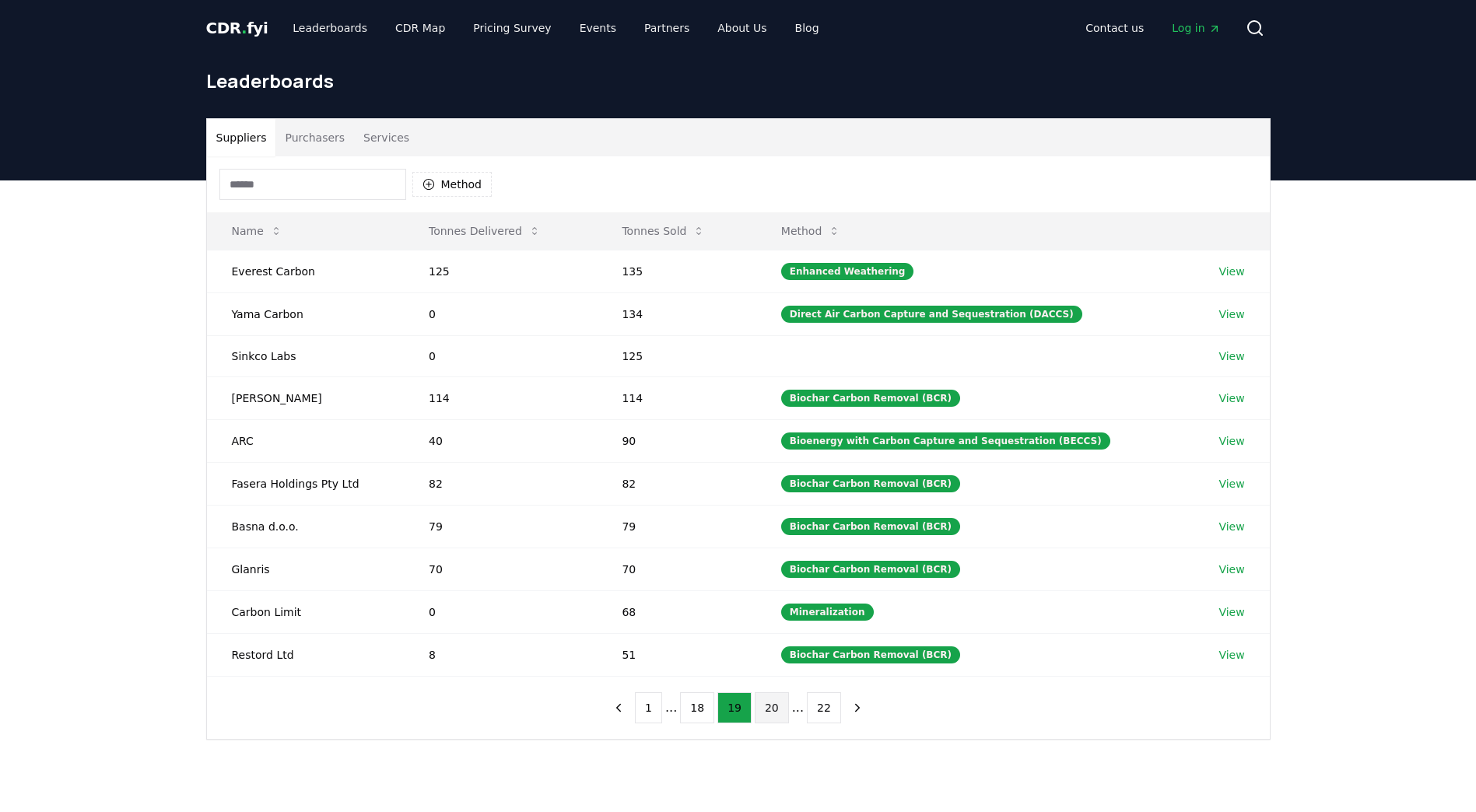
click at [762, 715] on button "20" at bounding box center [771, 708] width 34 height 31
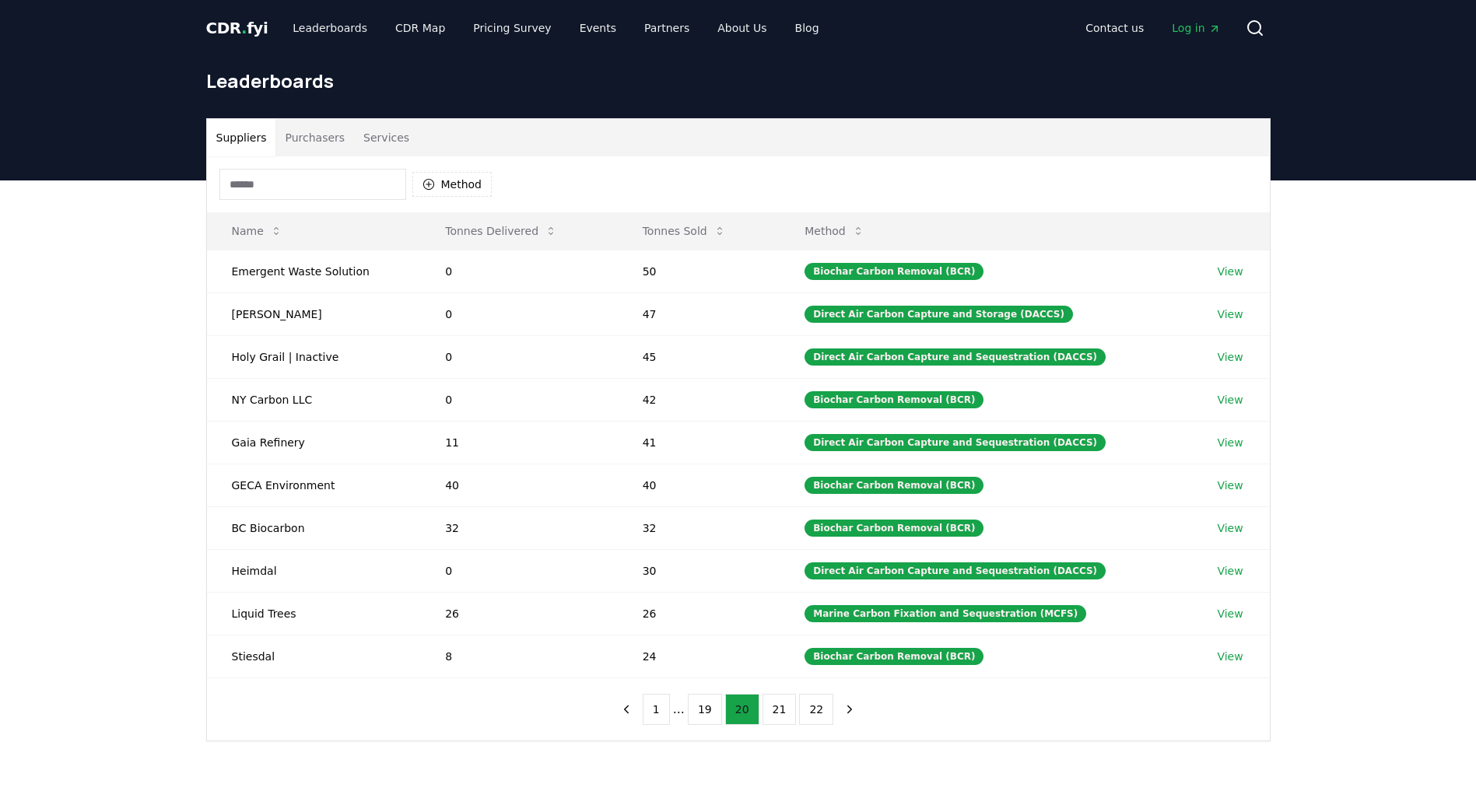
click at [762, 715] on button "21" at bounding box center [779, 708] width 34 height 31
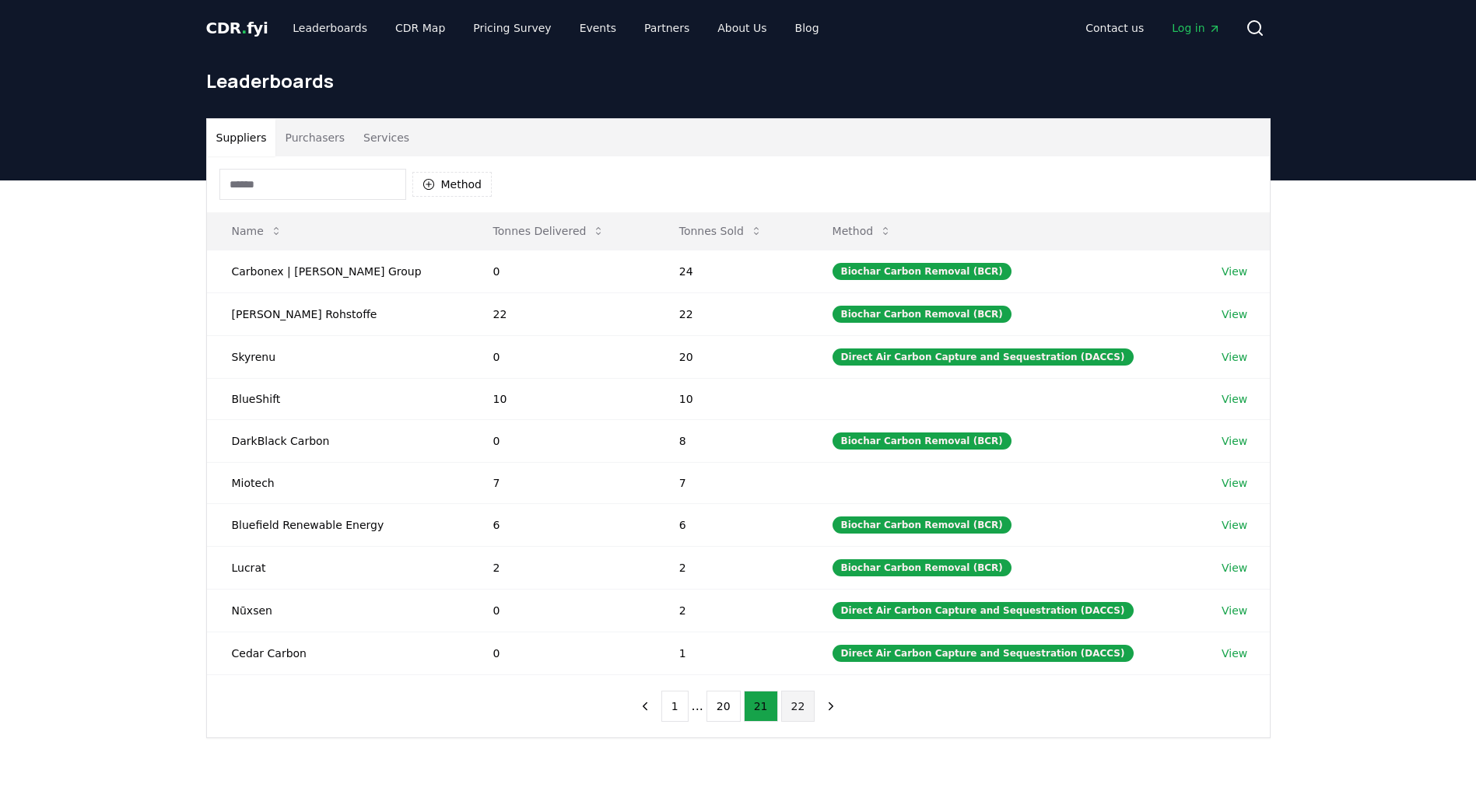
click at [781, 713] on button "22" at bounding box center [798, 706] width 34 height 31
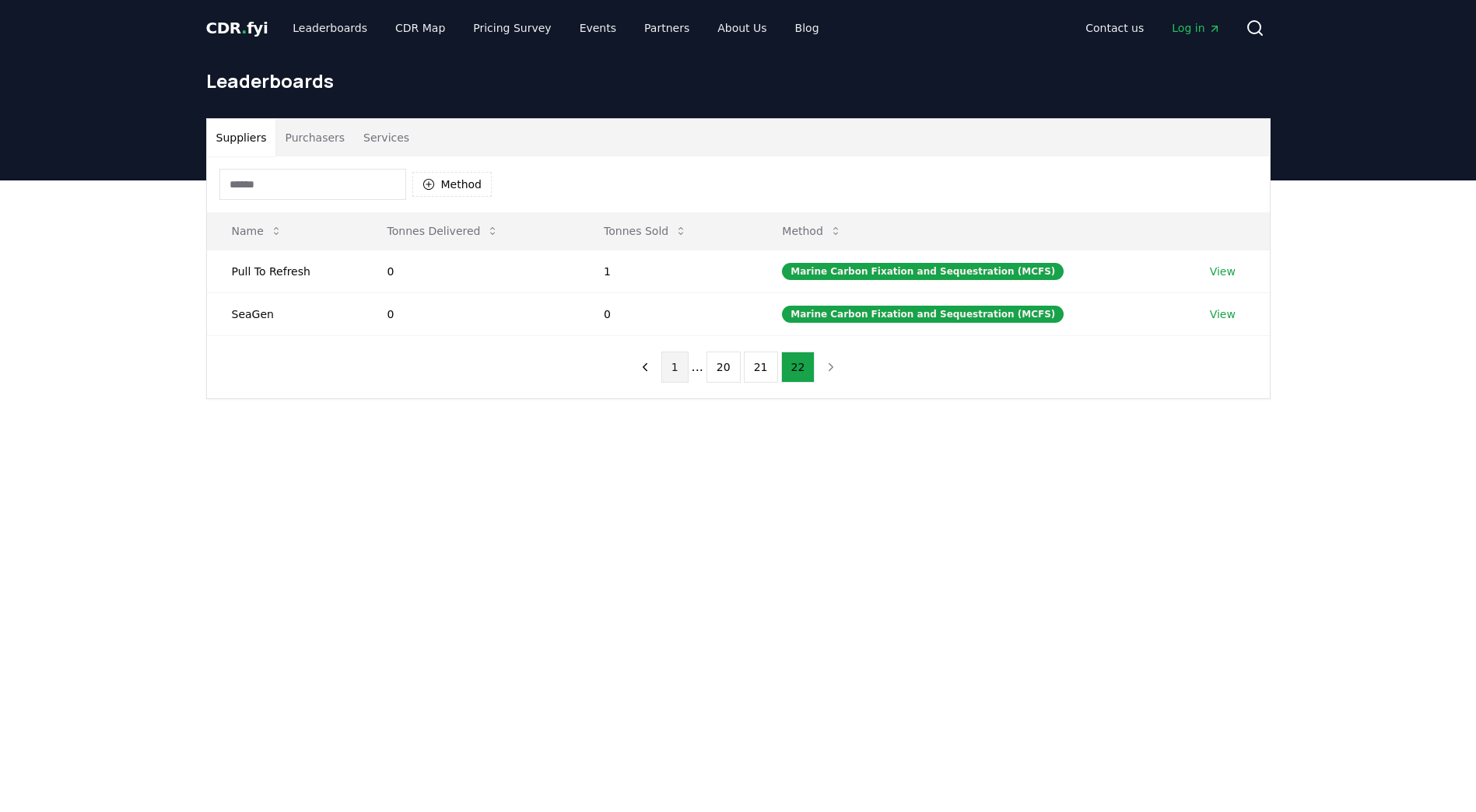
click at [679, 367] on button "1" at bounding box center [674, 366] width 27 height 31
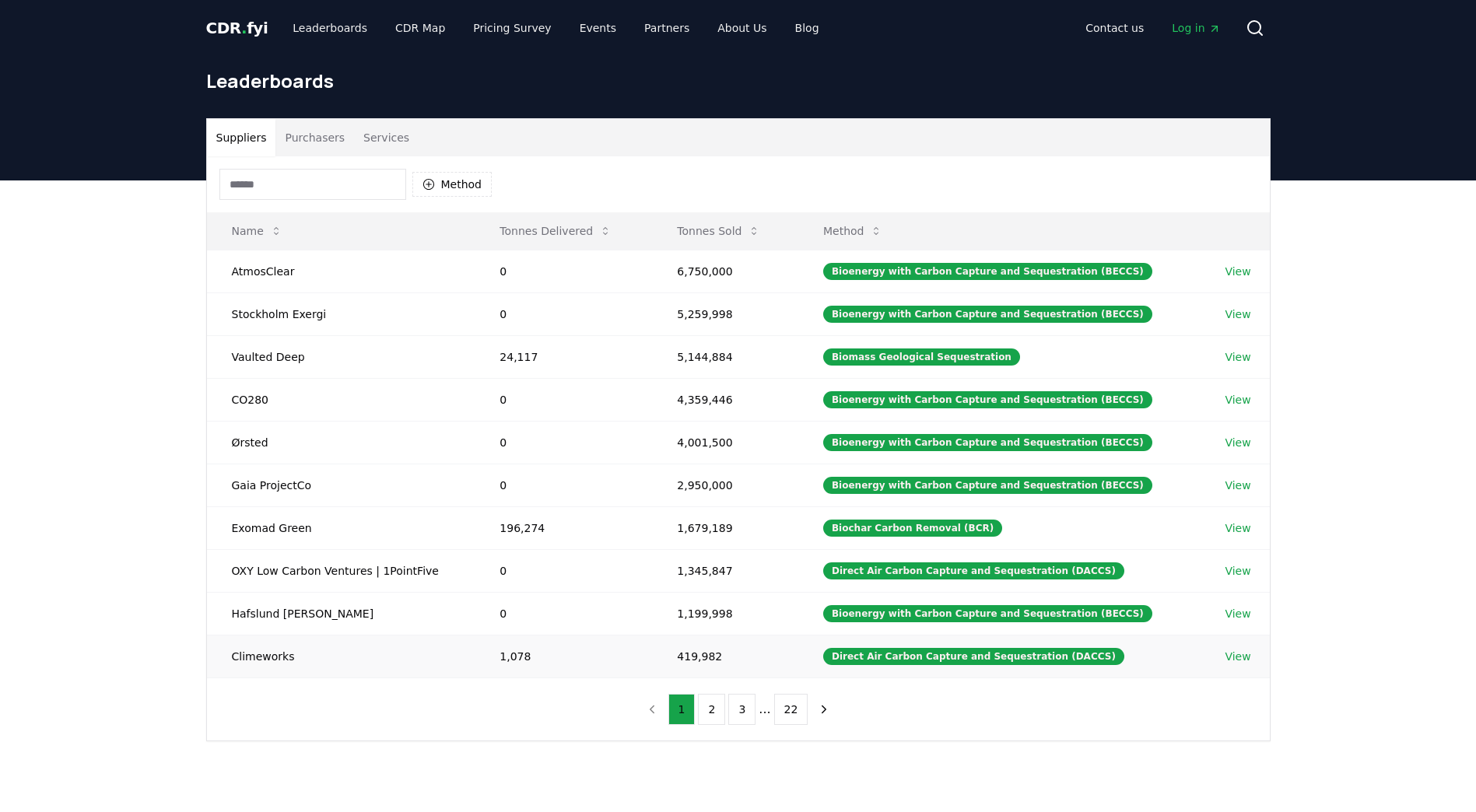
click at [263, 658] on td "Climeworks" at bounding box center [342, 656] width 269 height 43
drag, startPoint x: 263, startPoint y: 658, endPoint x: 282, endPoint y: 674, distance: 24.8
click at [281, 674] on td "Climeworks" at bounding box center [342, 656] width 269 height 43
click at [433, 187] on icon "button" at bounding box center [428, 184] width 11 height 11
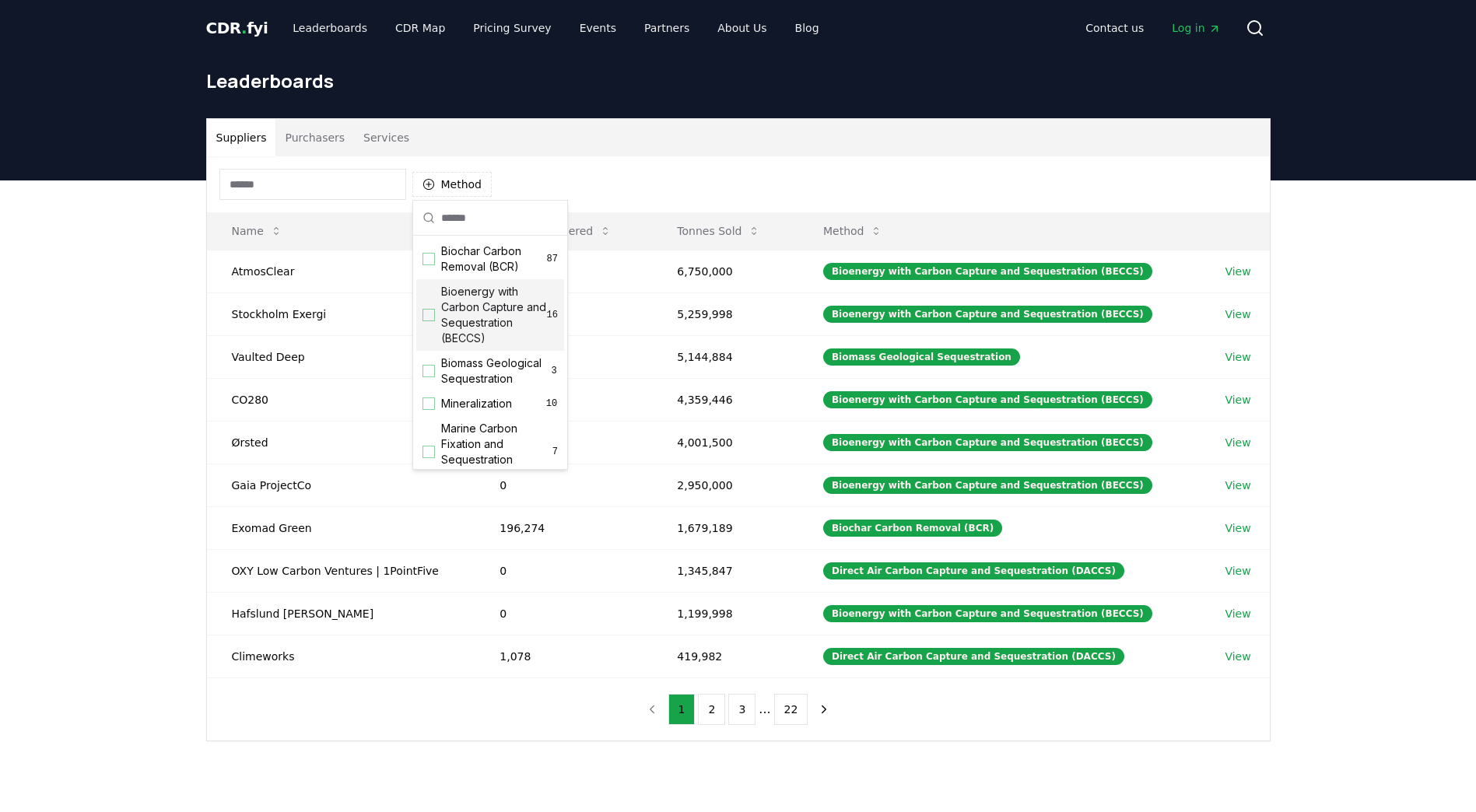
click at [423, 314] on div "Suggestions" at bounding box center [428, 315] width 12 height 12
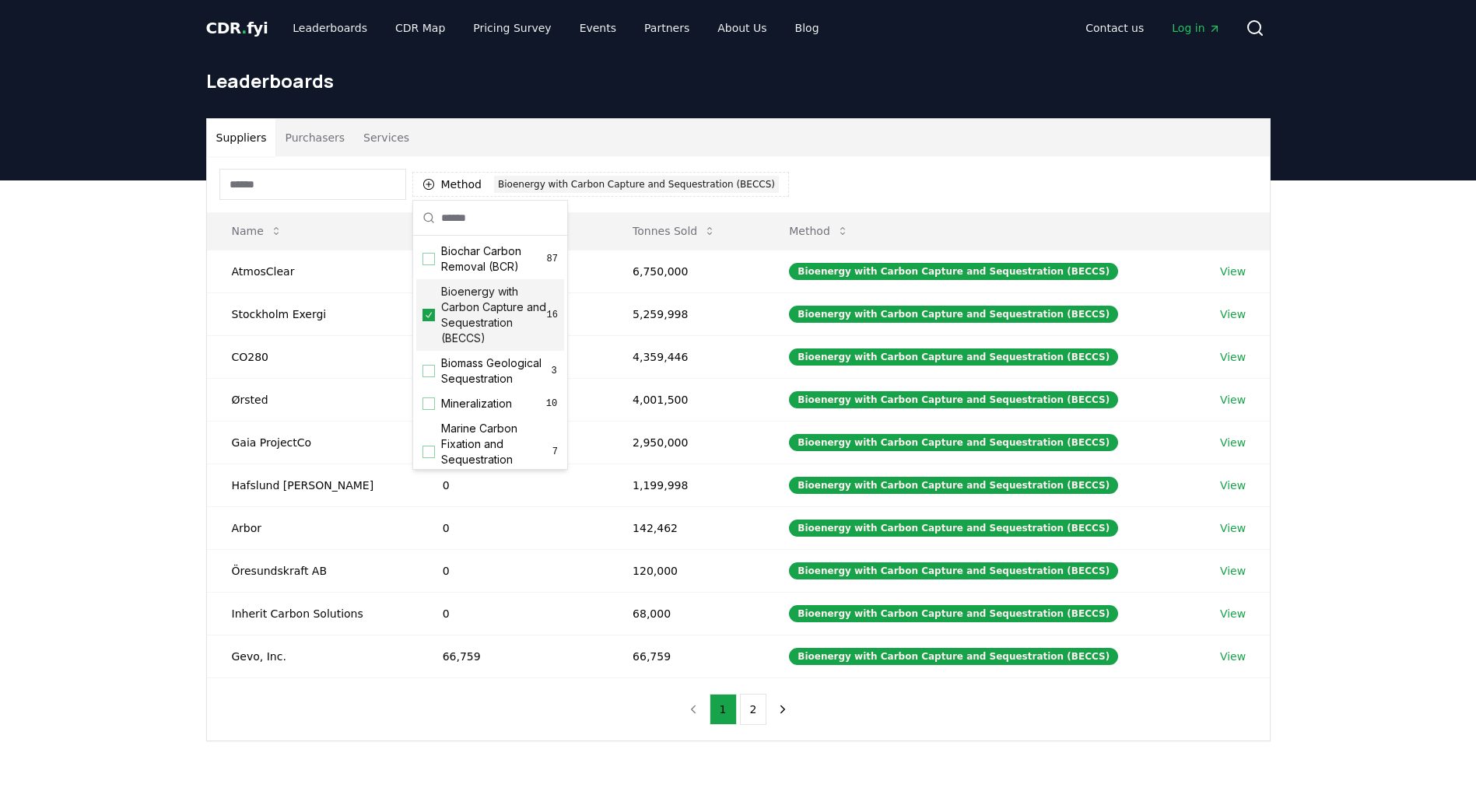
click at [135, 467] on div "Suppliers Purchasers Services Method 1 Bioenergy with Carbon Capture and Seques…" at bounding box center [738, 492] width 1476 height 623
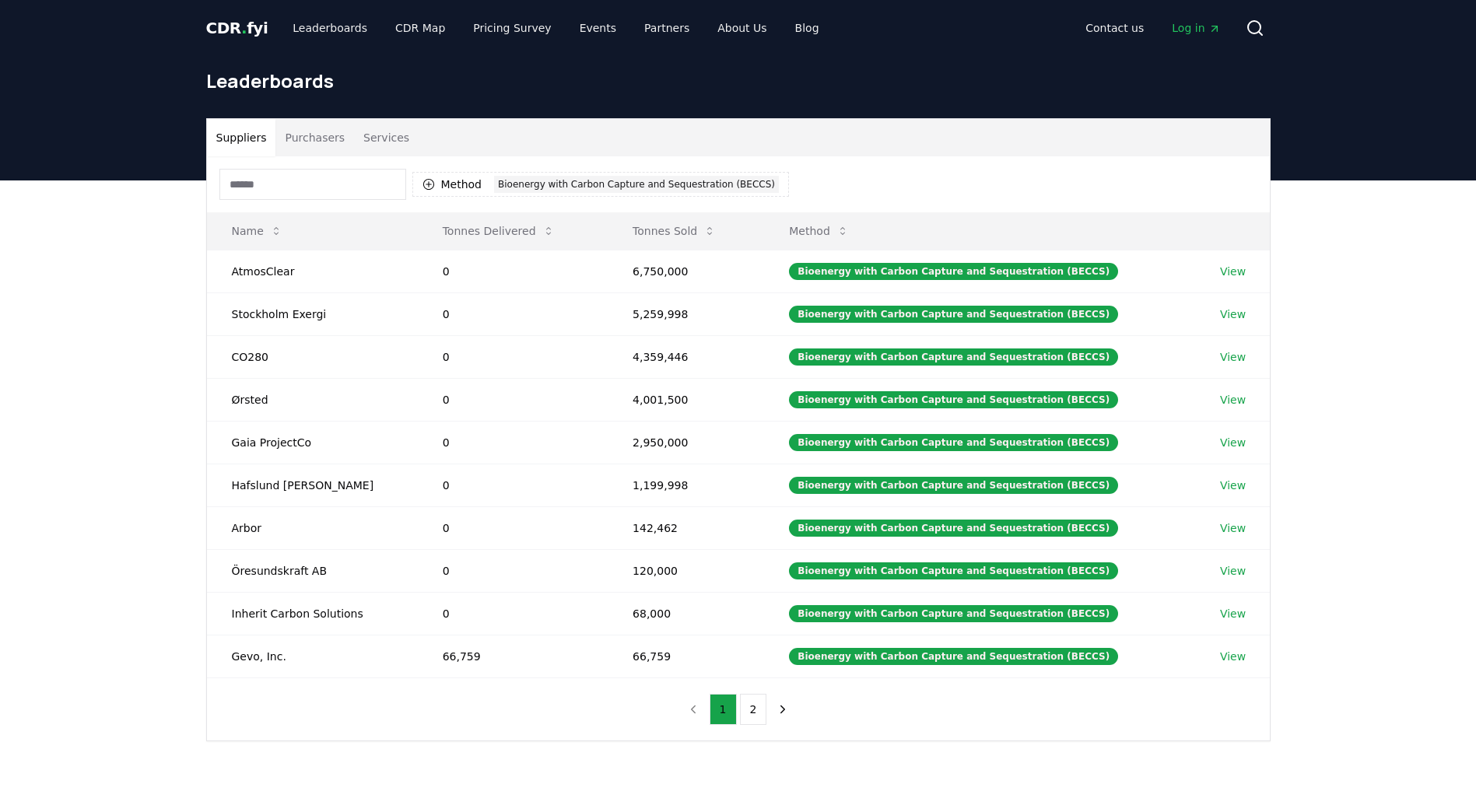
click at [365, 142] on button "Services" at bounding box center [386, 138] width 65 height 38
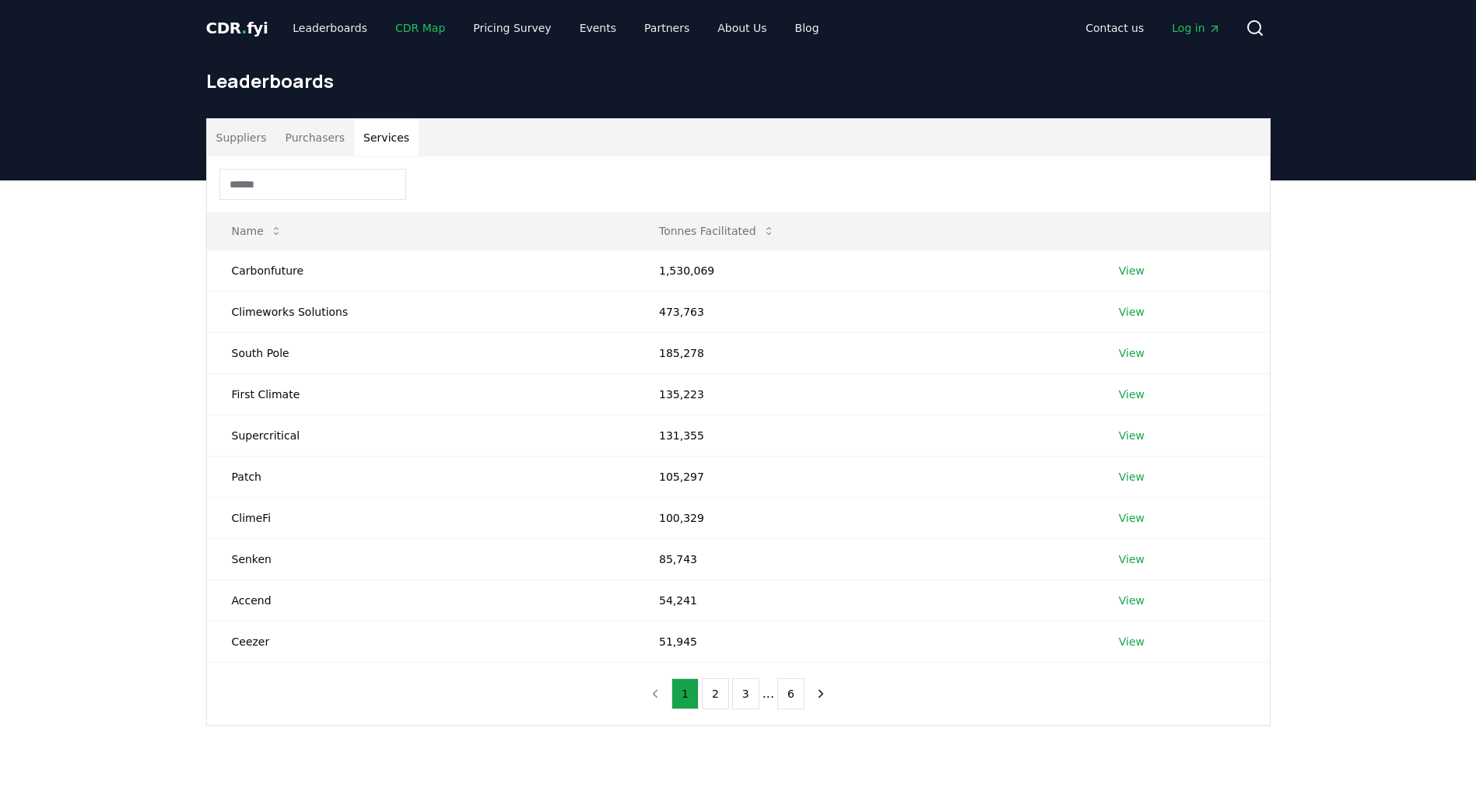
click at [405, 29] on link "CDR Map" at bounding box center [420, 28] width 75 height 28
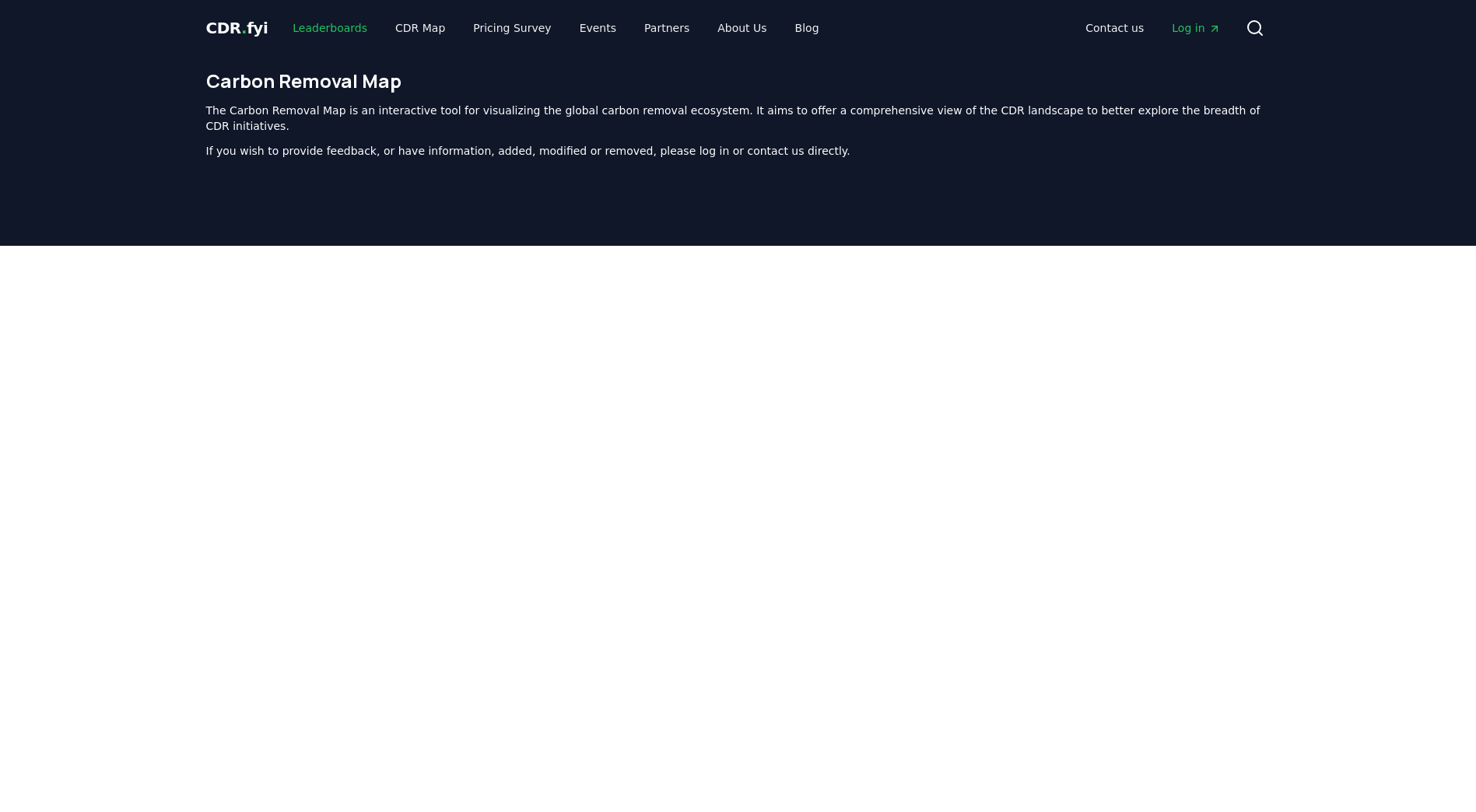
click at [324, 25] on link "Leaderboards" at bounding box center [329, 28] width 99 height 28
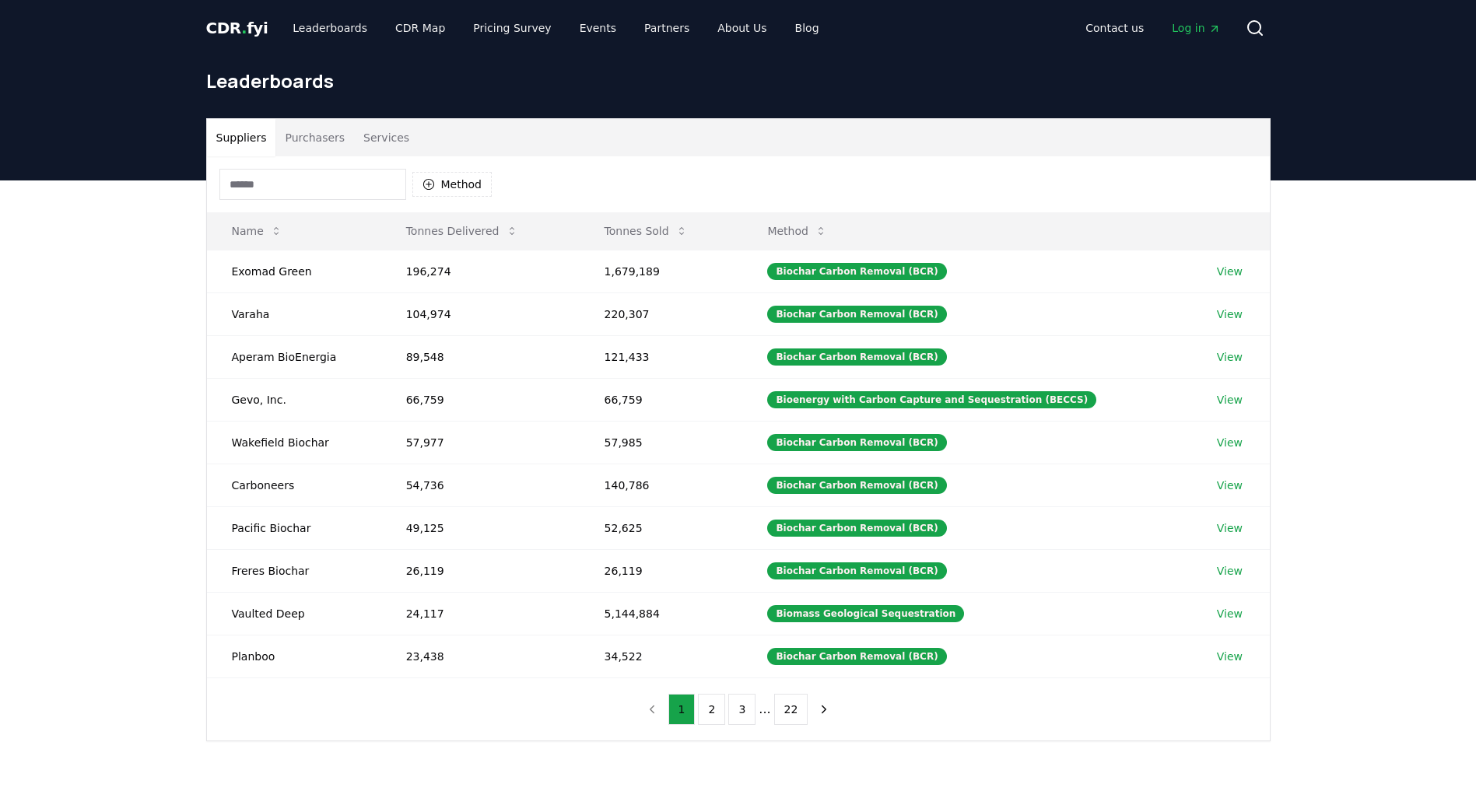
click at [228, 29] on span "CDR . fyi" at bounding box center [237, 27] width 62 height 18
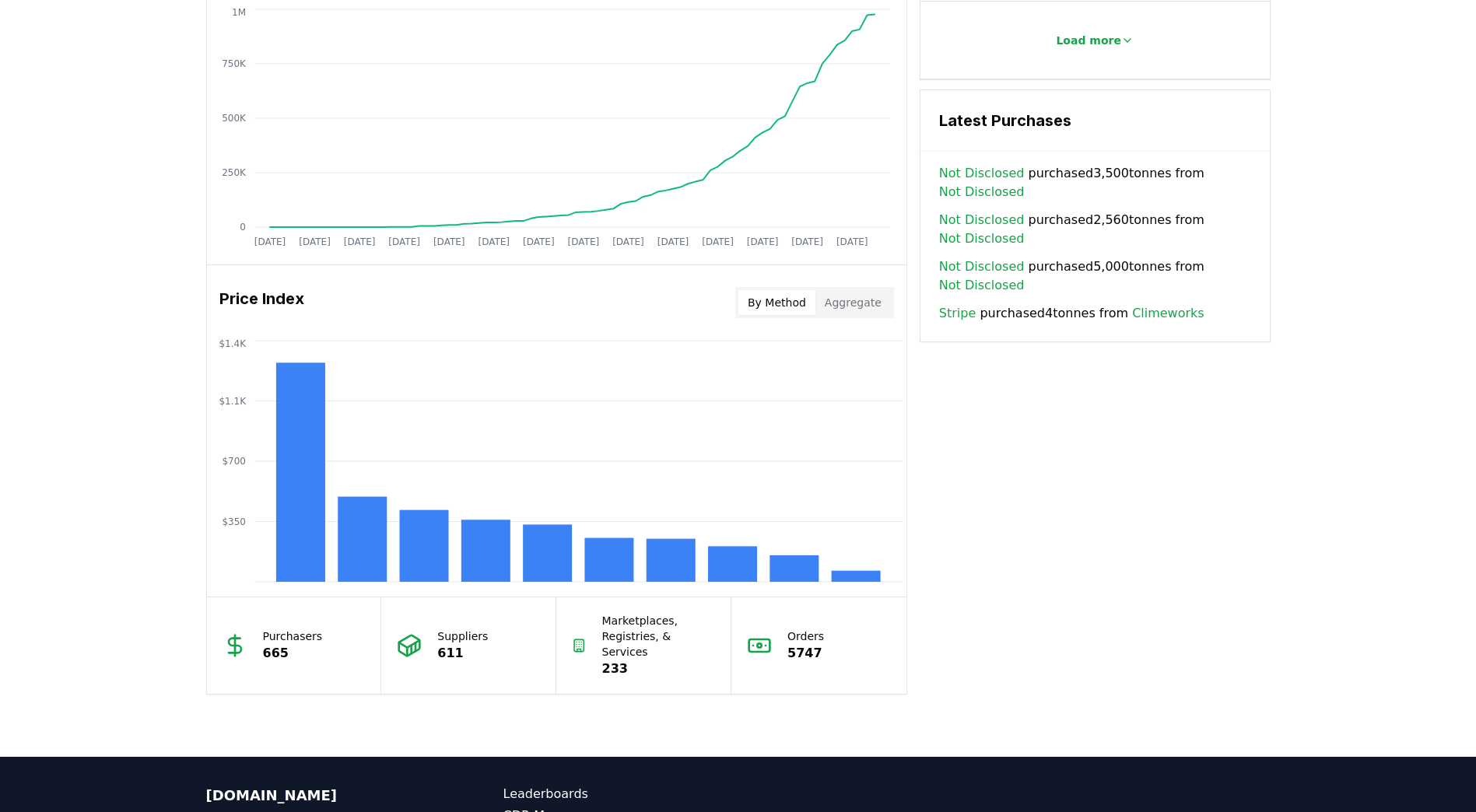
scroll to position [1011, 0]
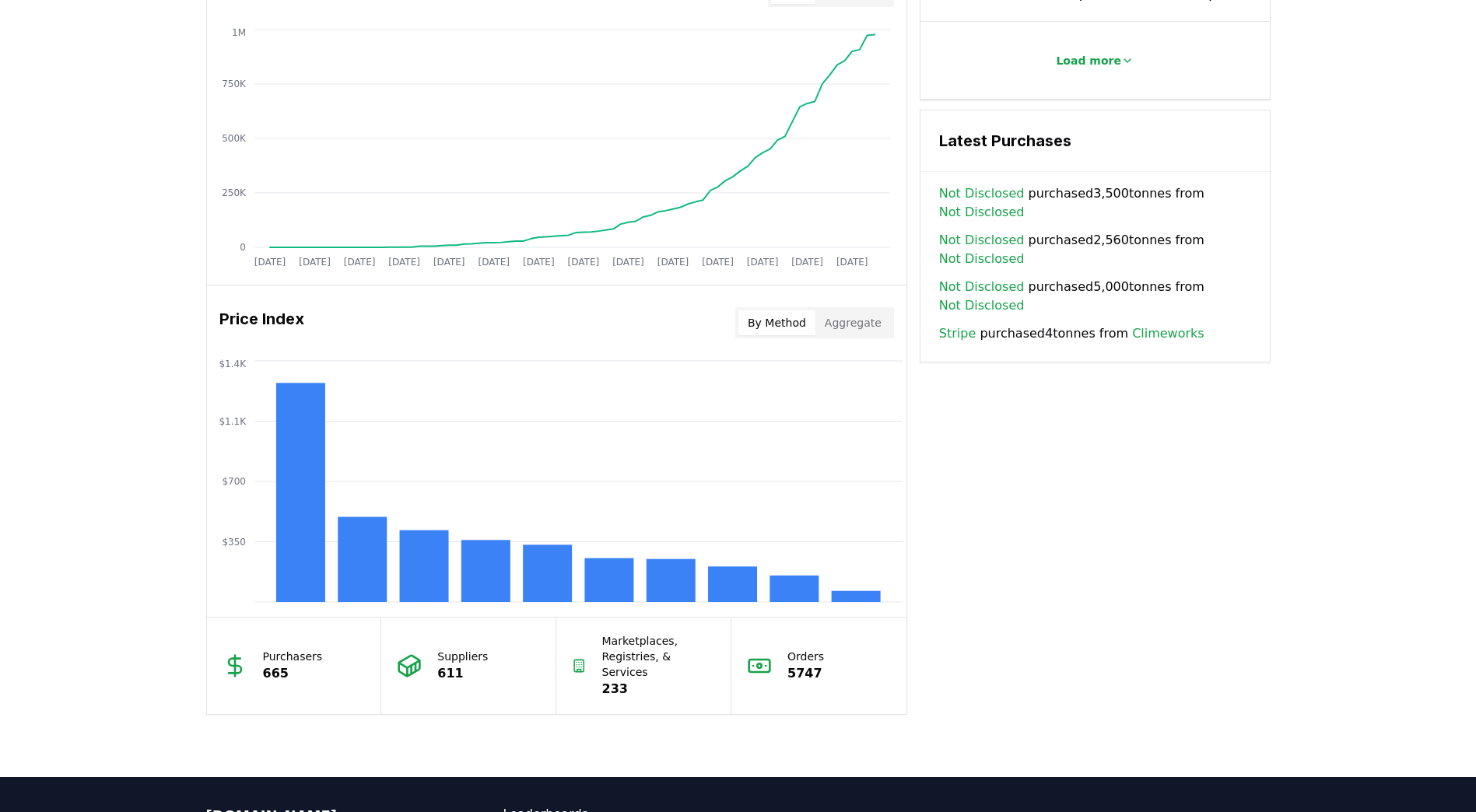
click at [850, 332] on button "Aggregate" at bounding box center [853, 323] width 76 height 25
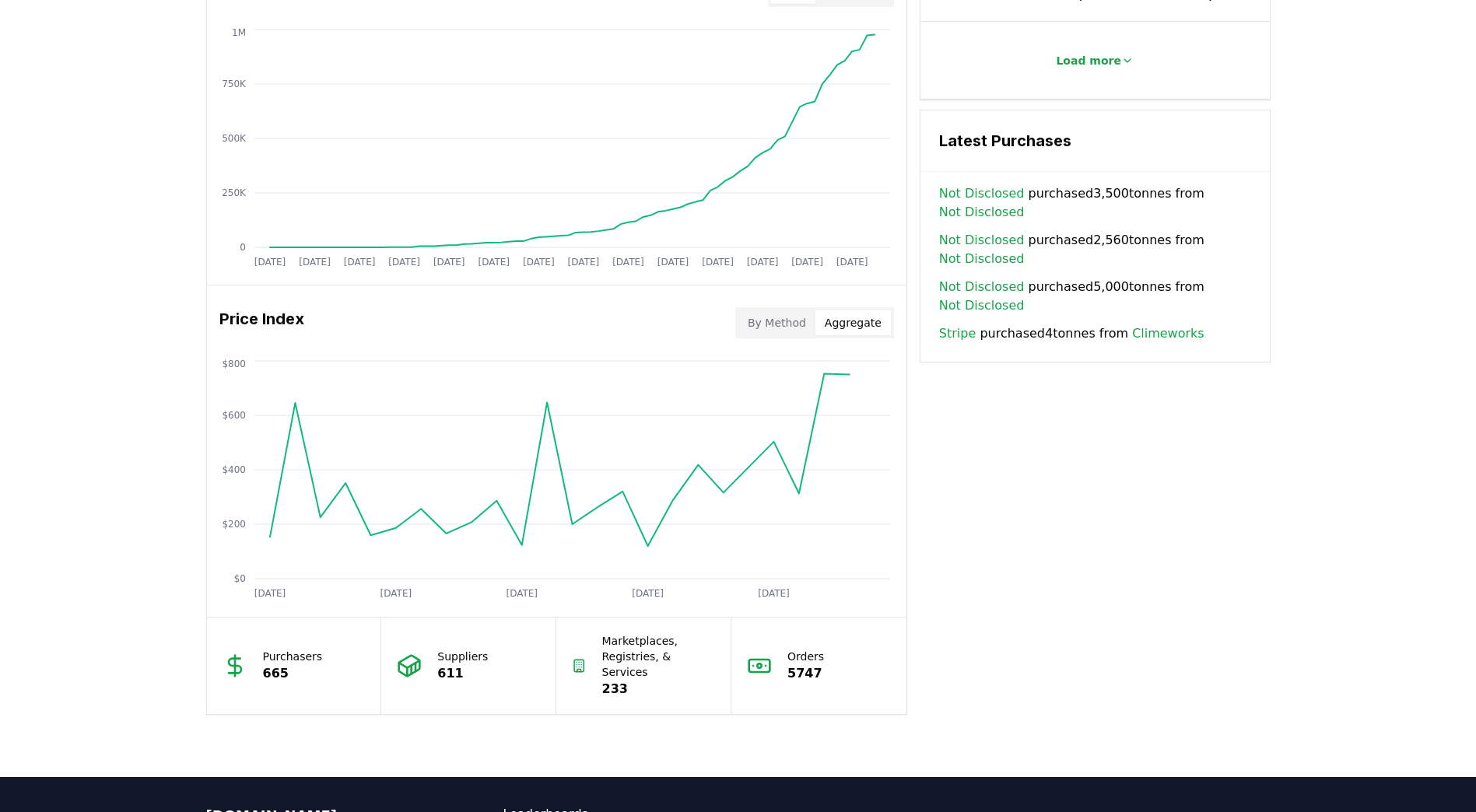
click at [796, 325] on button "By Method" at bounding box center [777, 323] width 77 height 25
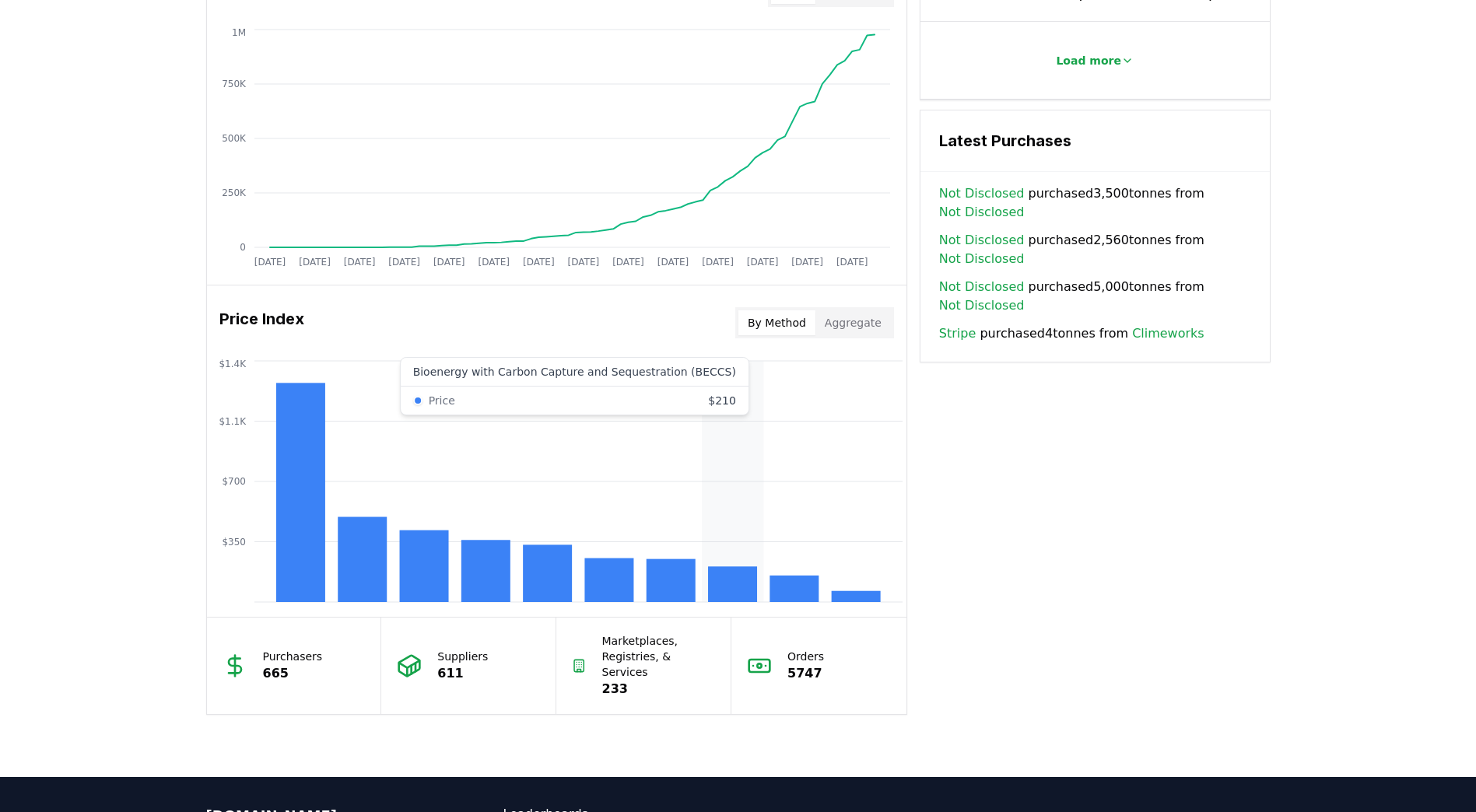
click at [739, 578] on rect at bounding box center [732, 584] width 49 height 36
click at [739, 579] on rect at bounding box center [732, 584] width 49 height 36
click at [748, 578] on rect at bounding box center [732, 584] width 49 height 36
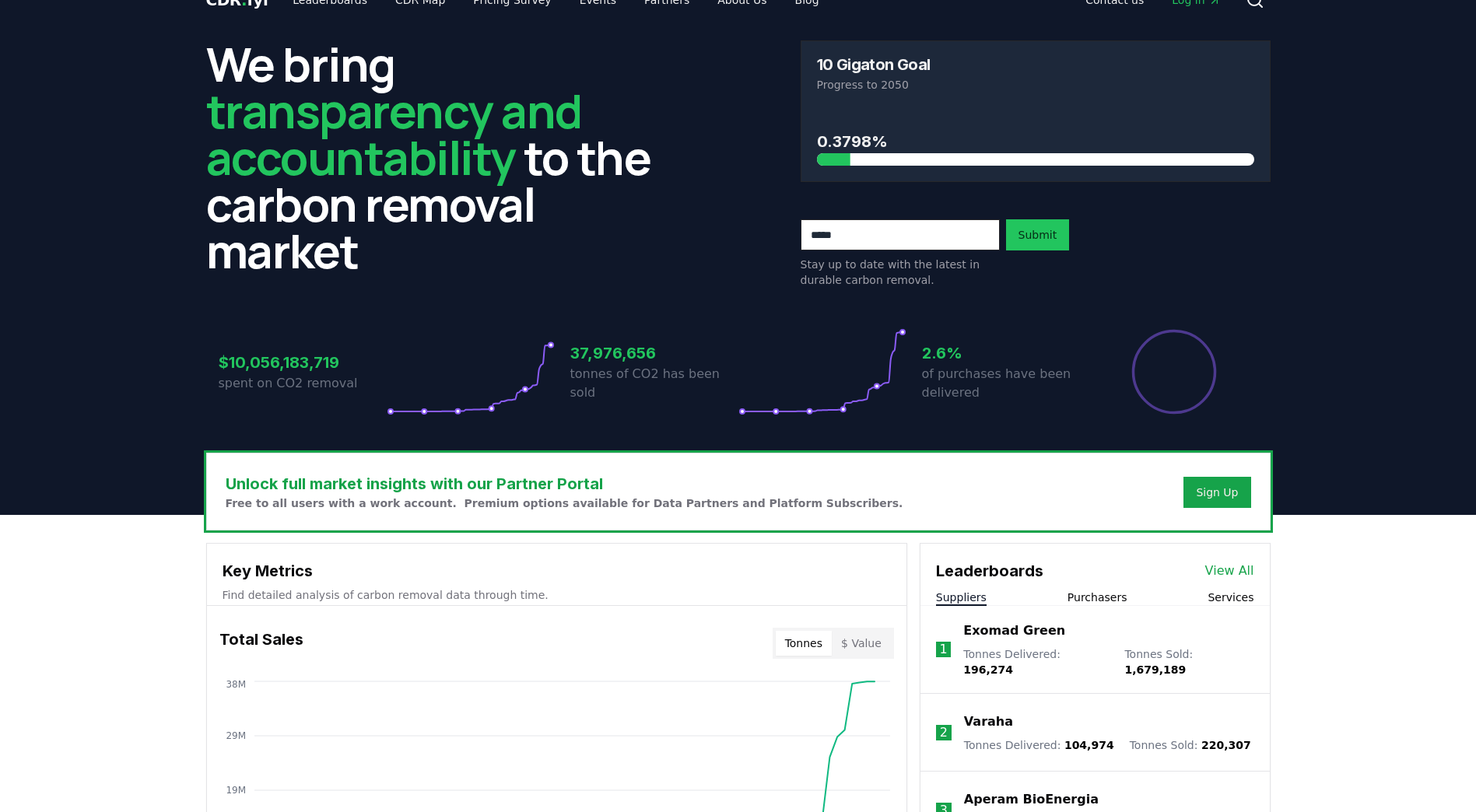
scroll to position [0, 0]
